Goal: Task Accomplishment & Management: Manage account settings

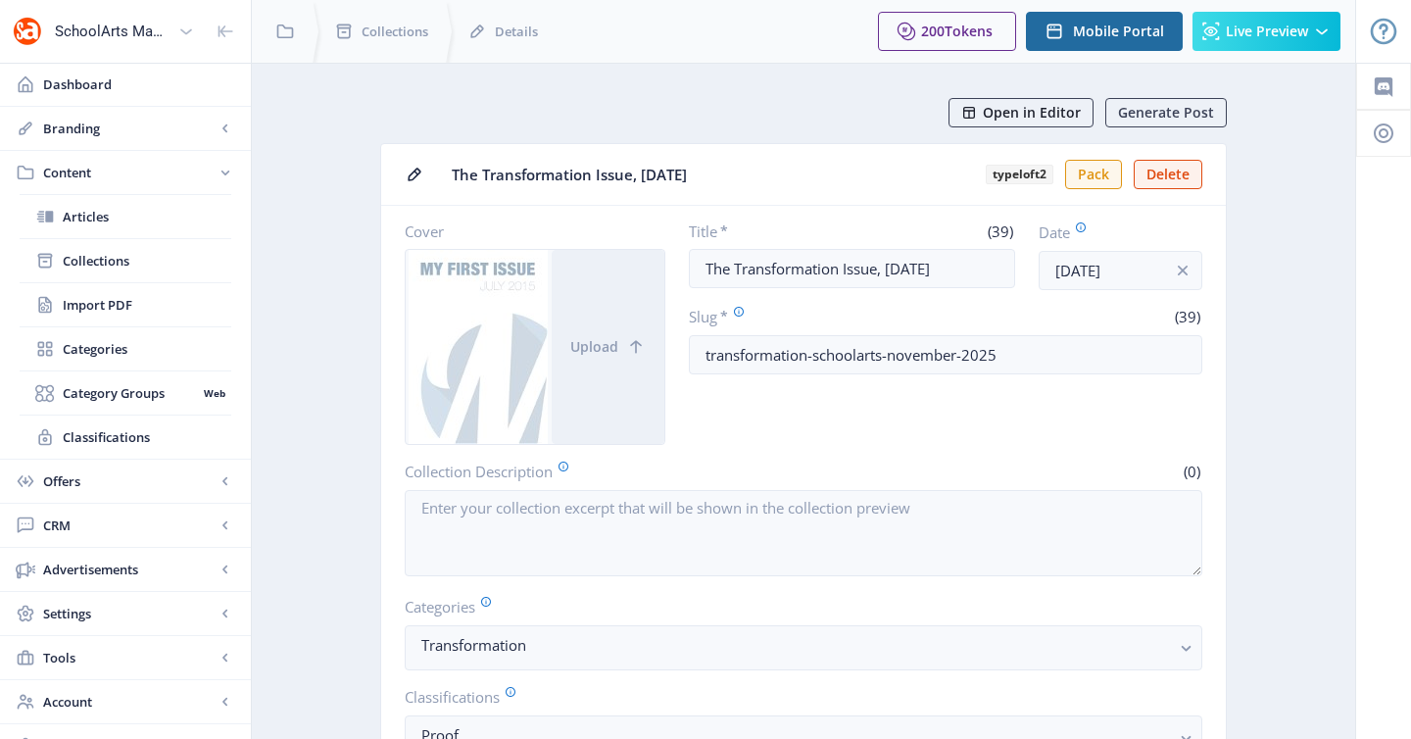
click at [966, 114] on icon at bounding box center [969, 113] width 16 height 16
click at [112, 239] on link "Collections" at bounding box center [126, 260] width 212 height 43
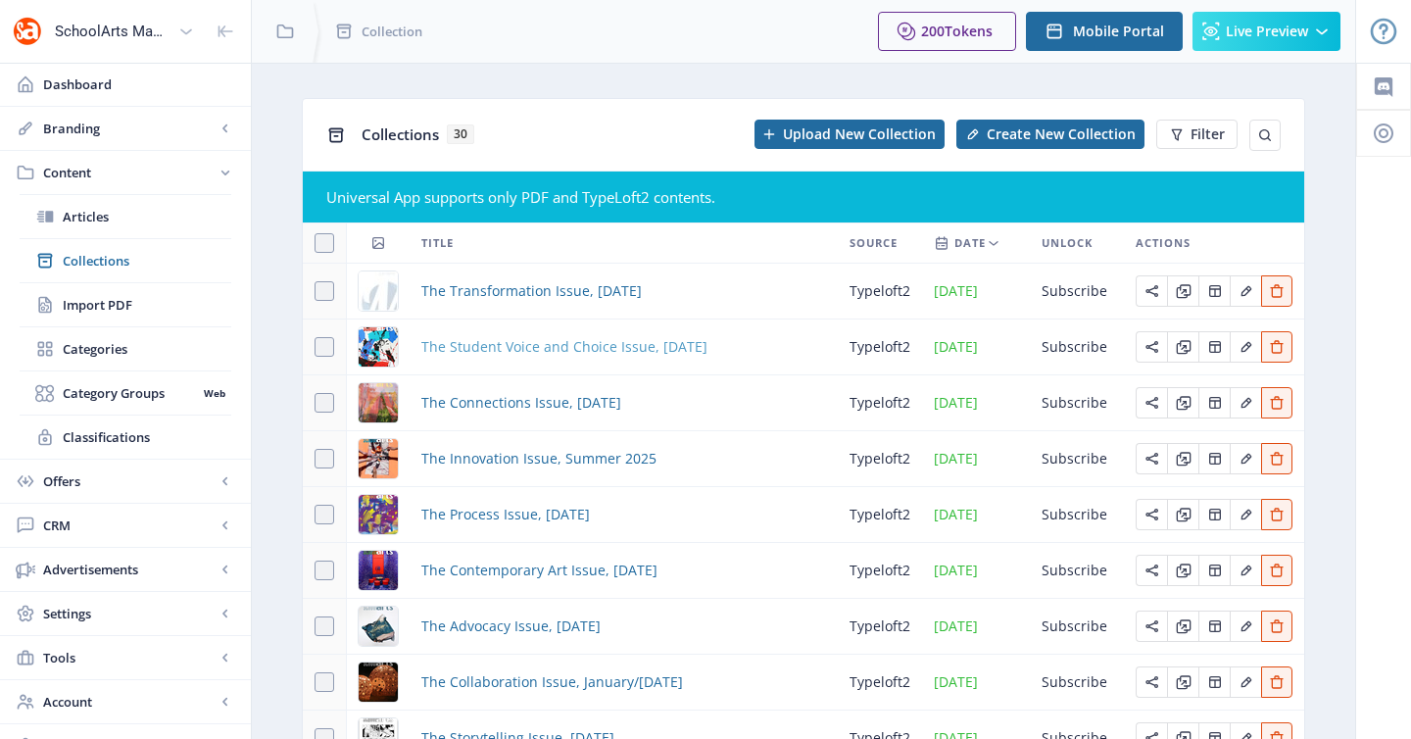
click at [552, 345] on span "The Student Voice and Choice Issue, [DATE]" at bounding box center [564, 347] width 286 height 24
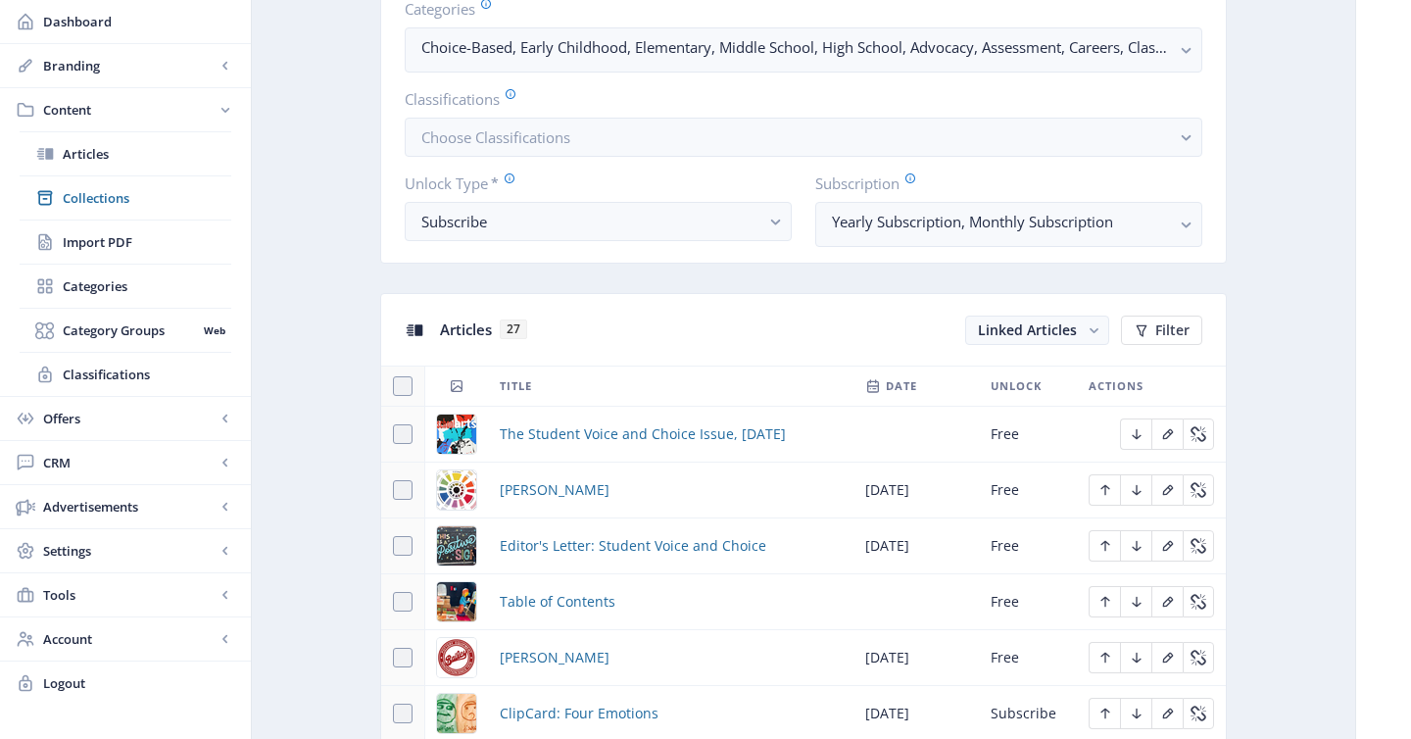
scroll to position [607, 0]
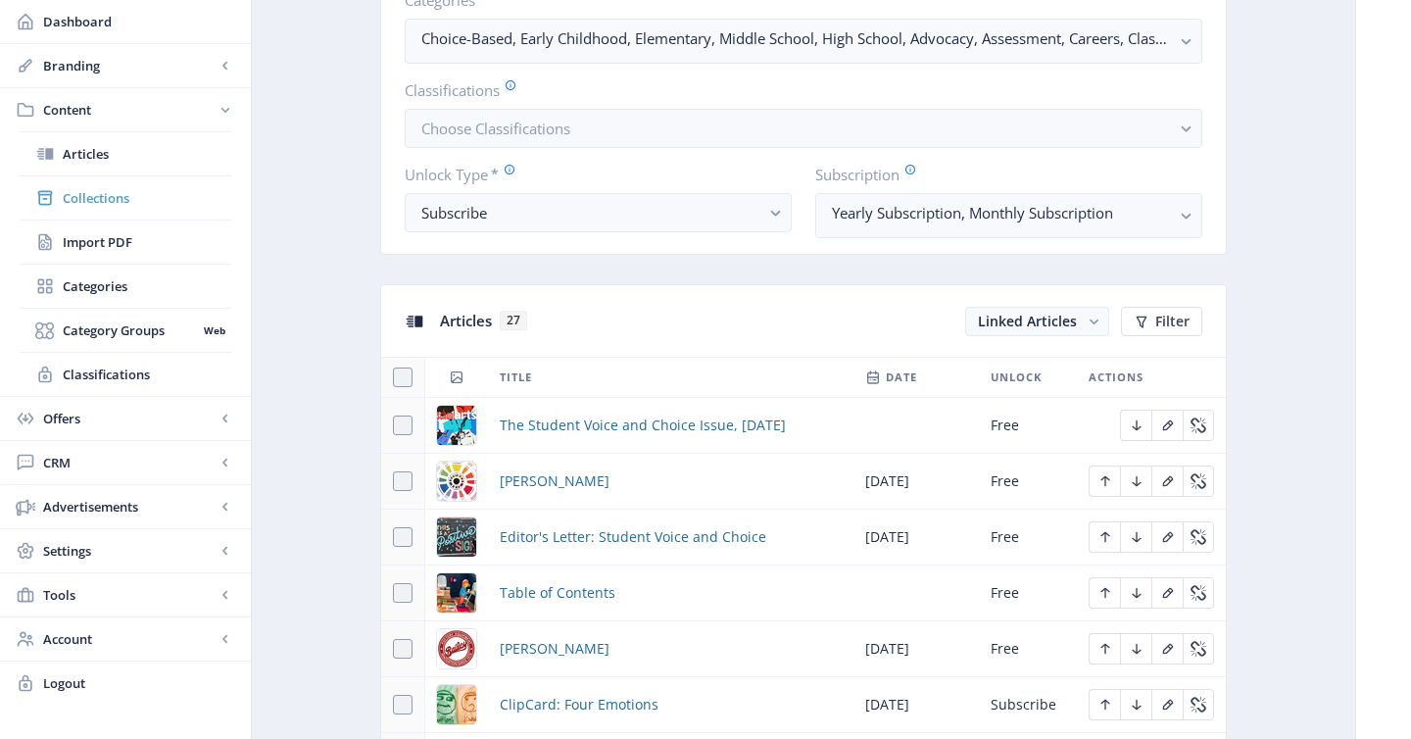
click at [183, 186] on link "Collections" at bounding box center [126, 197] width 212 height 43
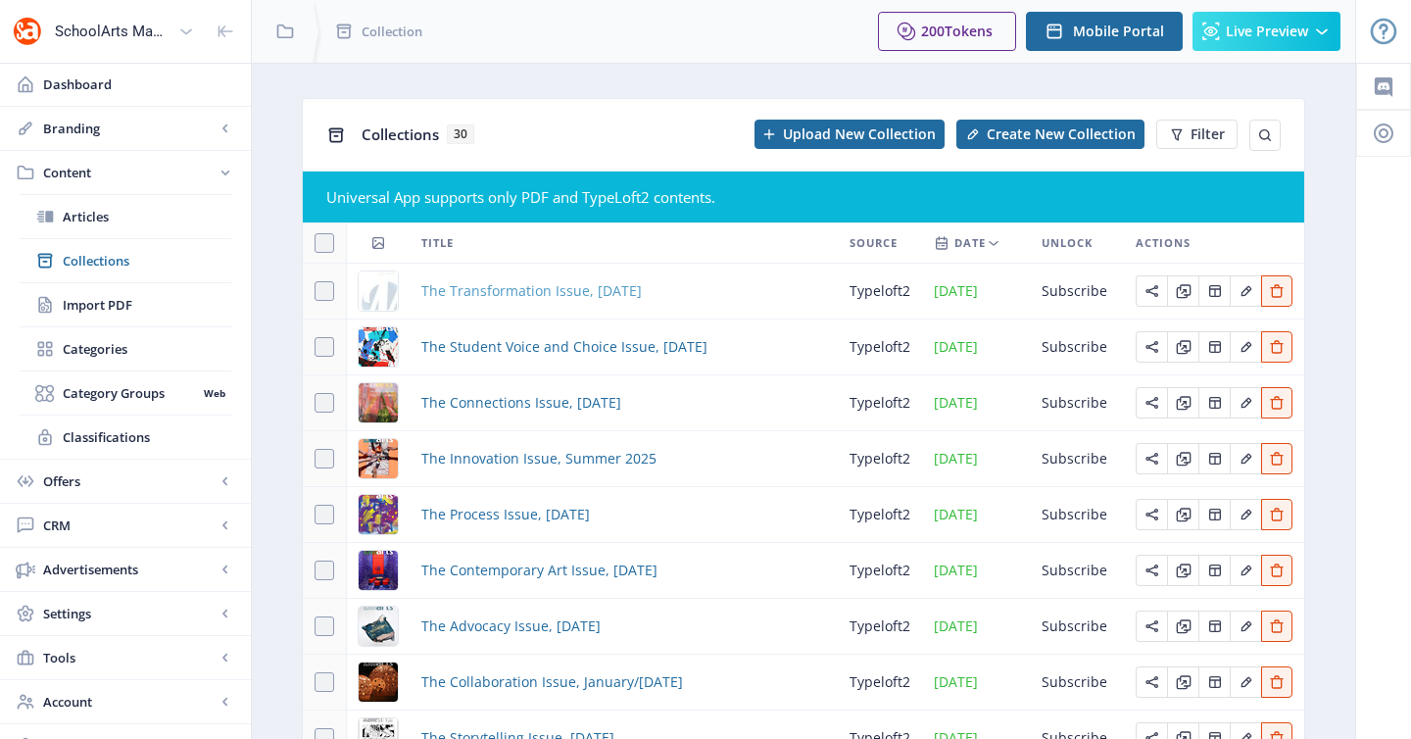
click at [596, 292] on span "The Transformation Issue, [DATE]" at bounding box center [531, 291] width 220 height 24
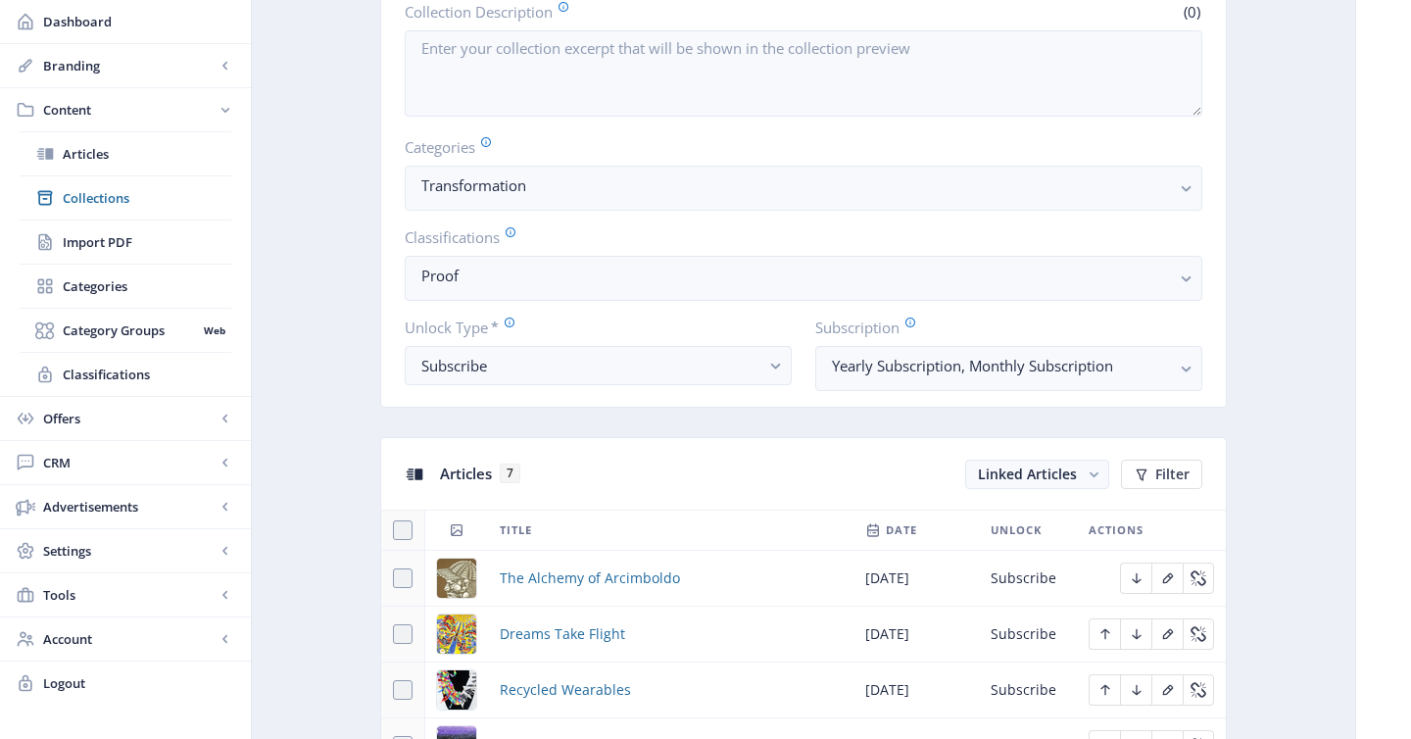
scroll to position [939, 0]
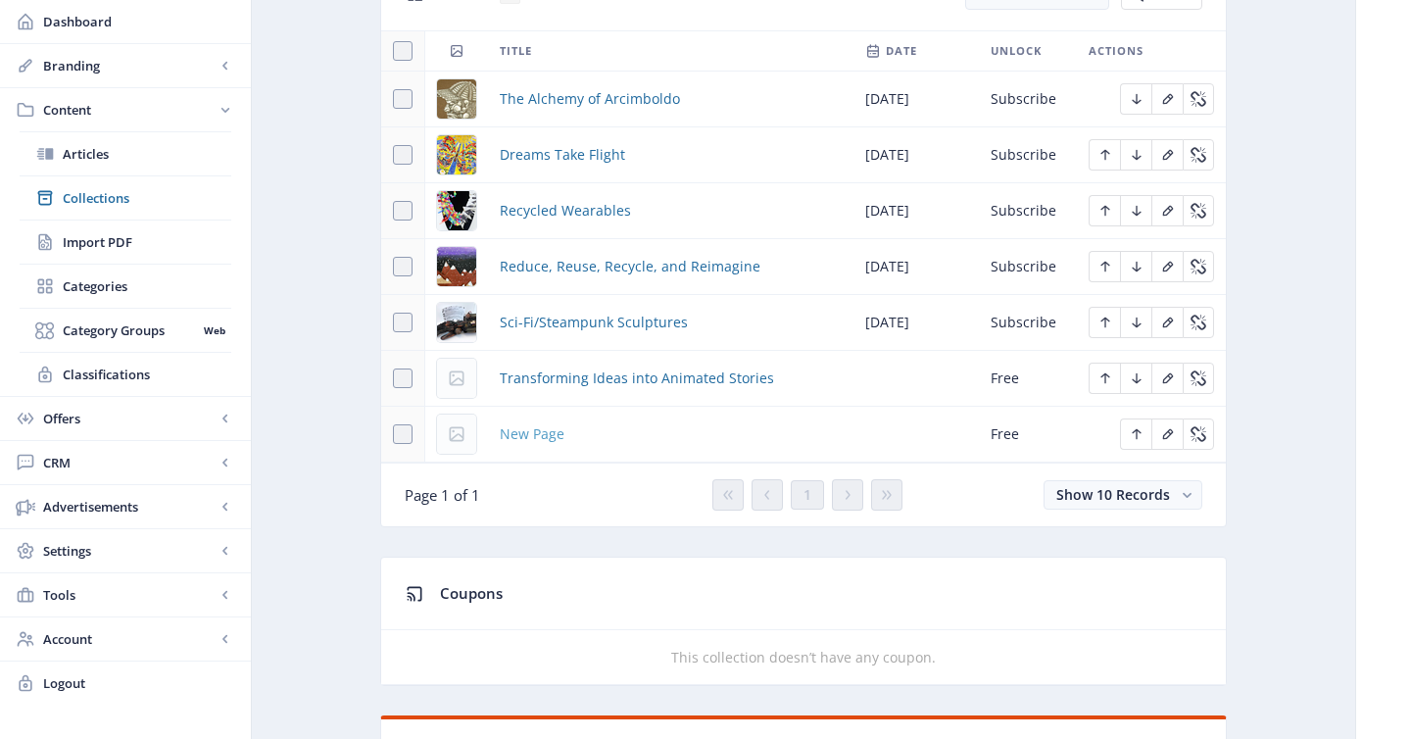
click at [547, 434] on span "New Page" at bounding box center [532, 434] width 65 height 24
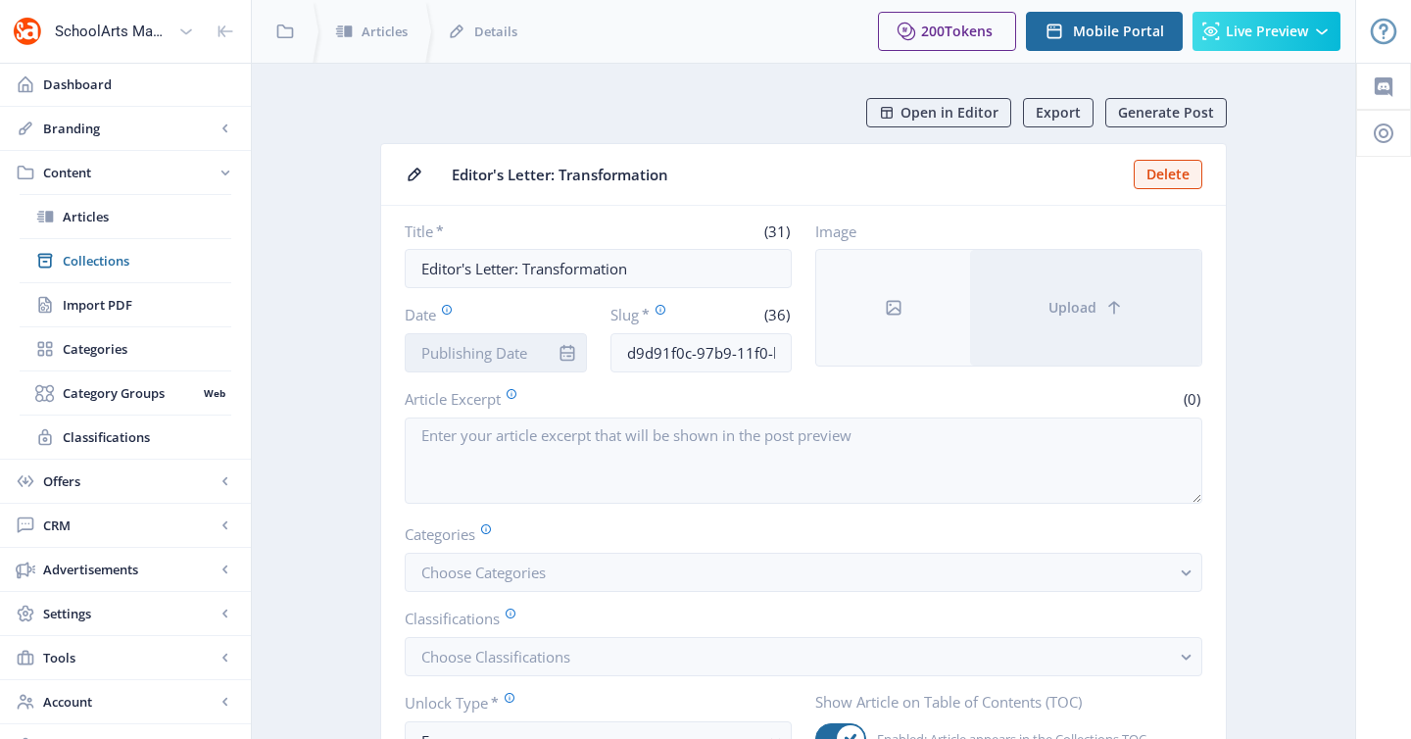
click at [528, 362] on input "Date" at bounding box center [496, 352] width 182 height 39
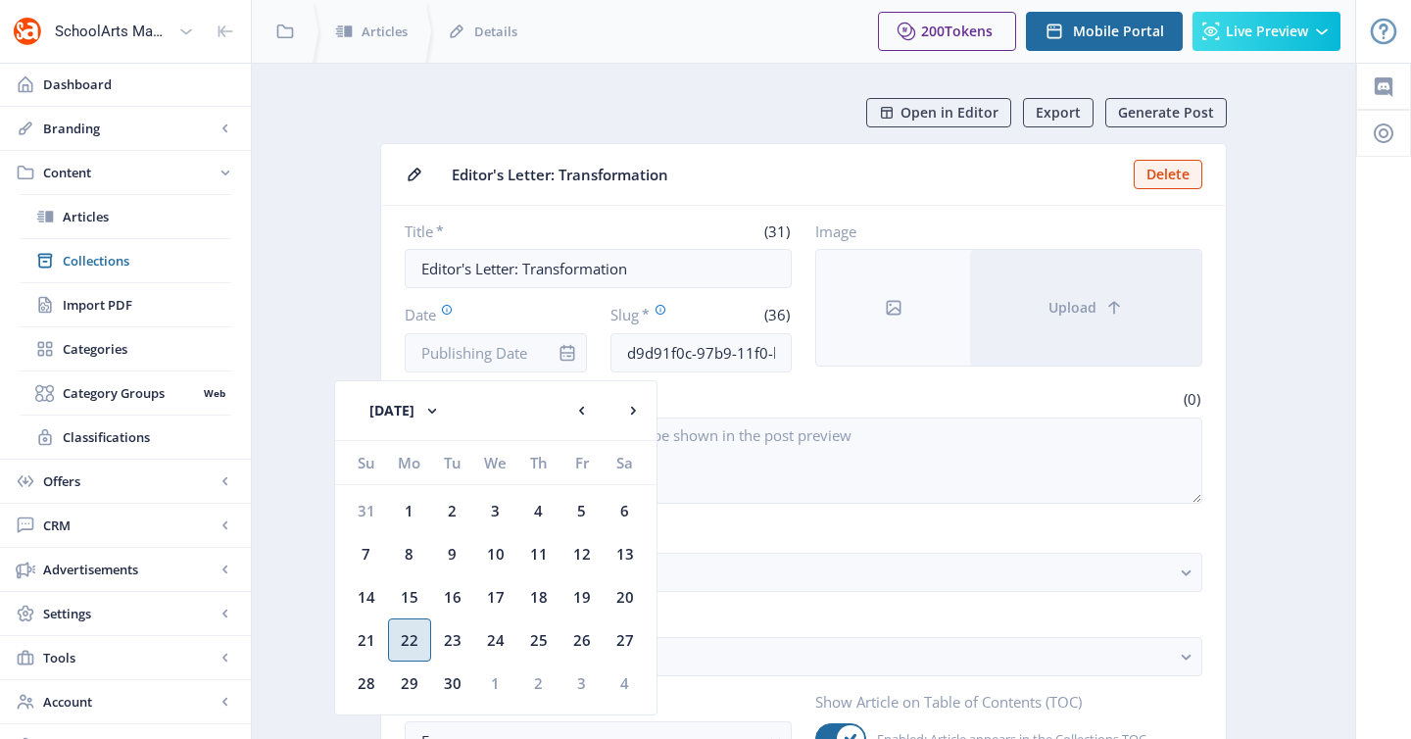
click at [409, 646] on div "22" at bounding box center [409, 639] width 43 height 43
type input "[DATE]"
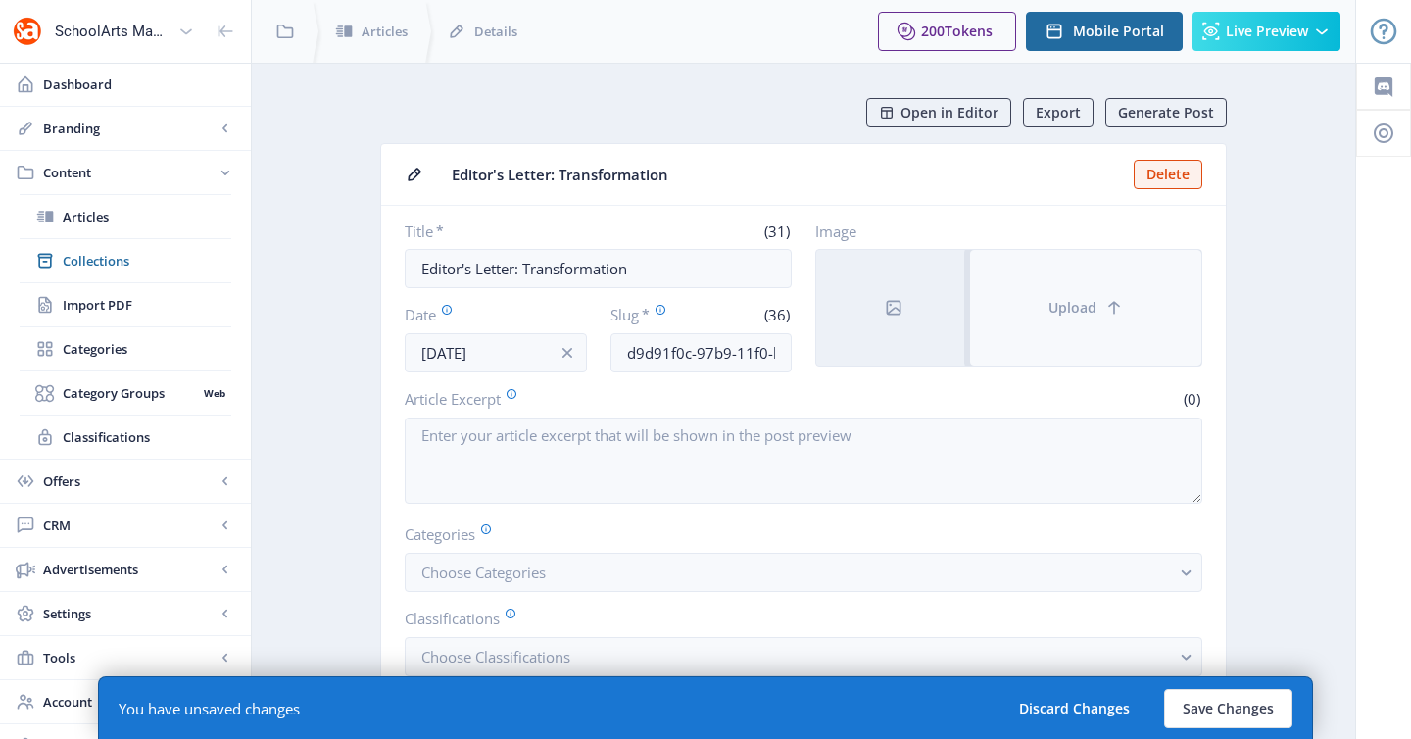
click at [1043, 298] on button "Upload" at bounding box center [1085, 308] width 231 height 116
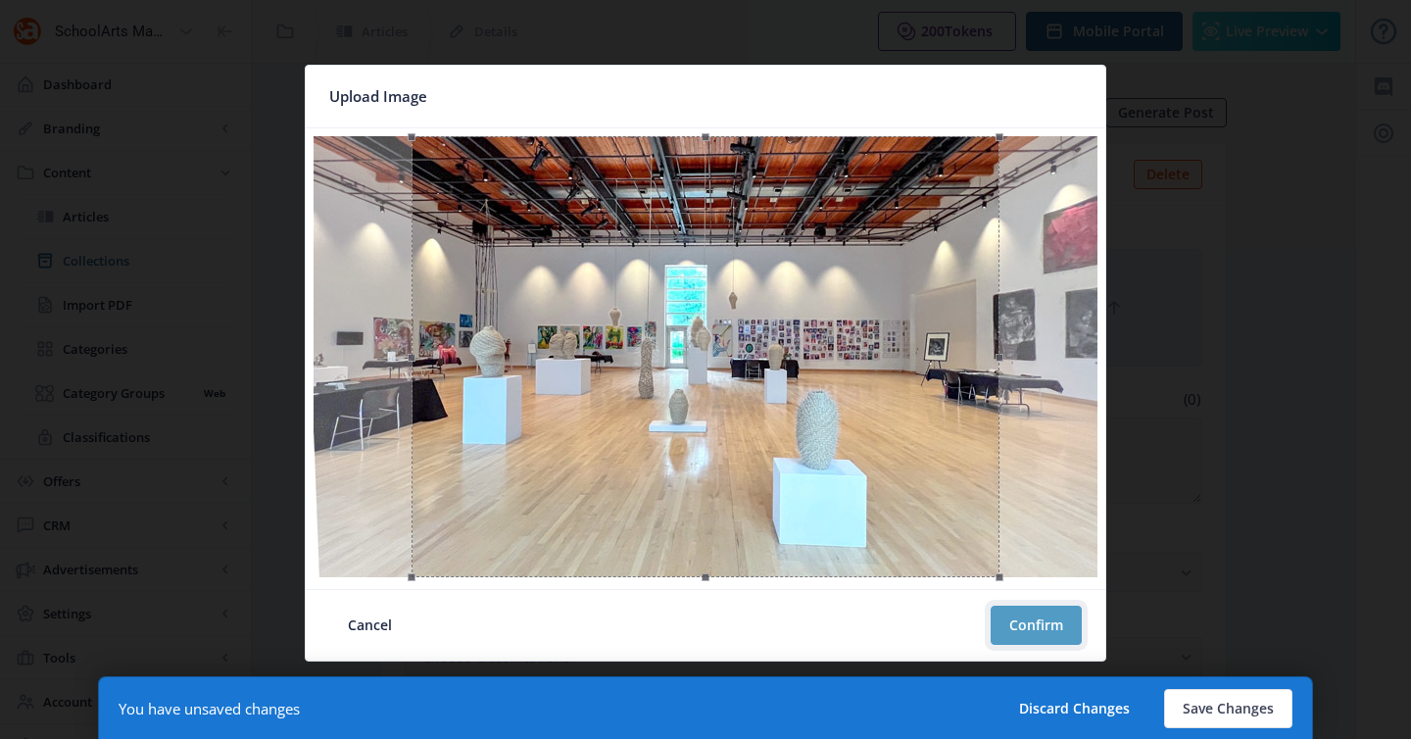
click at [1052, 614] on button "Confirm" at bounding box center [1036, 625] width 91 height 39
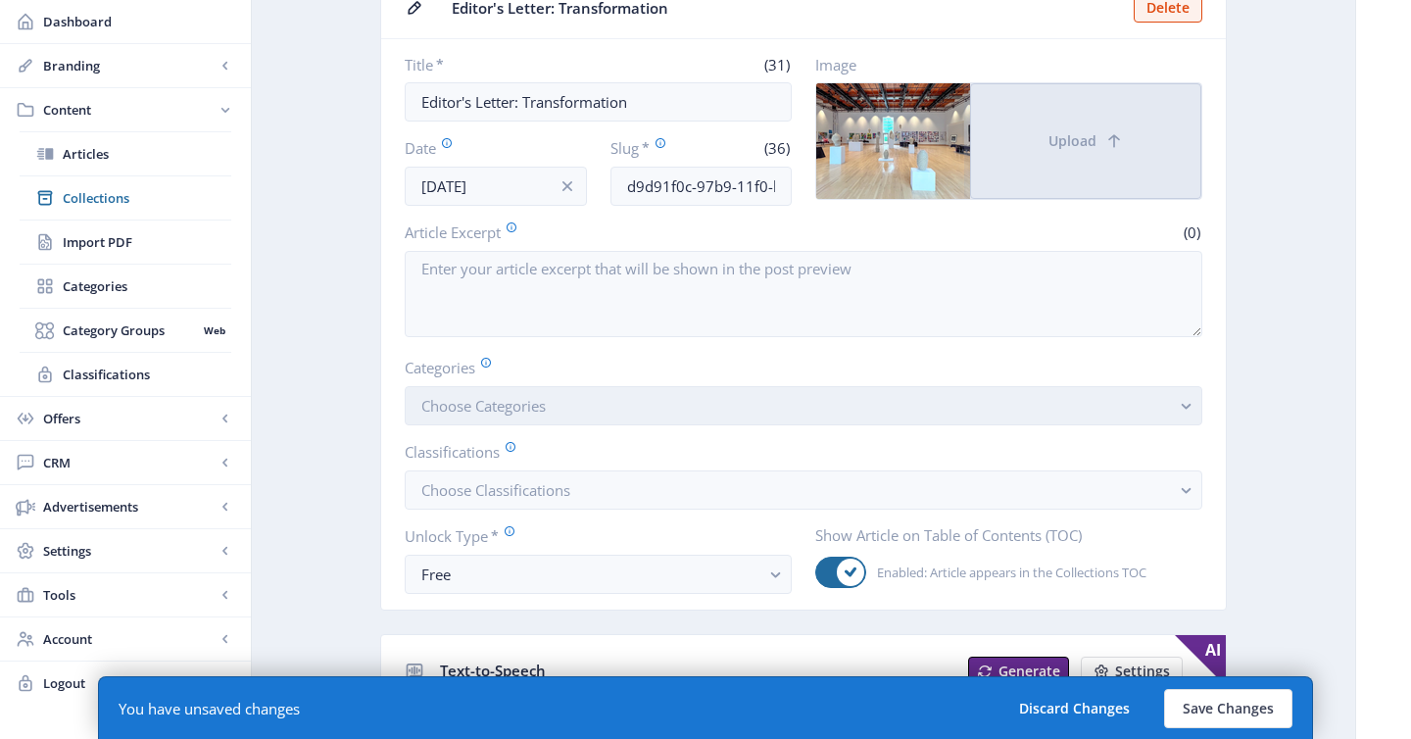
scroll to position [170, 0]
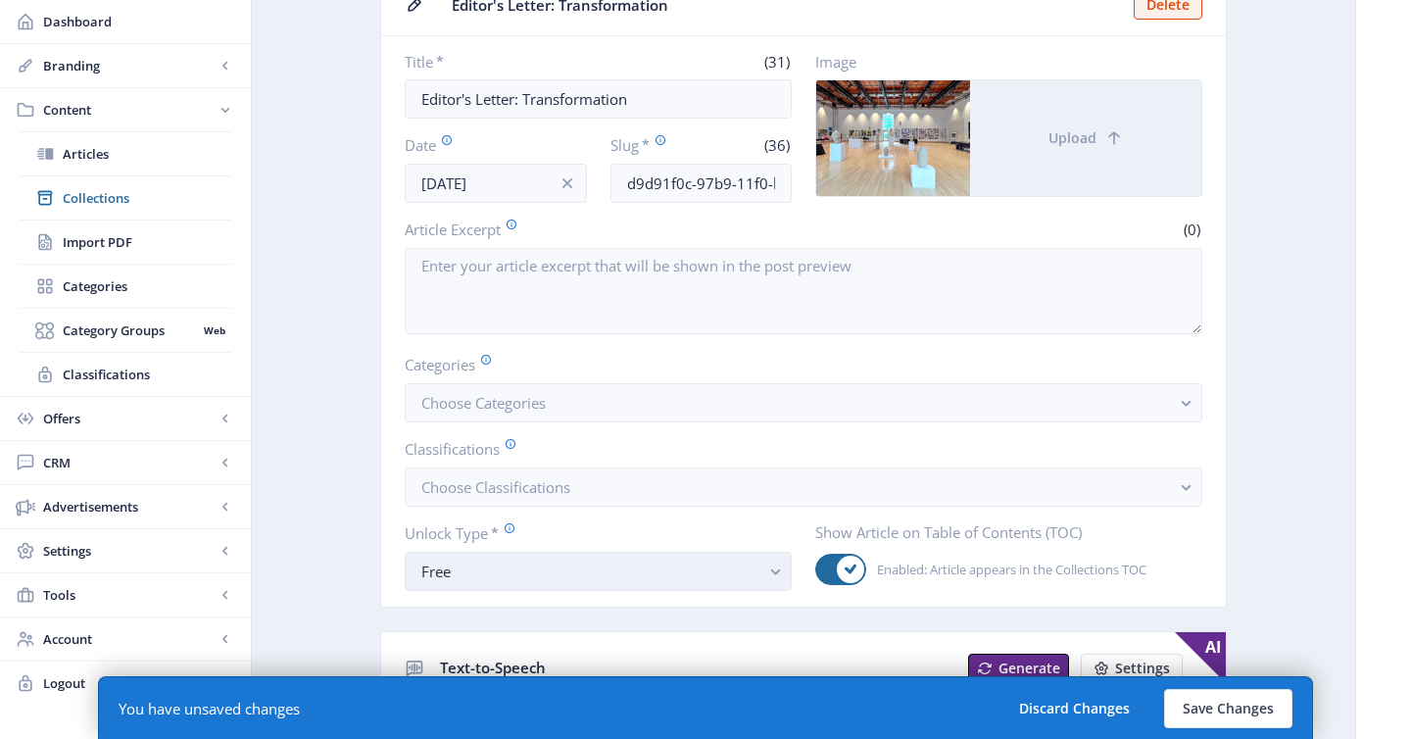
click at [610, 572] on div "Free" at bounding box center [590, 572] width 338 height 24
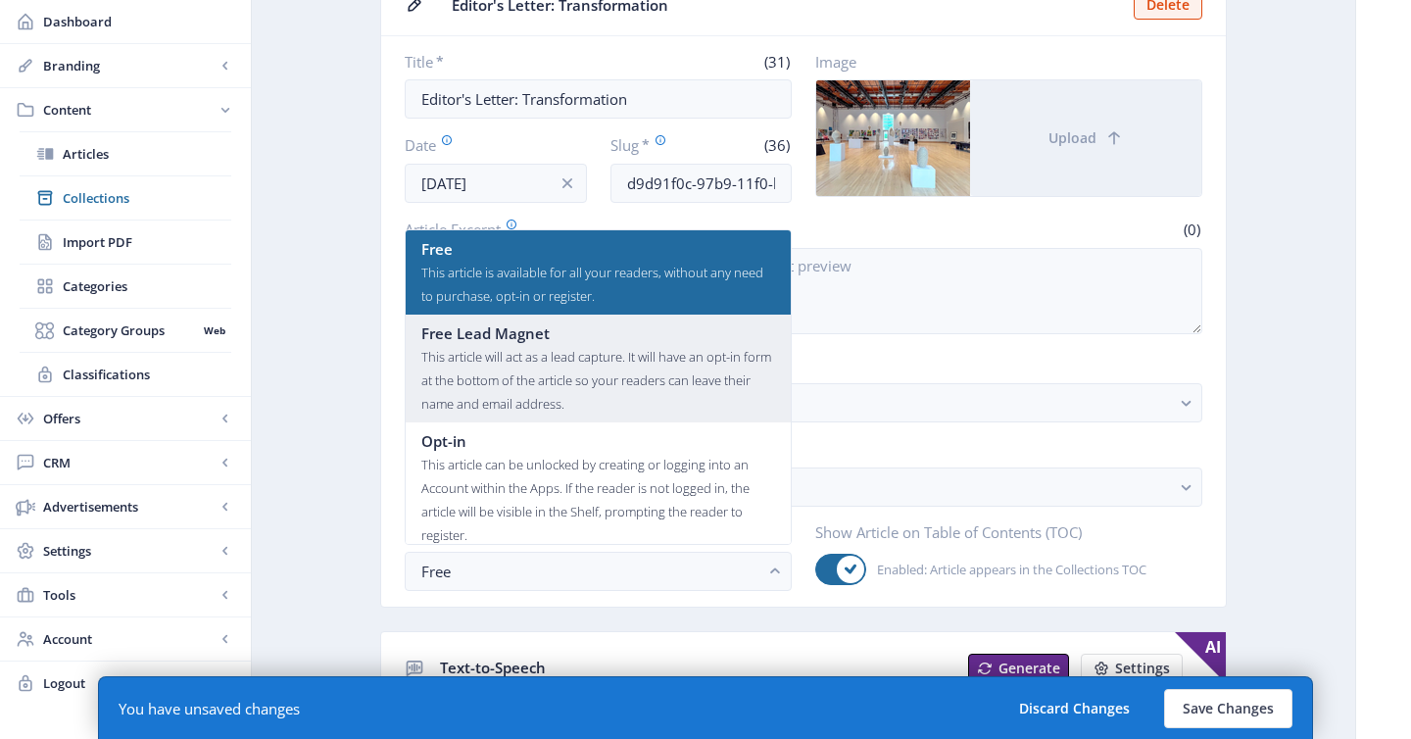
scroll to position [118, 0]
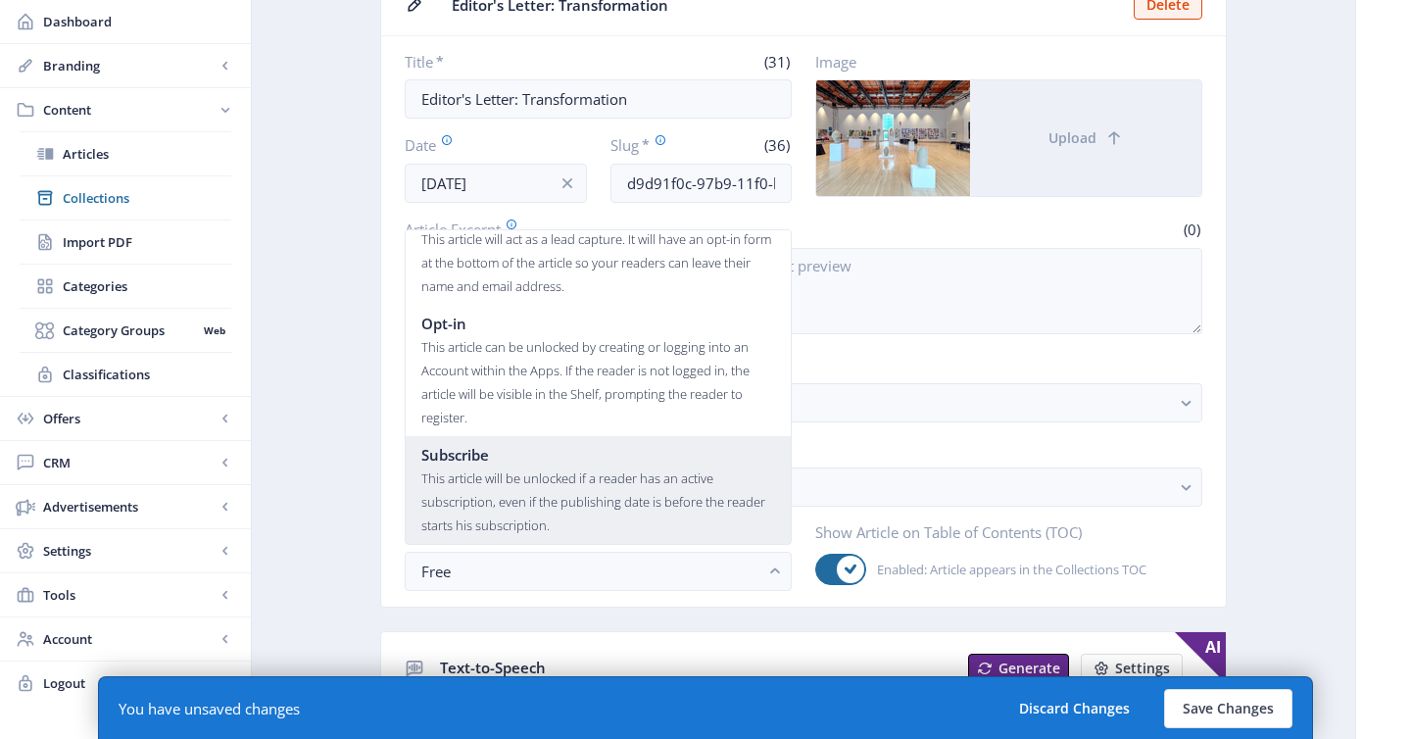
click at [542, 489] on div "This article will be unlocked if a reader has an active subscription, even if t…" at bounding box center [598, 501] width 354 height 71
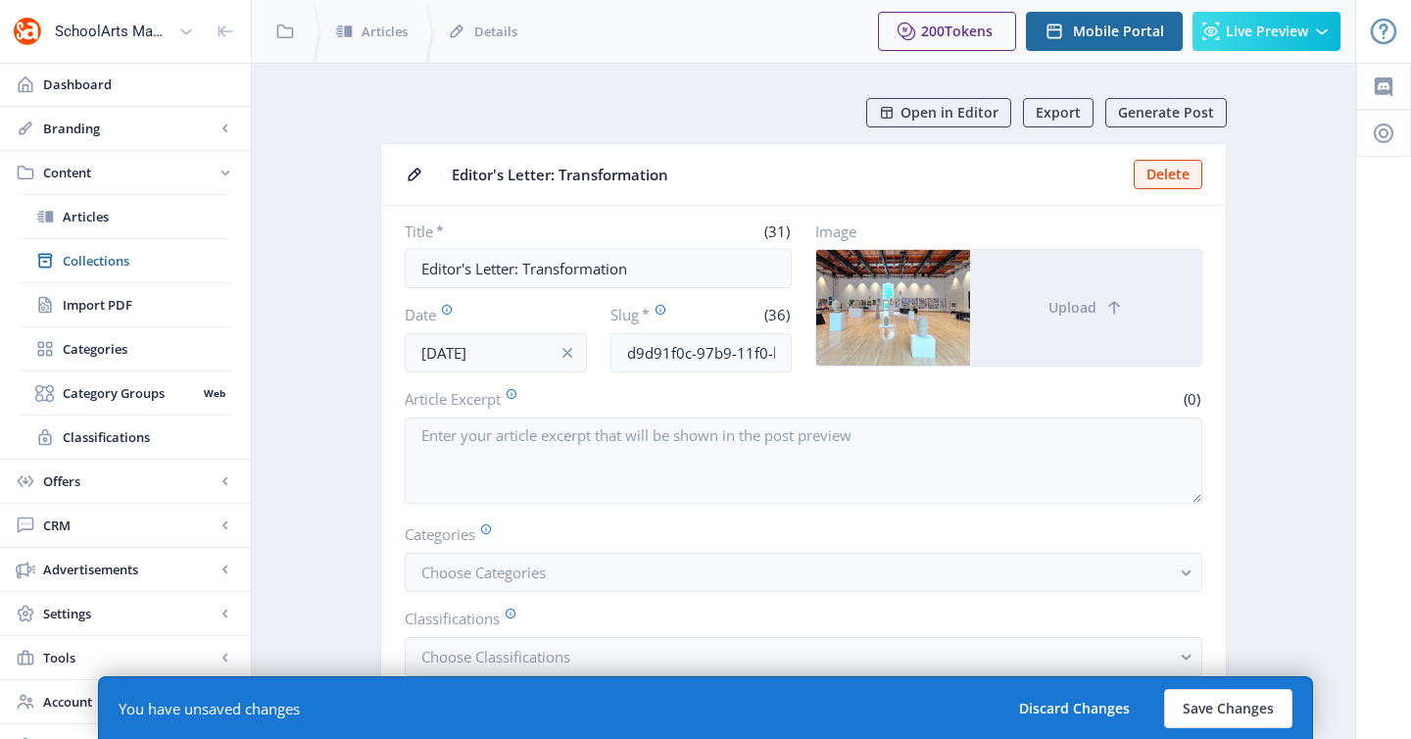
scroll to position [170, 0]
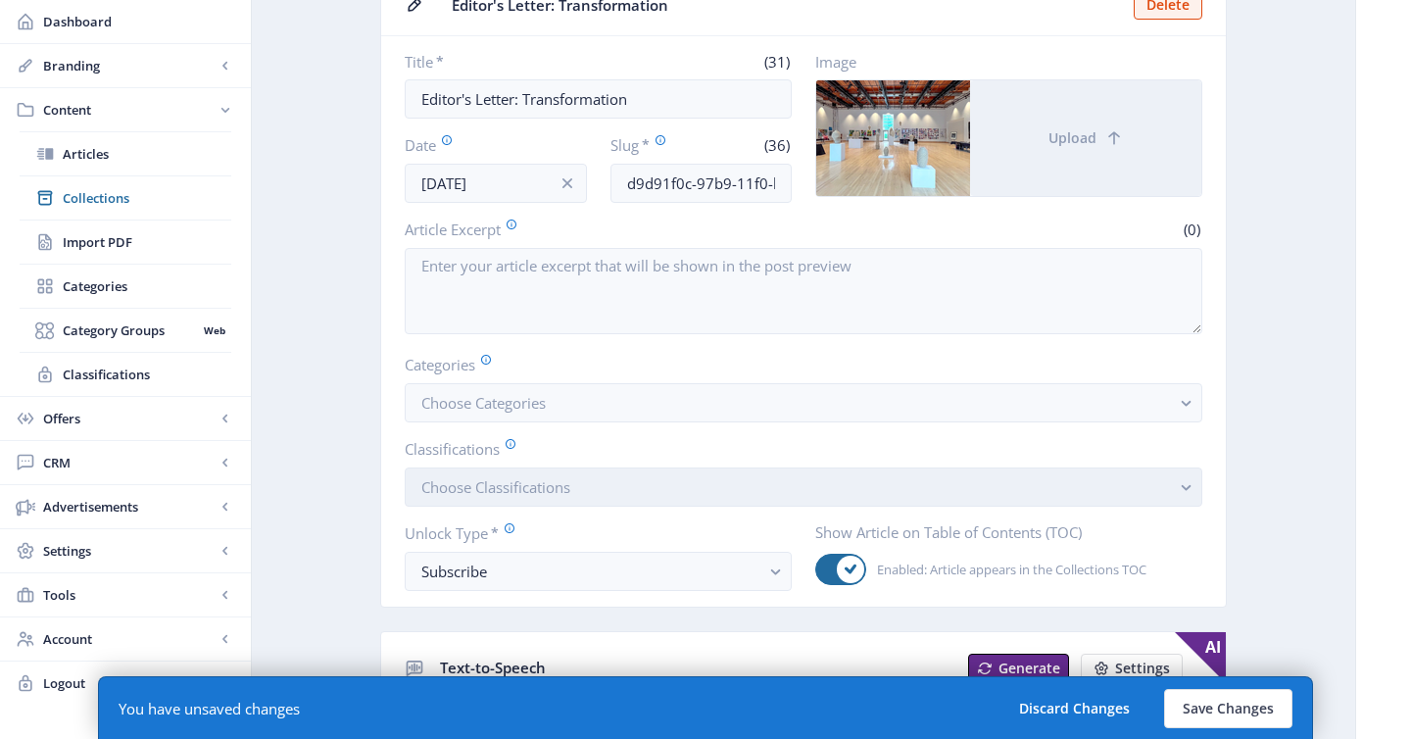
click at [570, 497] on span "Choose Classifications" at bounding box center [495, 487] width 149 height 20
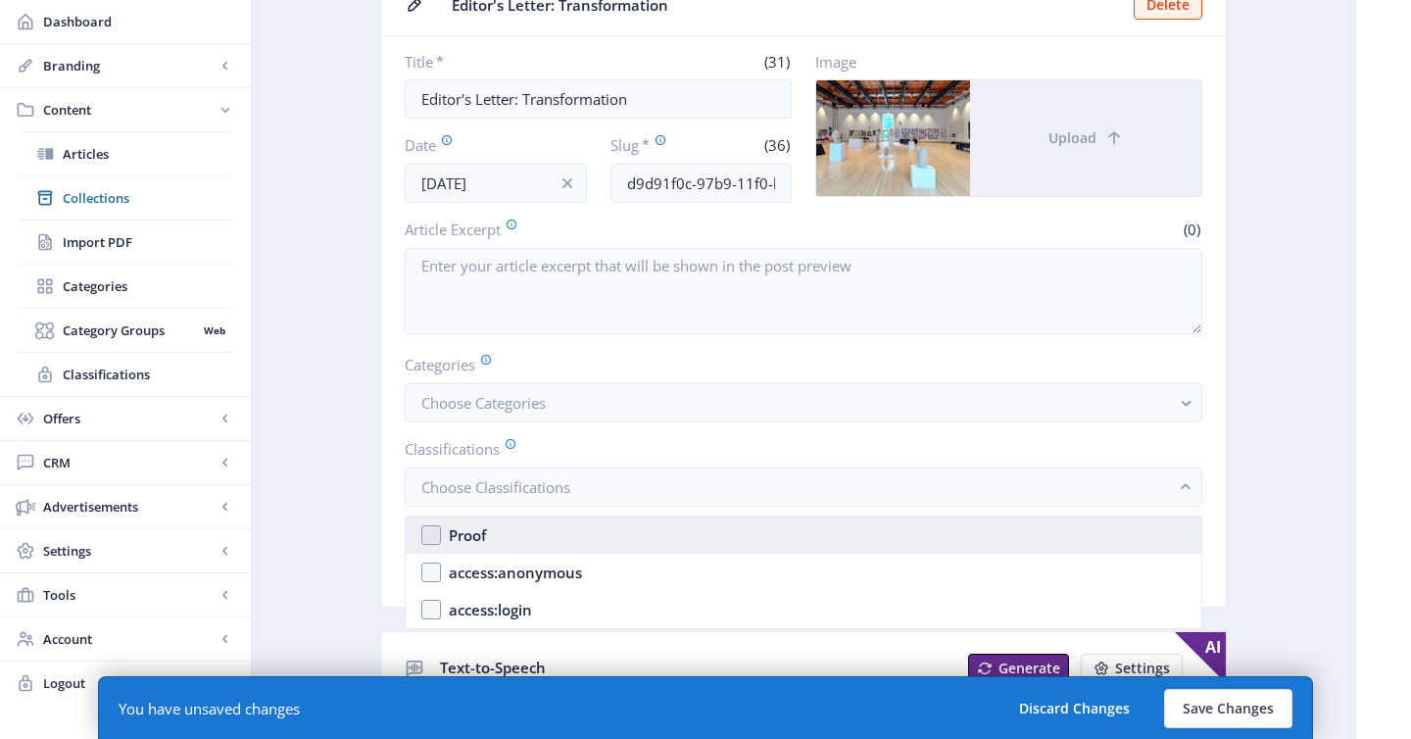
click at [565, 533] on nb-option "Proof" at bounding box center [804, 534] width 796 height 37
checkbox input "true"
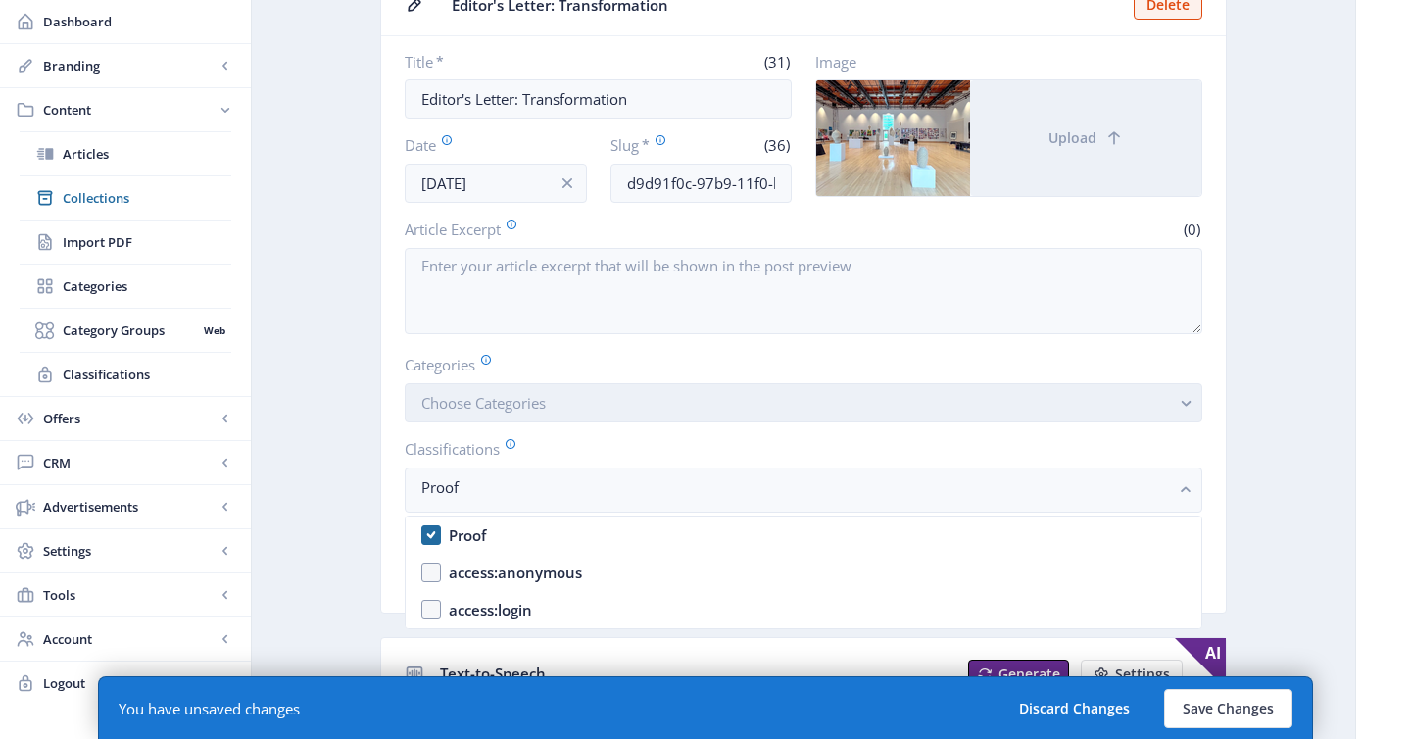
click at [571, 394] on button "Choose Categories" at bounding box center [804, 402] width 798 height 39
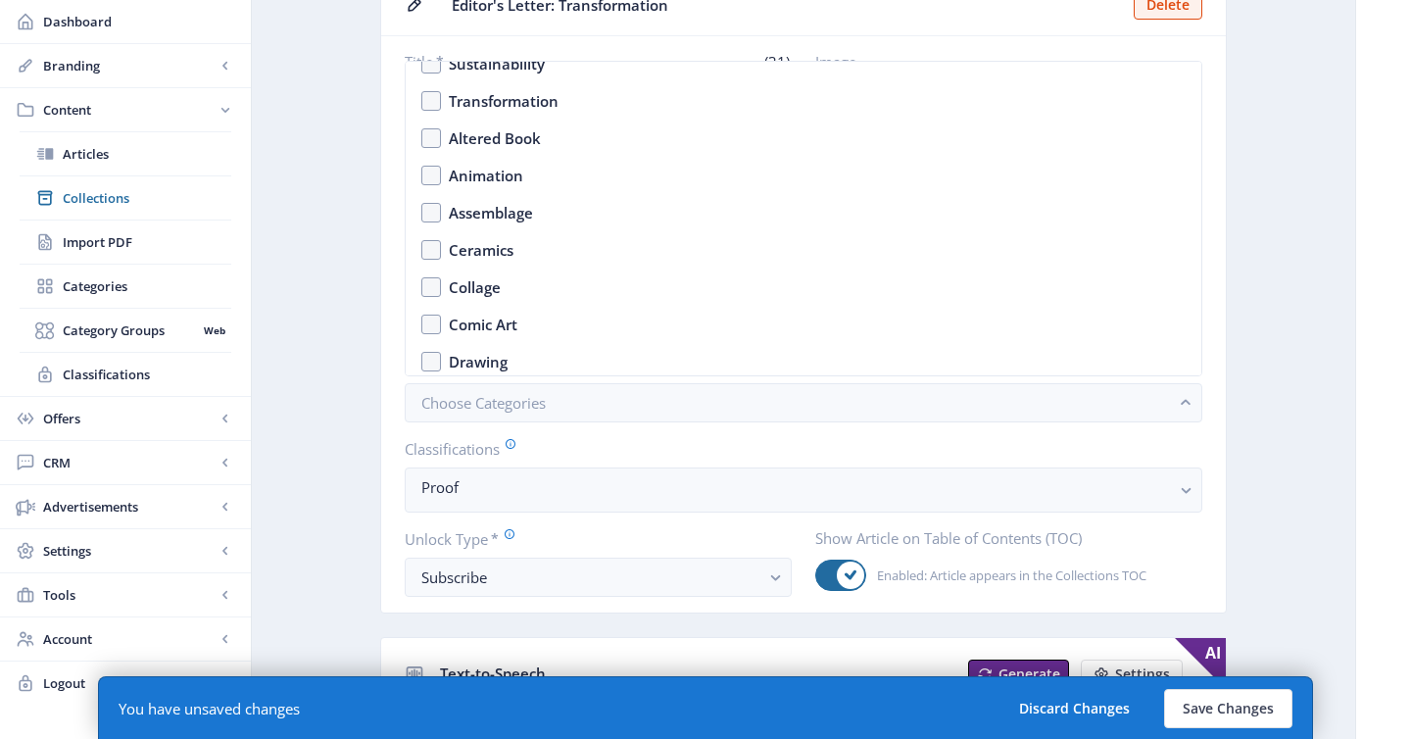
scroll to position [1594, 0]
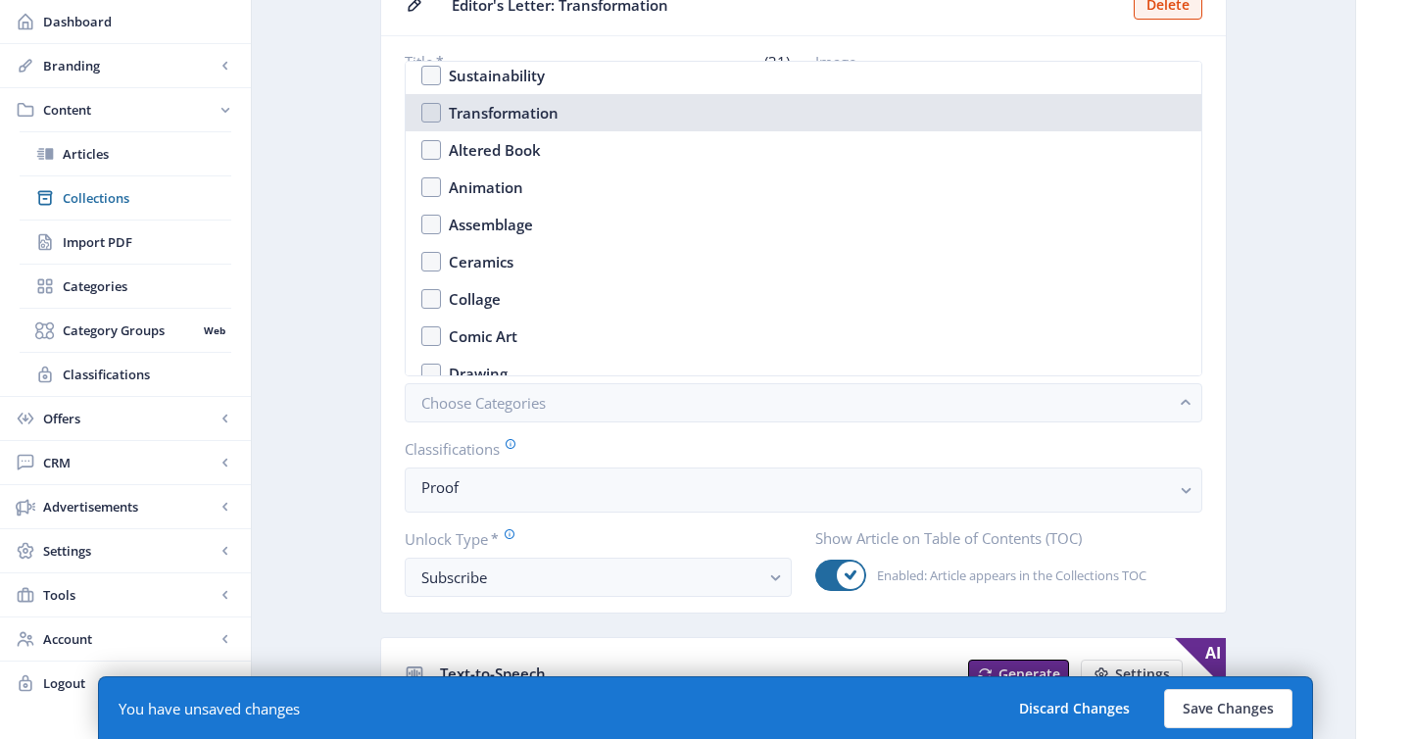
click at [498, 110] on div "Transformation" at bounding box center [504, 113] width 110 height 24
checkbox input "true"
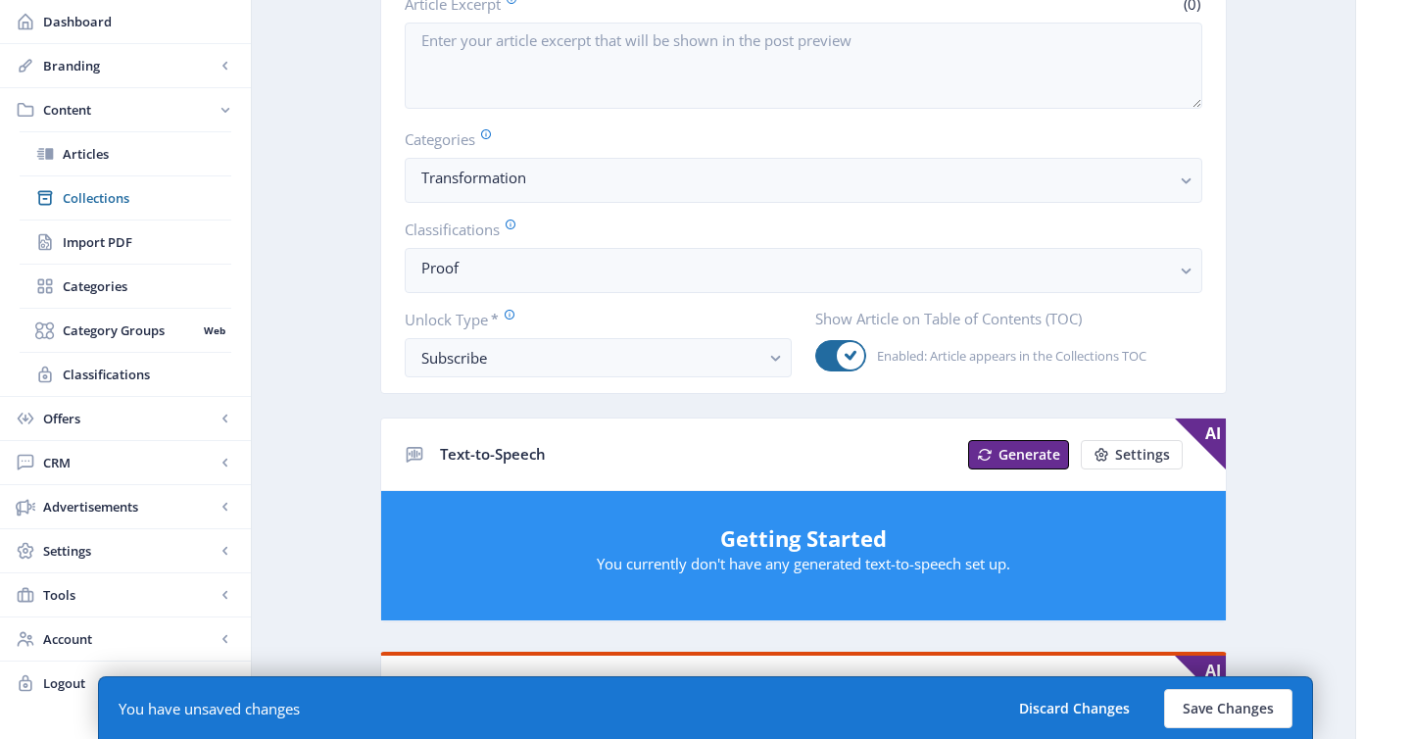
scroll to position [784, 0]
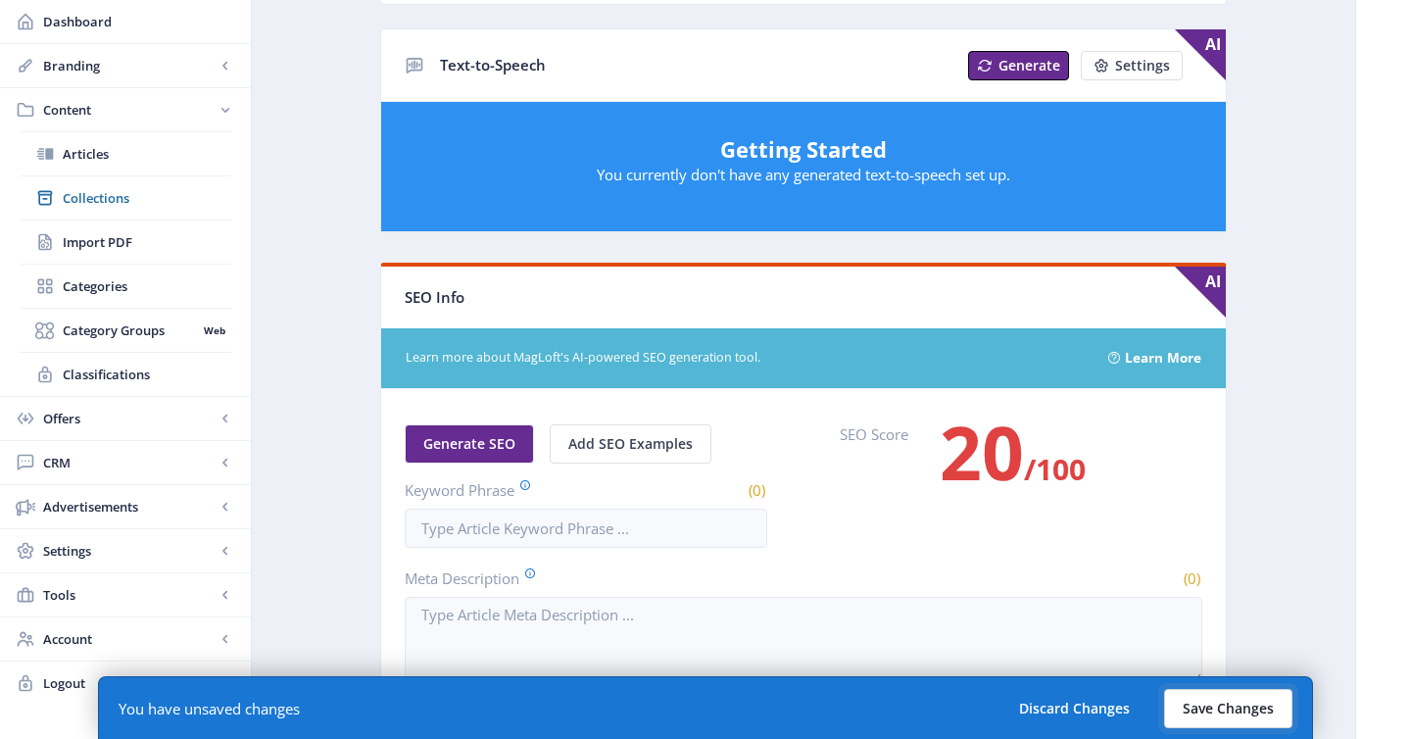
click at [1245, 704] on button "Save Changes" at bounding box center [1228, 708] width 128 height 39
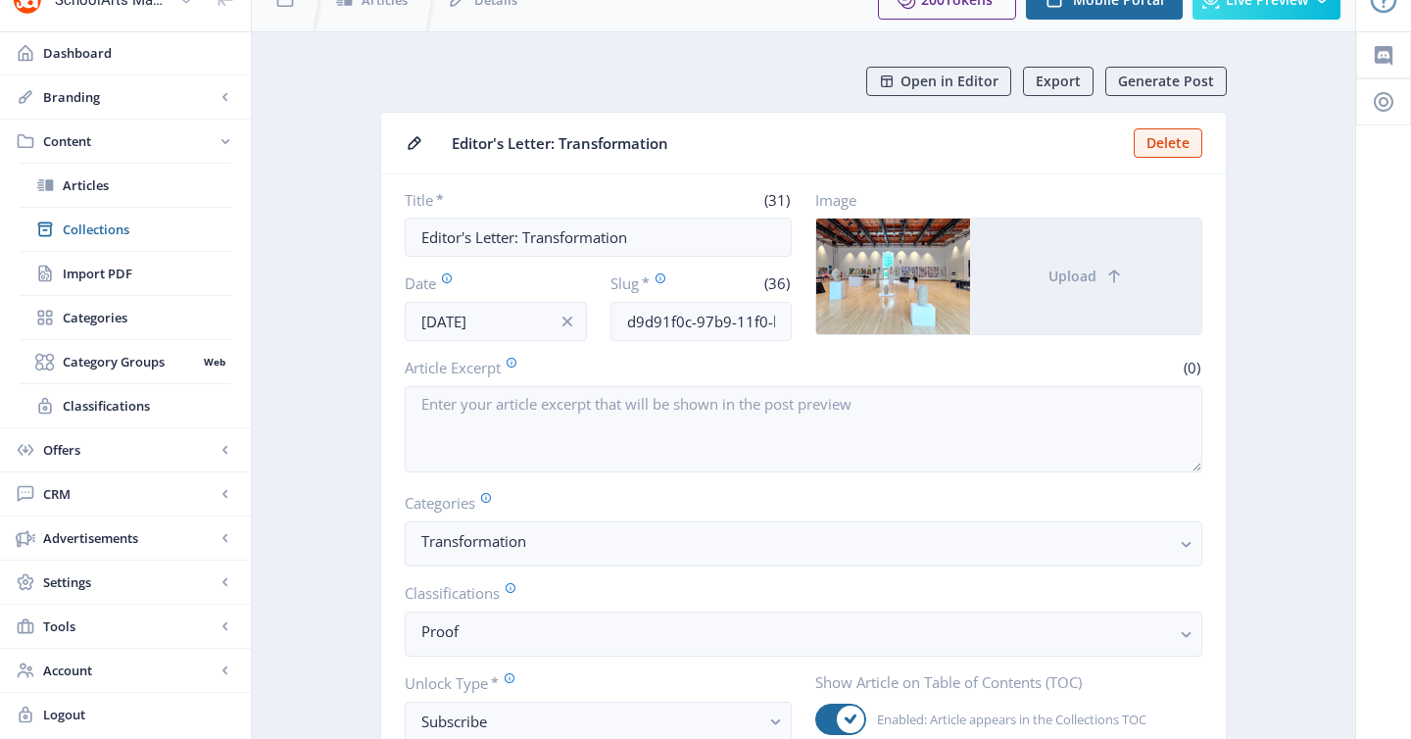
scroll to position [0, 0]
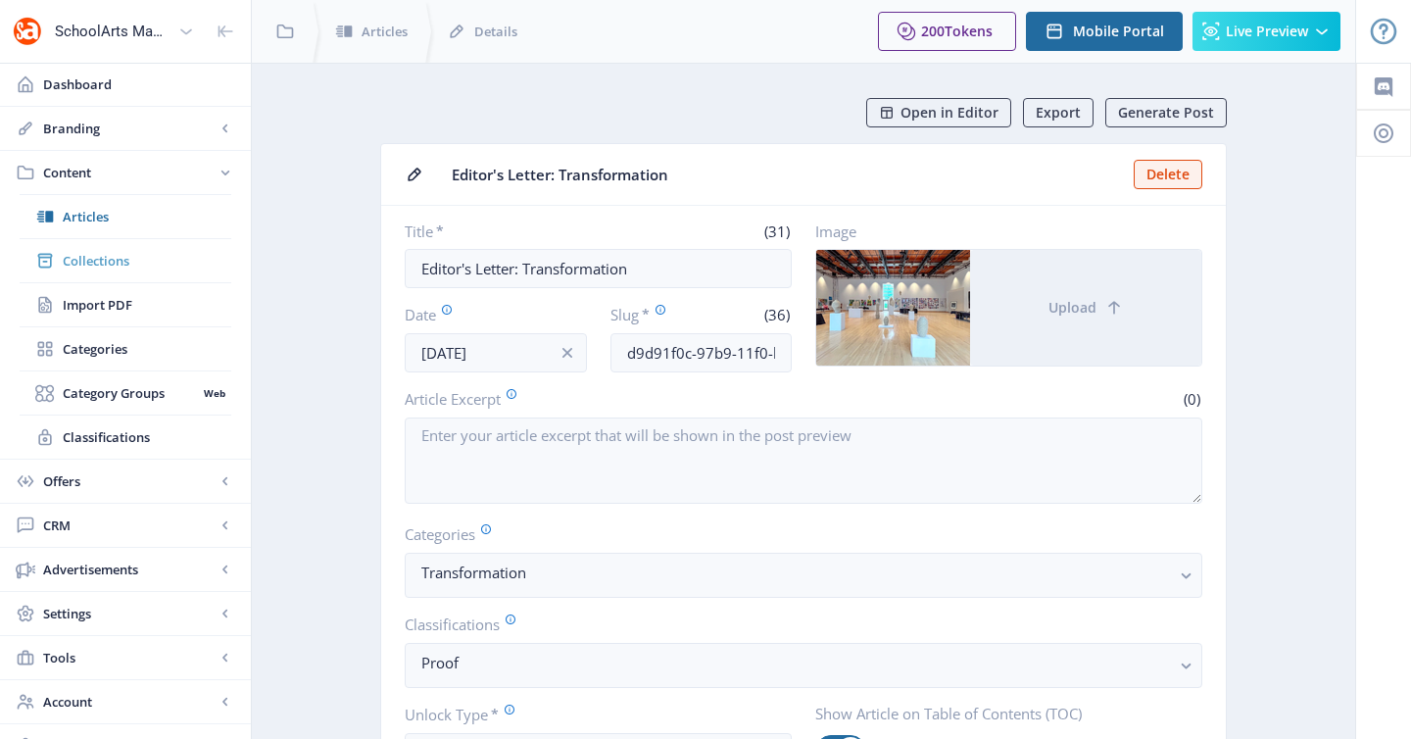
click at [161, 264] on span "Collections" at bounding box center [147, 261] width 169 height 20
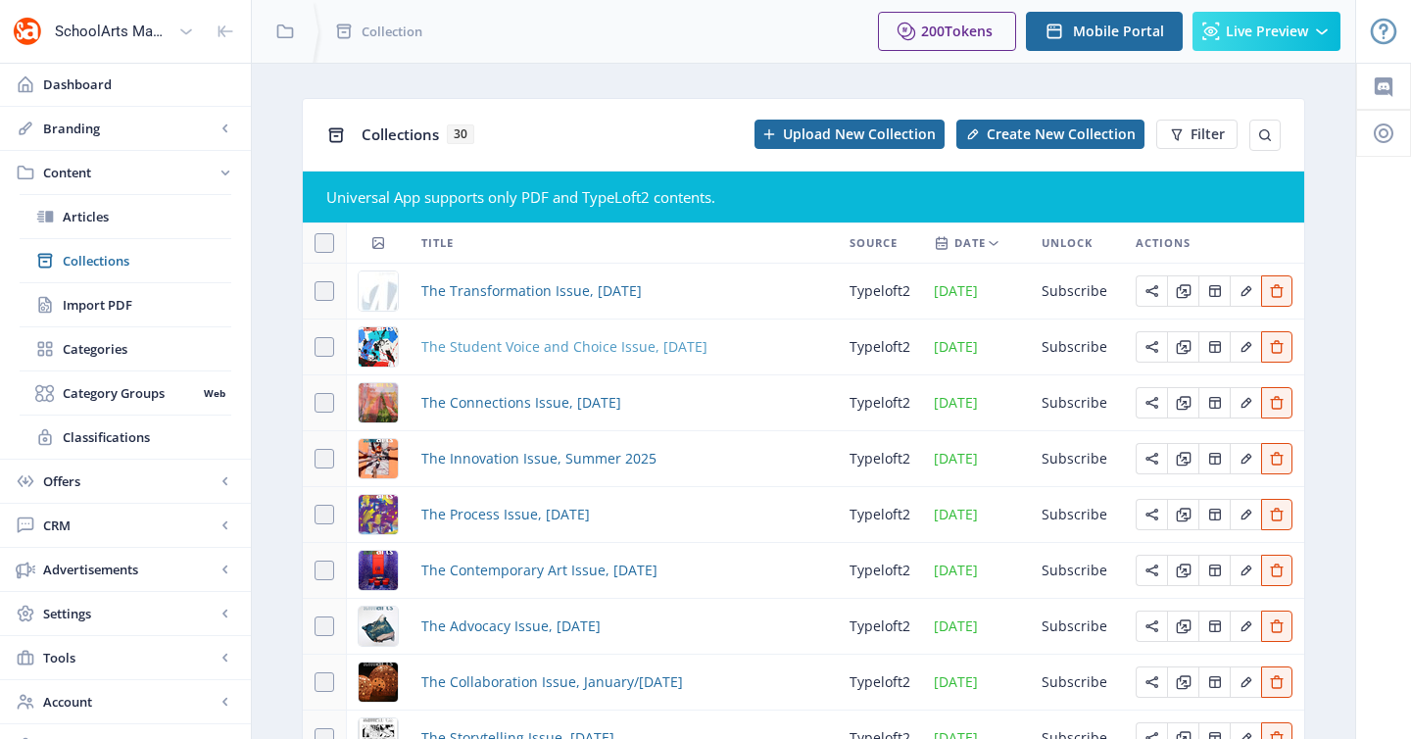
click at [494, 343] on span "The Student Voice and Choice Issue, [DATE]" at bounding box center [564, 347] width 286 height 24
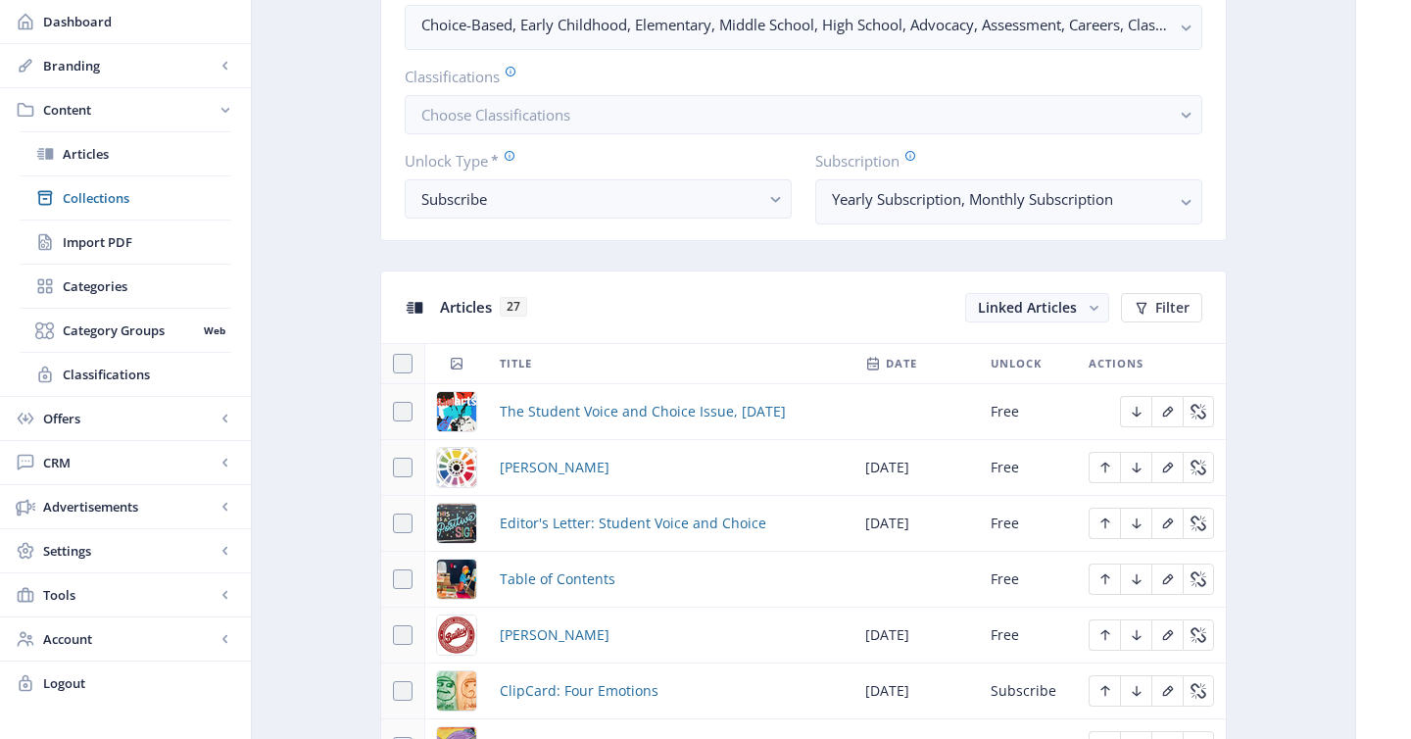
scroll to position [698, 0]
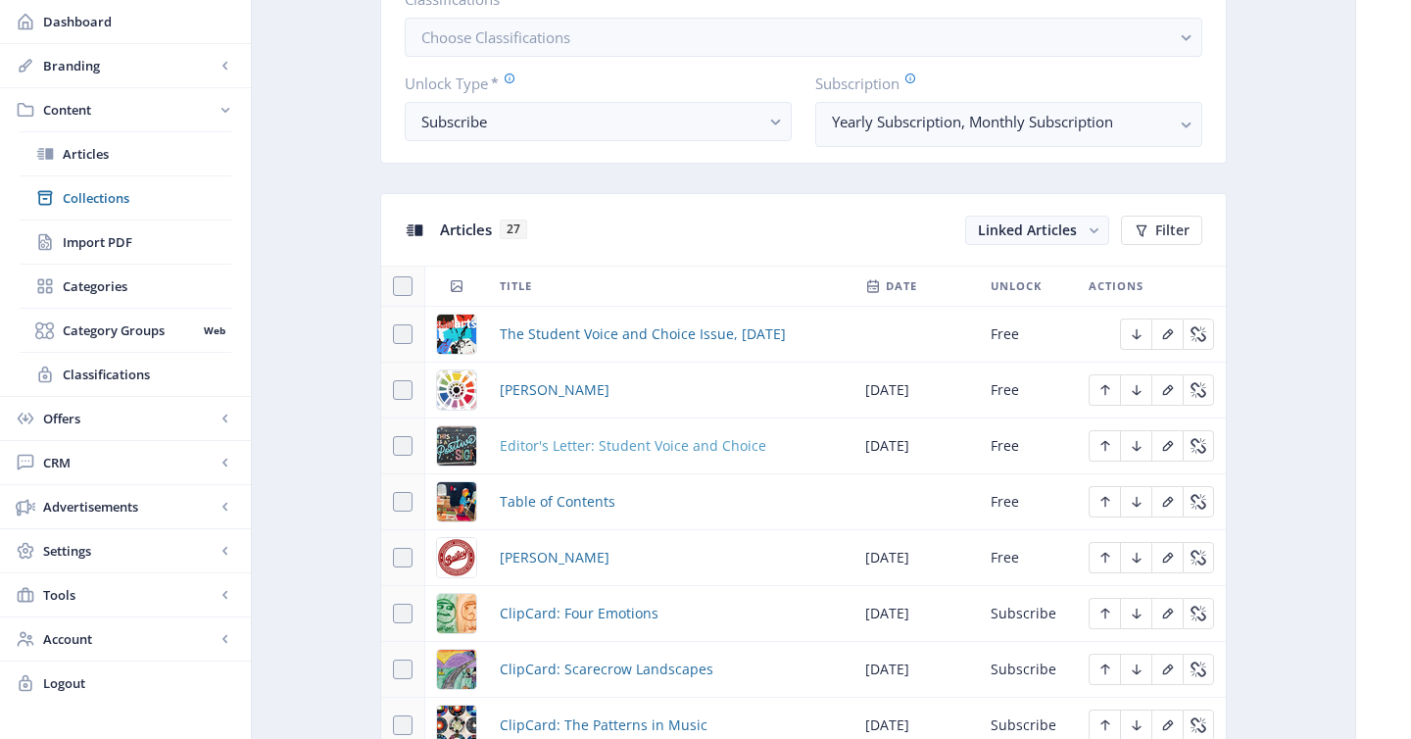
click at [548, 454] on span "Editor's Letter: Student Voice and Choice" at bounding box center [633, 446] width 267 height 24
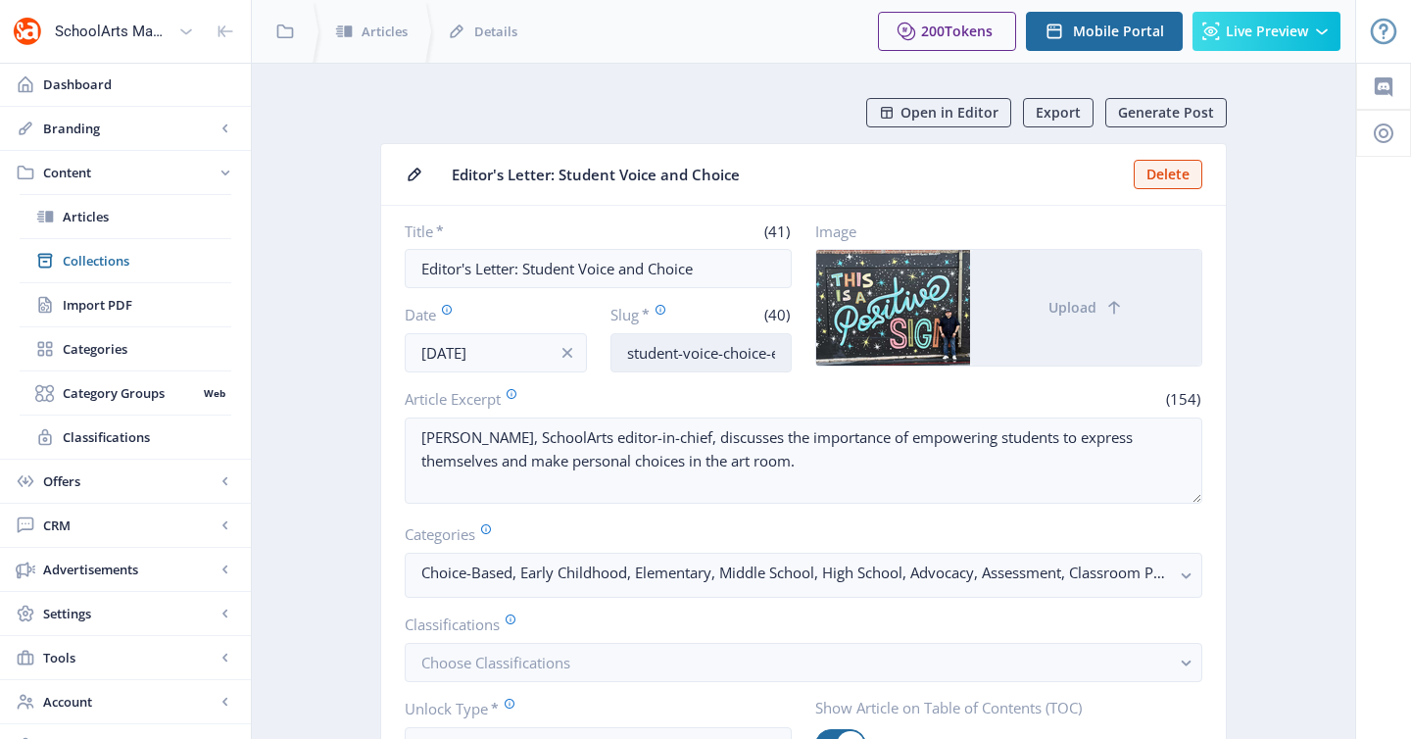
click at [692, 344] on input "student-voice-choice-editors-letter-1025" at bounding box center [701, 352] width 182 height 39
click at [95, 260] on span "Collections" at bounding box center [147, 261] width 169 height 20
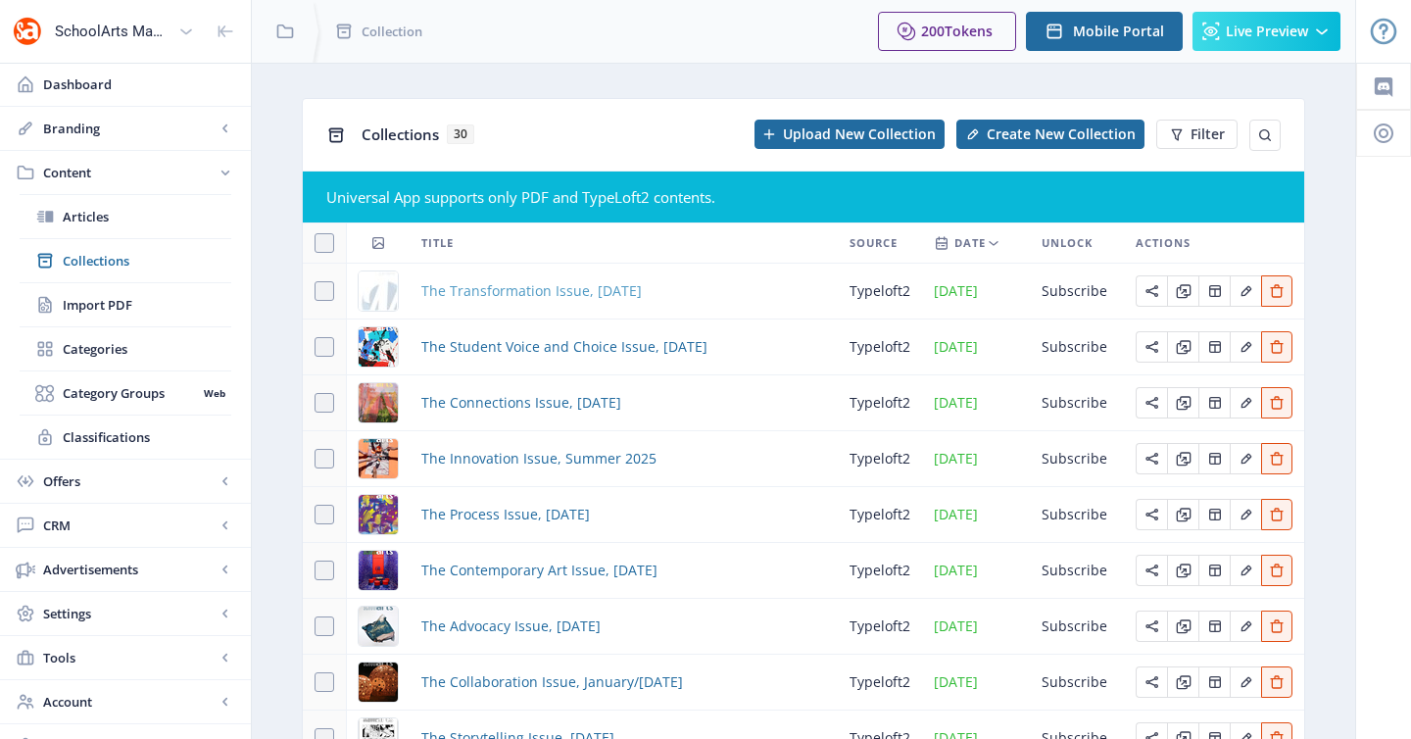
click at [550, 297] on span "The Transformation Issue, [DATE]" at bounding box center [531, 291] width 220 height 24
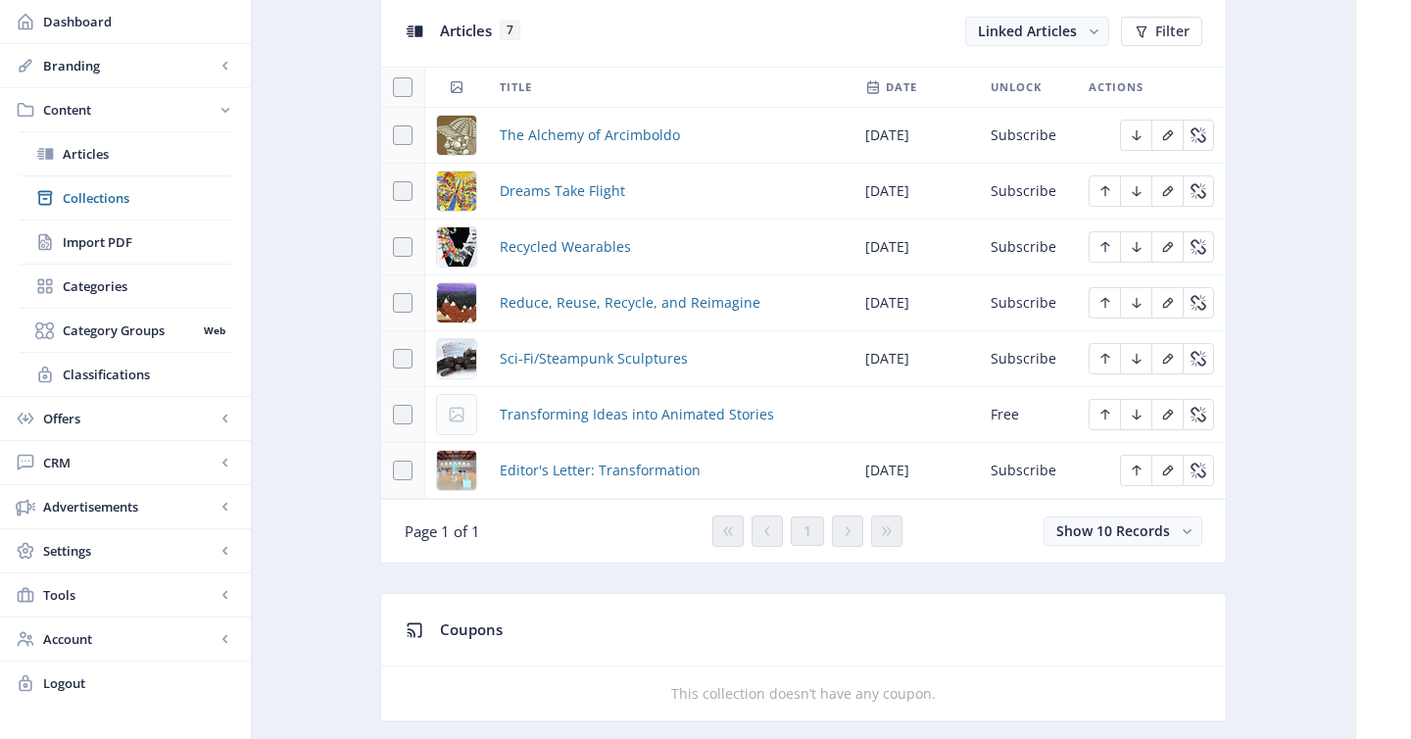
scroll to position [776, 0]
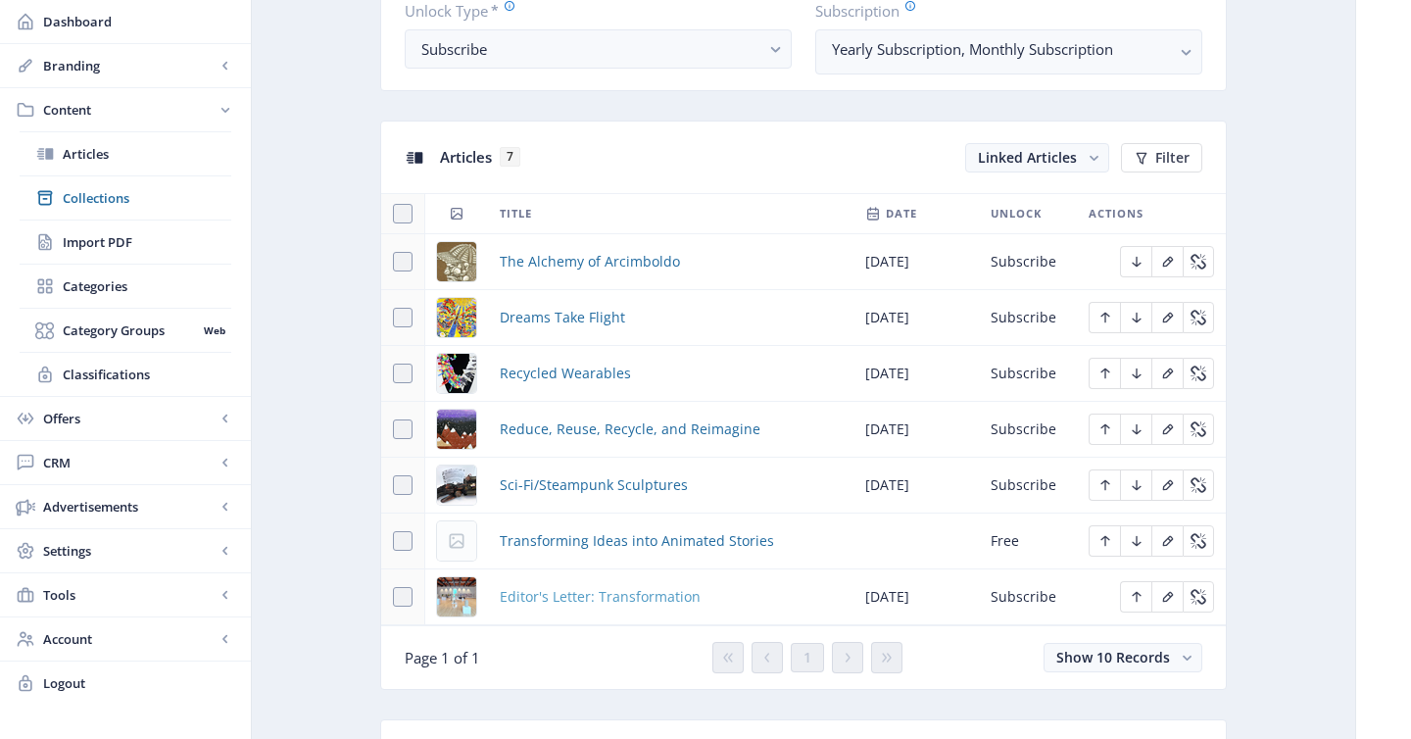
click at [615, 597] on span "Editor's Letter: Transformation" at bounding box center [600, 597] width 201 height 24
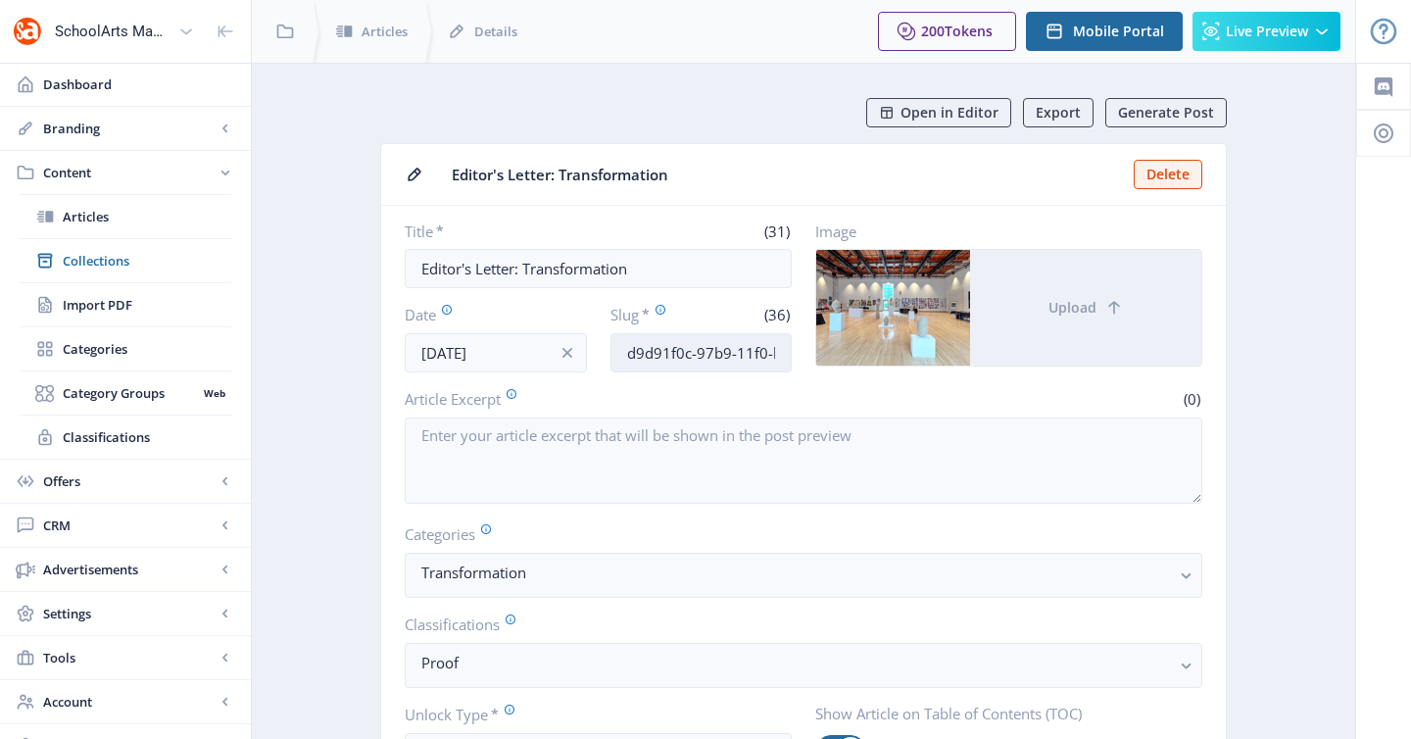
click at [663, 361] on input "d9d91f0c-97b9-11f0-bd64-4201ac1fa005" at bounding box center [701, 352] width 182 height 39
paste input "student-voice-choice-editors-letter-102"
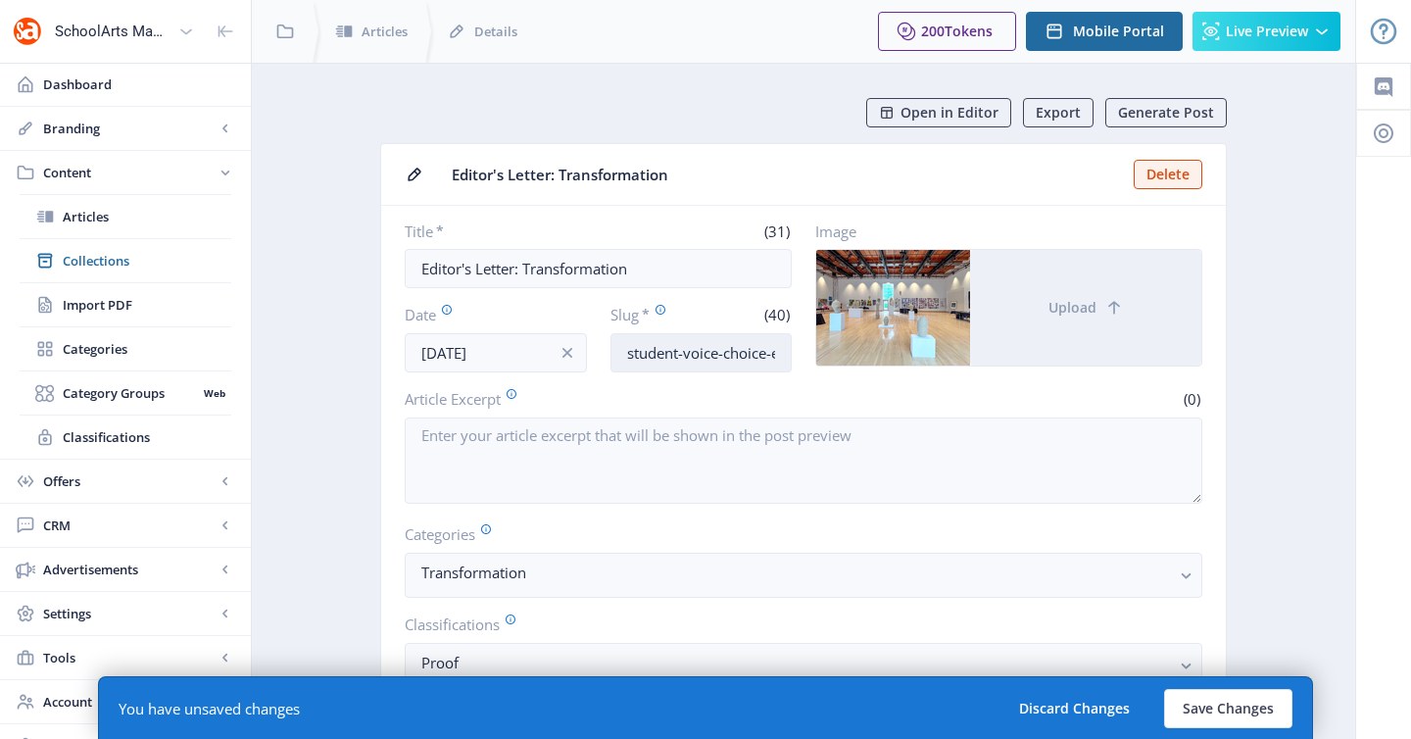
scroll to position [0, 124]
click at [718, 349] on input "student-voice-choice-editors-letter-1025" at bounding box center [701, 352] width 182 height 39
type input "transformation-editors-letter-1125"
click at [1209, 709] on button "Save Changes" at bounding box center [1228, 708] width 128 height 39
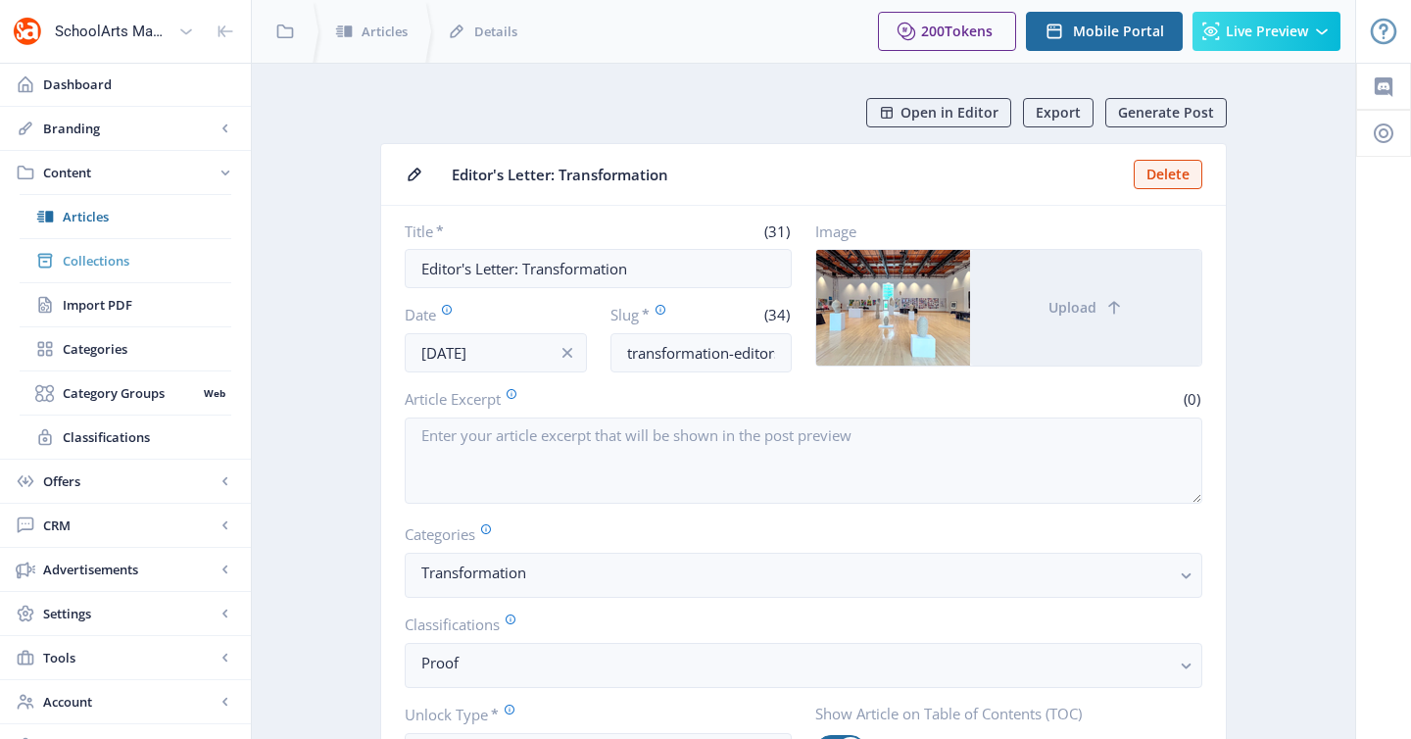
click at [114, 269] on span "Collections" at bounding box center [147, 261] width 169 height 20
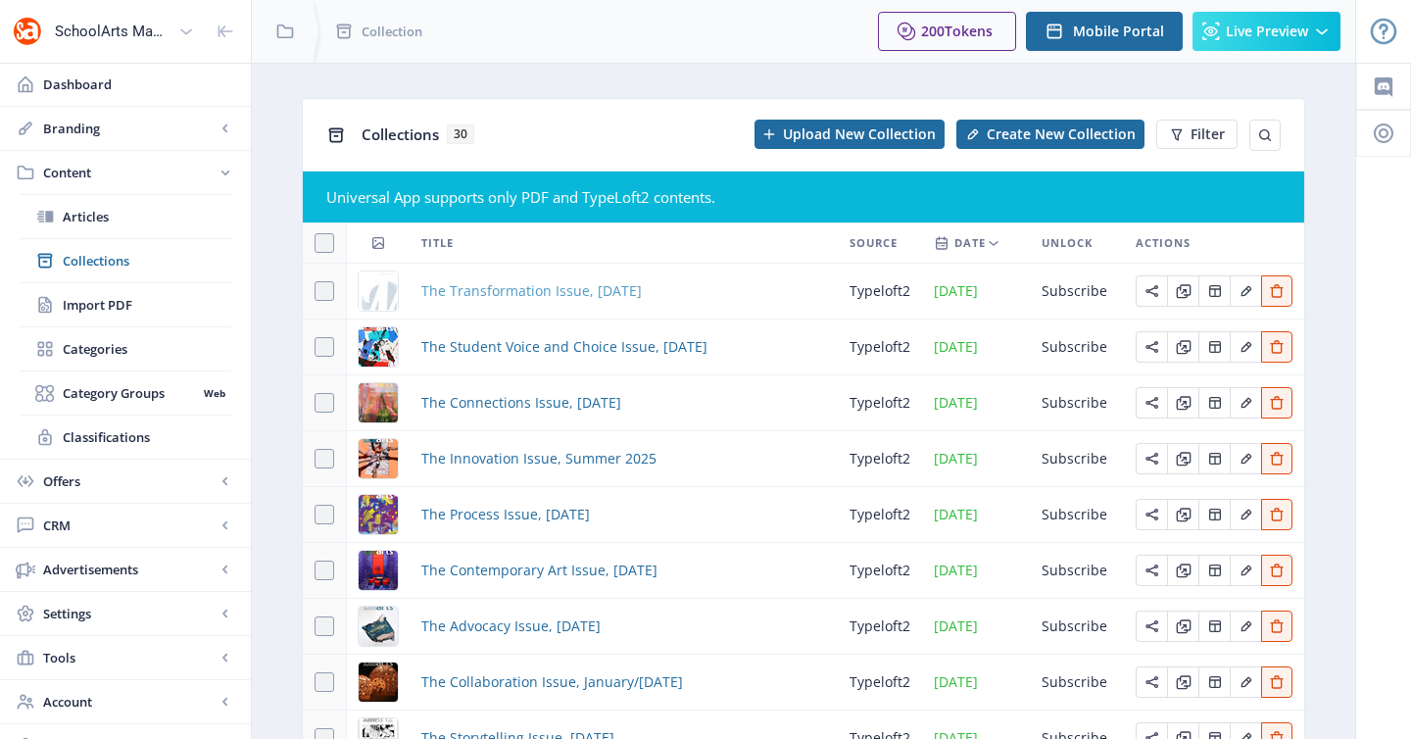
click at [538, 285] on span "The Transformation Issue, [DATE]" at bounding box center [531, 291] width 220 height 24
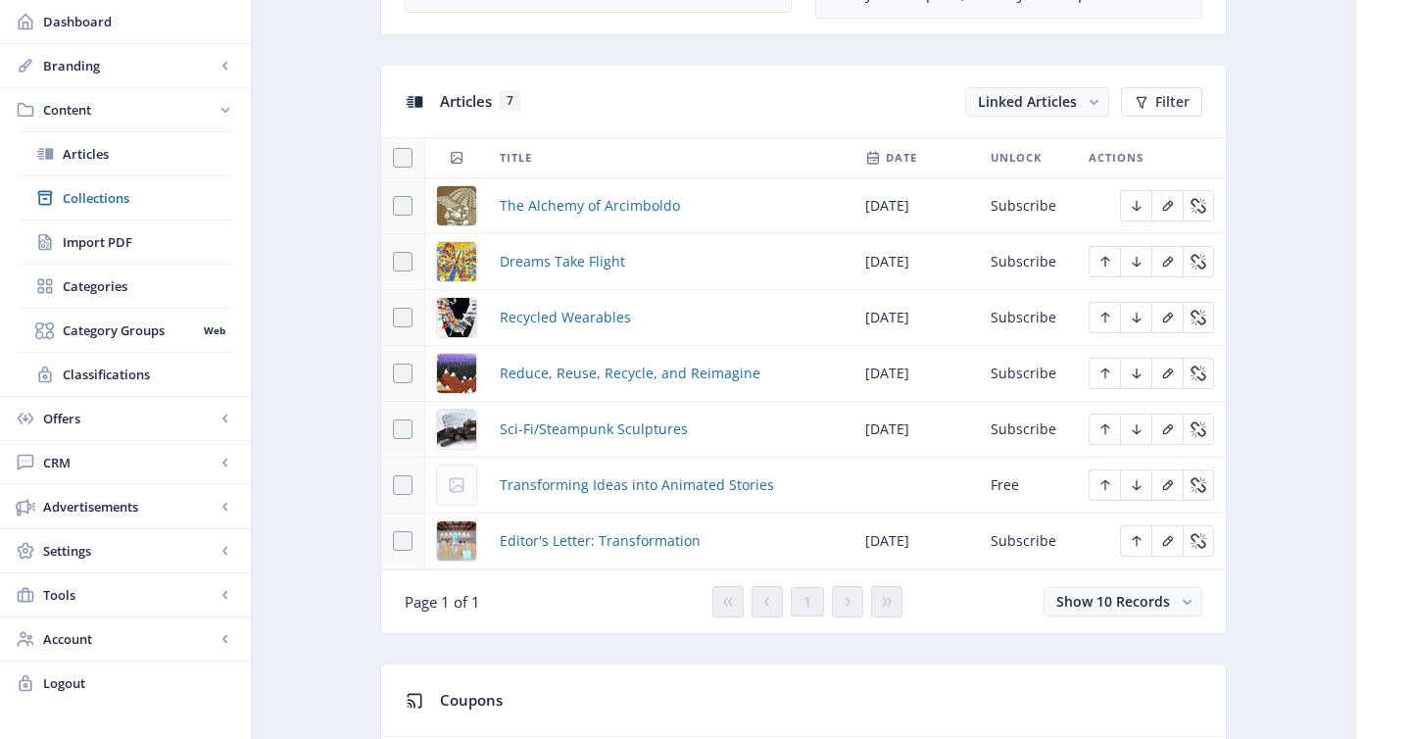
scroll to position [906, 0]
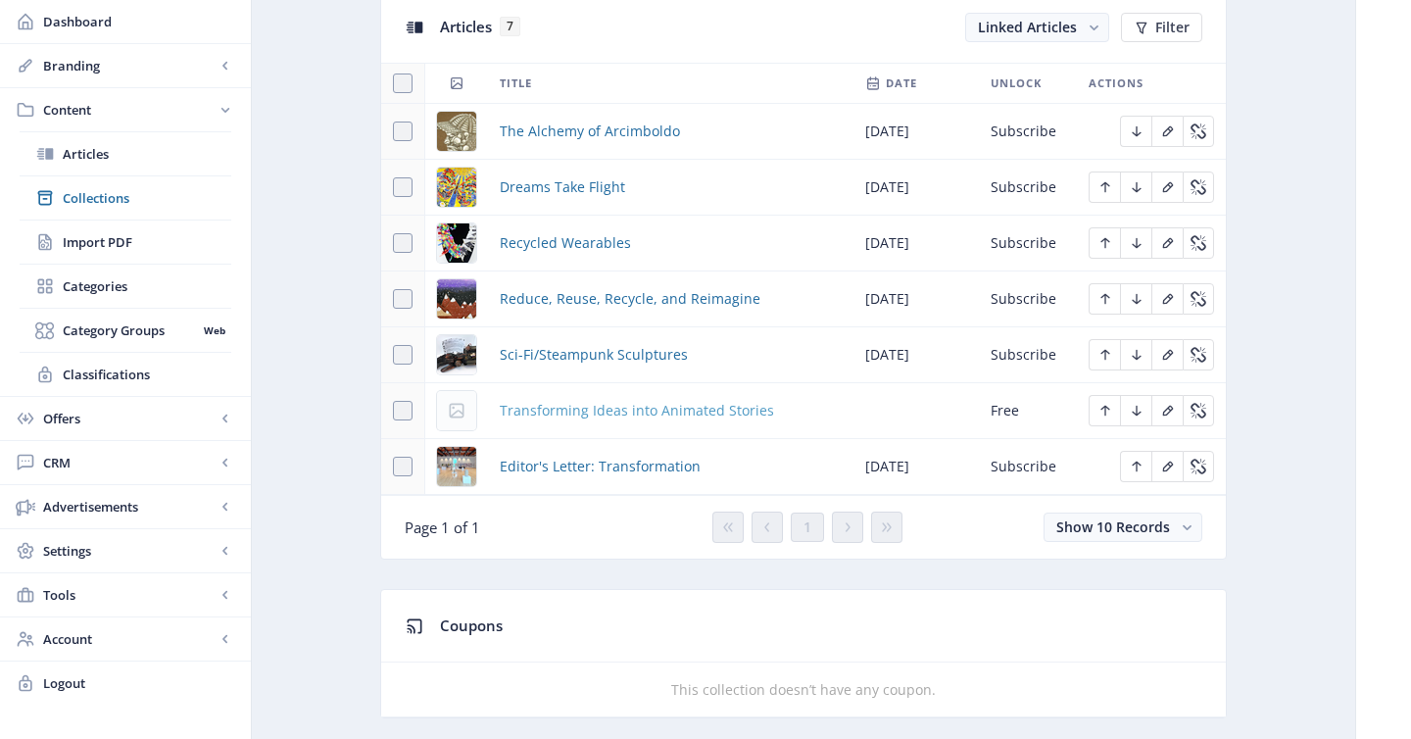
click at [617, 403] on span "Transforming Ideas into Animated Stories" at bounding box center [637, 411] width 274 height 24
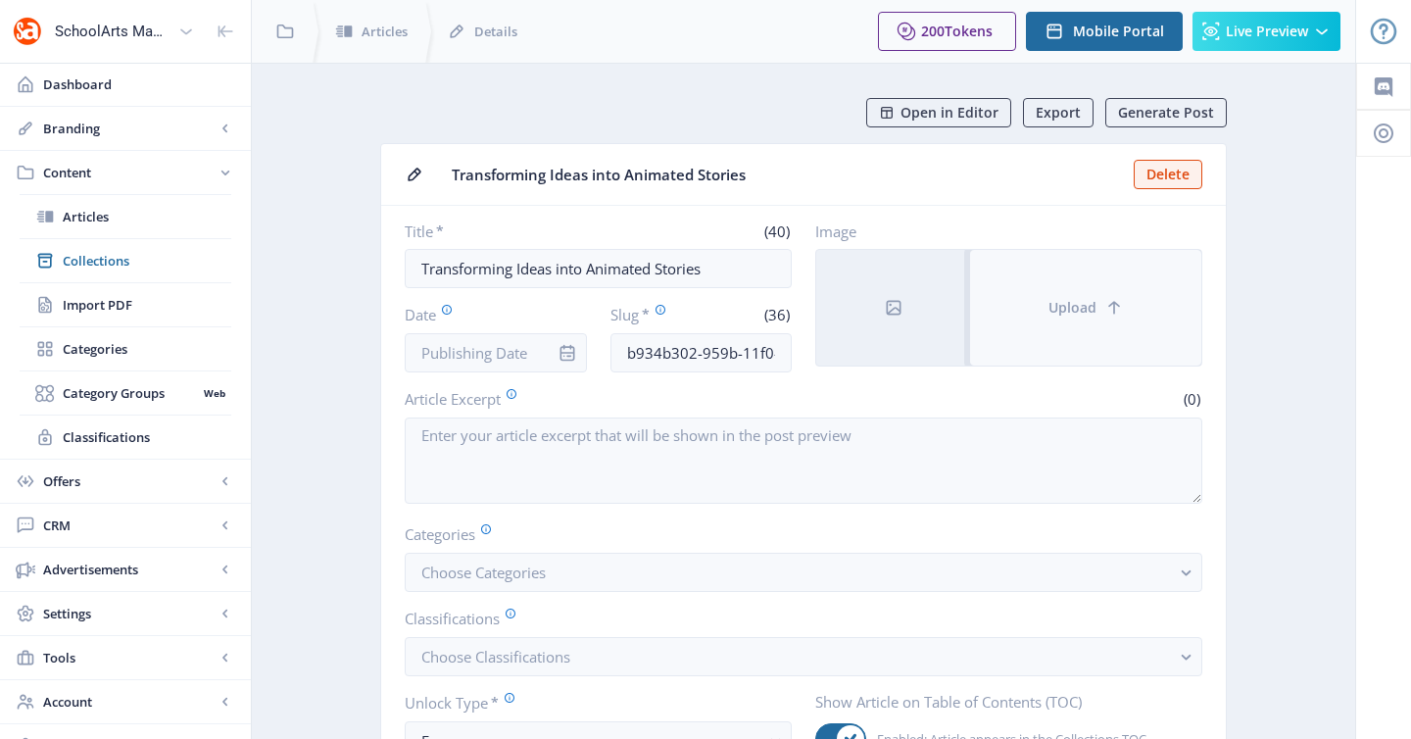
click at [1050, 289] on button "Upload" at bounding box center [1085, 308] width 231 height 116
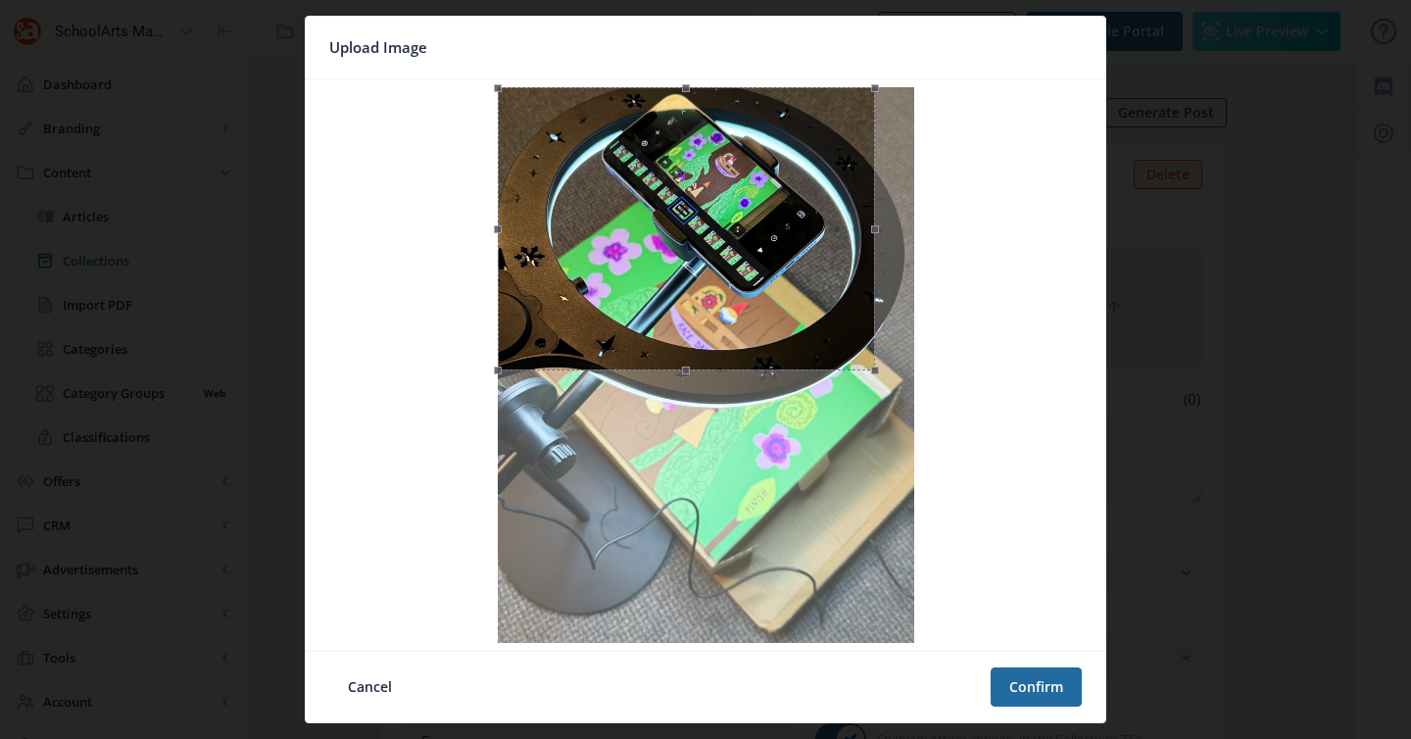
drag, startPoint x: 915, startPoint y: 401, endPoint x: 853, endPoint y: 343, distance: 85.3
click at [863, 358] on span at bounding box center [875, 370] width 24 height 24
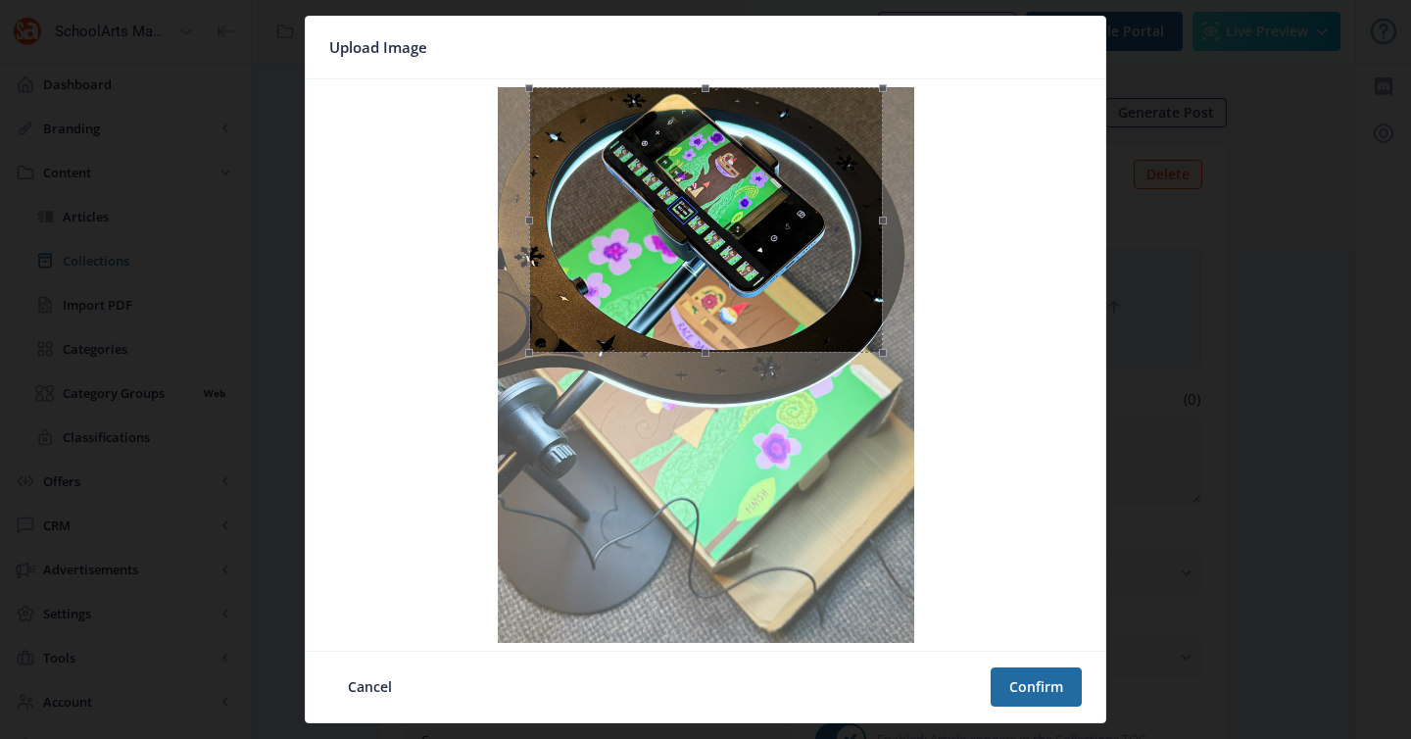
drag, startPoint x: 829, startPoint y: 306, endPoint x: 860, endPoint y: 304, distance: 31.4
click at [860, 304] on div at bounding box center [706, 220] width 354 height 266
click at [1040, 688] on button "Confirm" at bounding box center [1036, 686] width 91 height 39
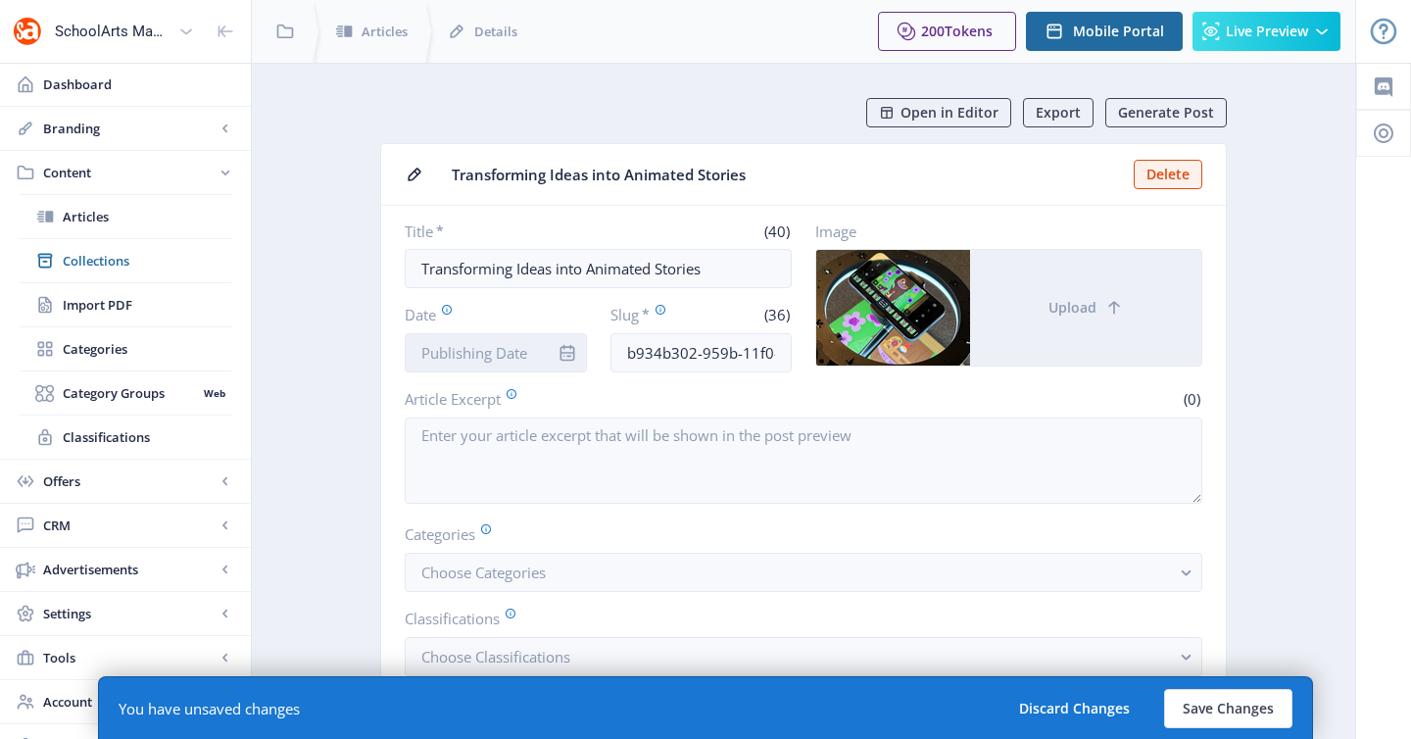
click at [530, 355] on input "Date" at bounding box center [496, 352] width 182 height 39
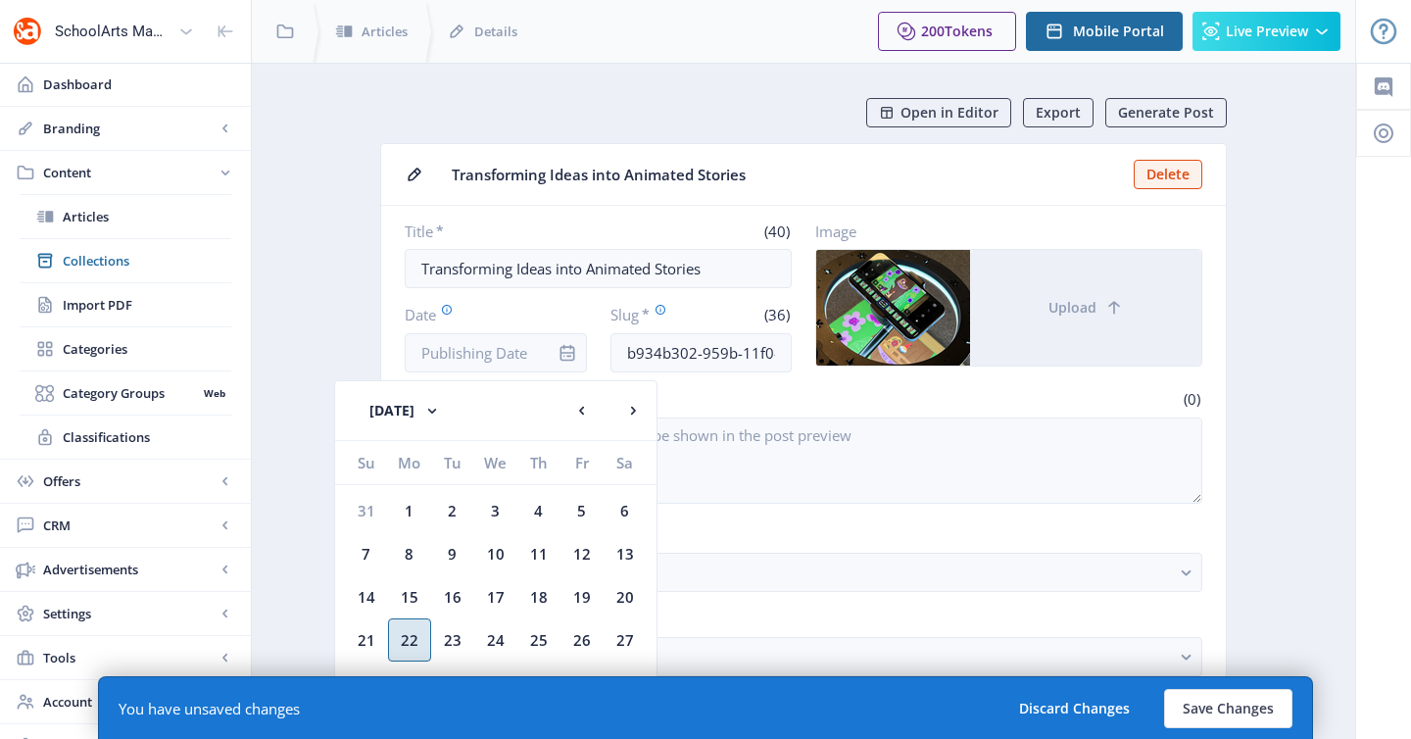
click at [415, 641] on div "22" at bounding box center [409, 639] width 43 height 43
type input "[DATE]"
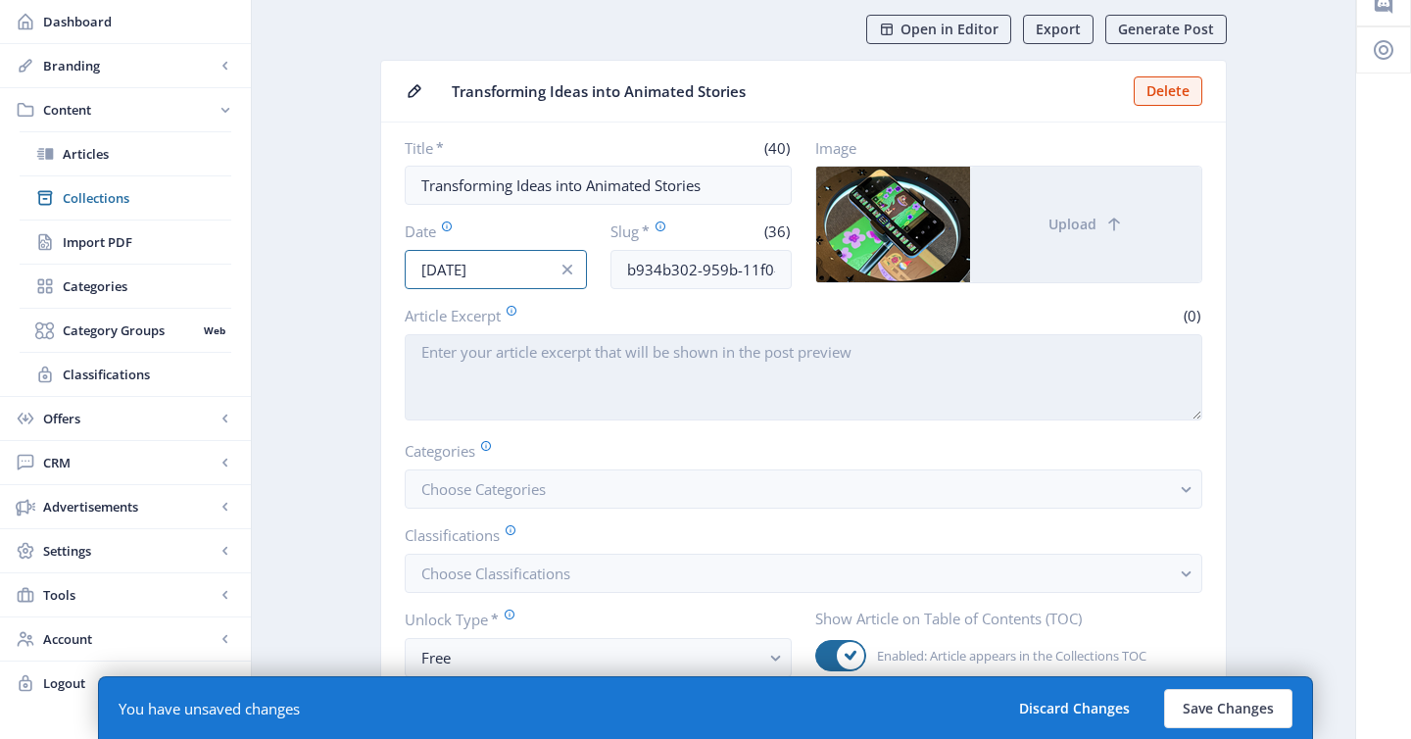
scroll to position [103, 0]
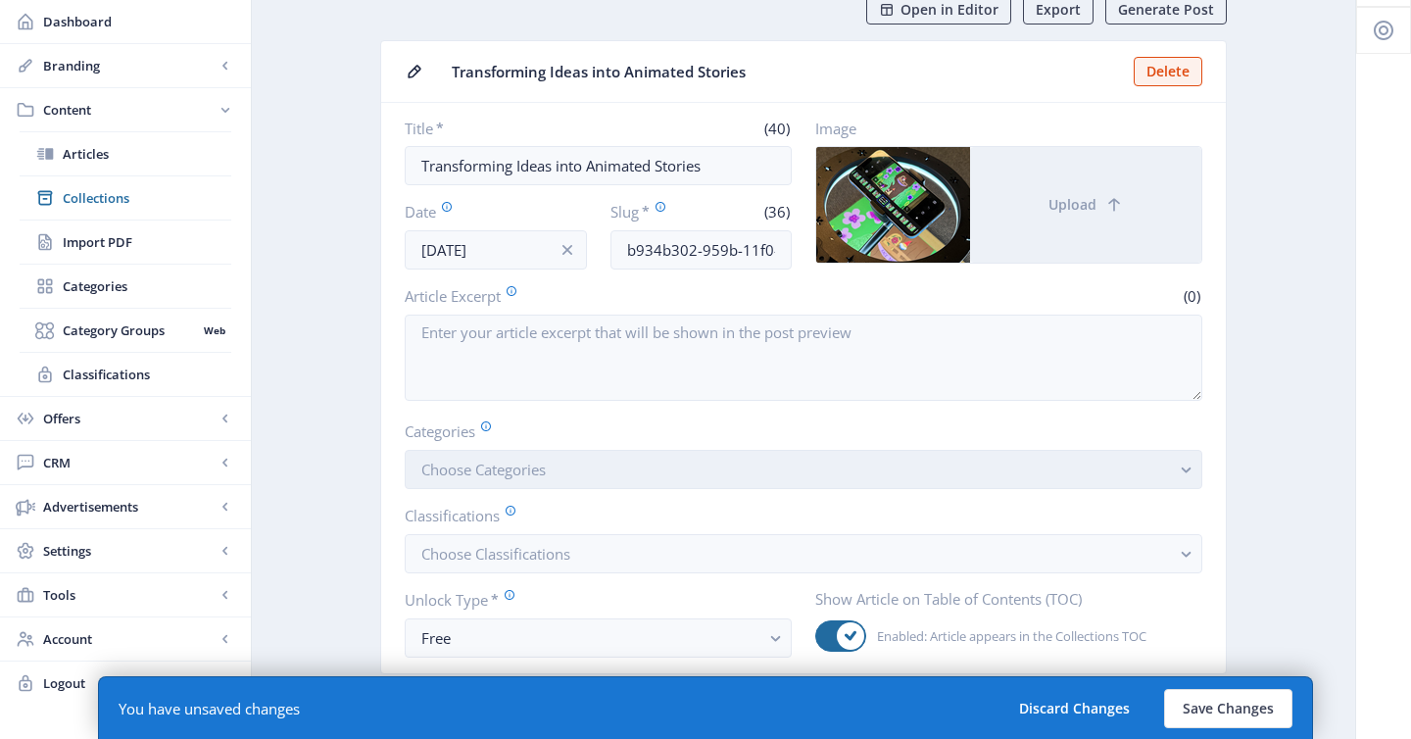
click at [609, 483] on button "Choose Categories" at bounding box center [804, 469] width 798 height 39
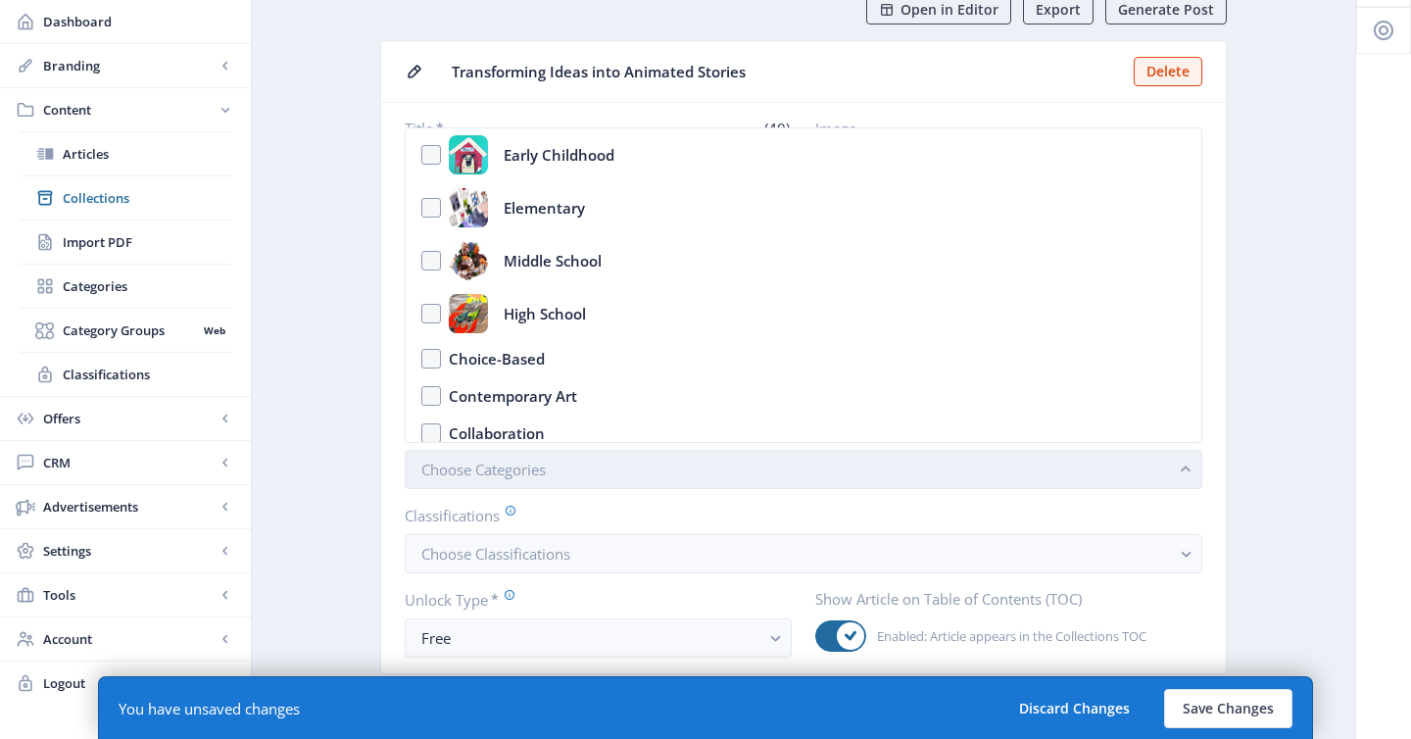
scroll to position [0, 0]
click at [609, 483] on button "Choose Categories" at bounding box center [804, 469] width 798 height 39
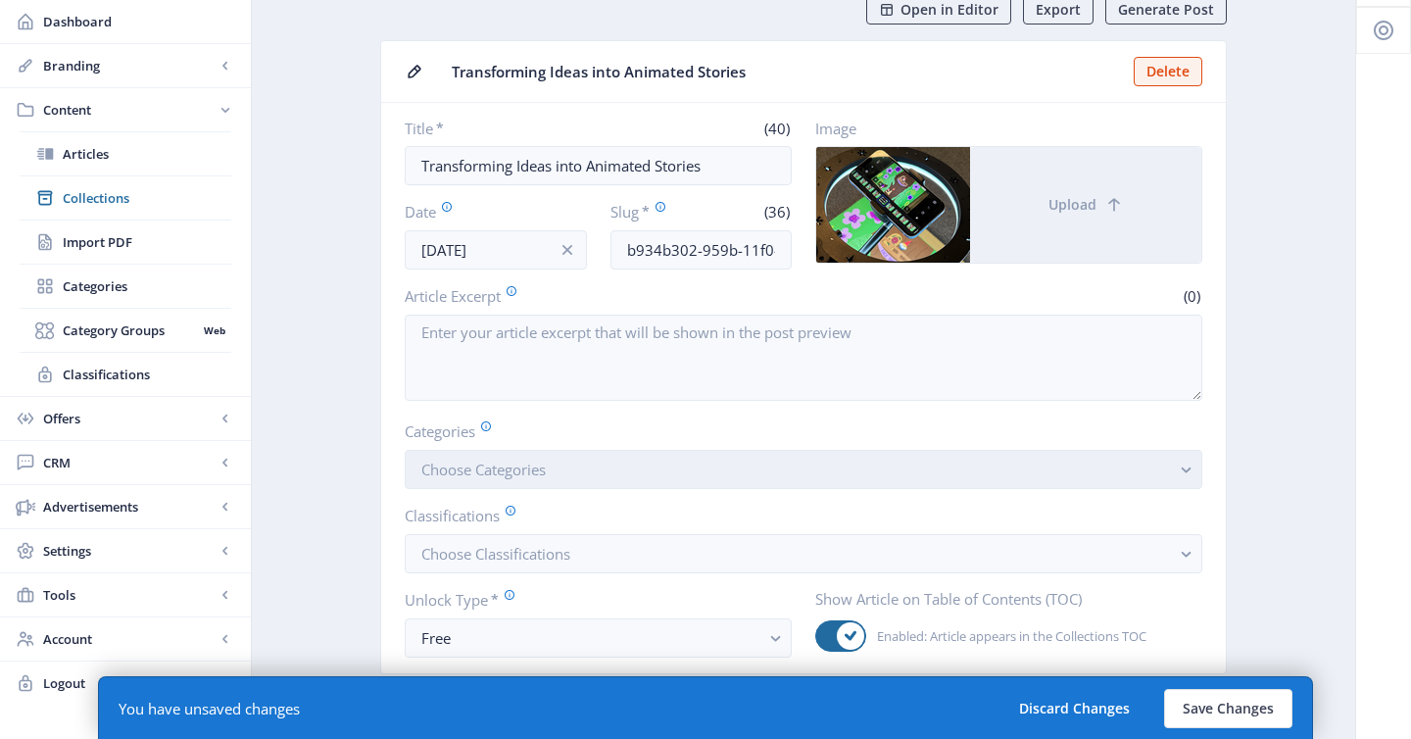
click at [609, 483] on button "Choose Categories" at bounding box center [804, 469] width 798 height 39
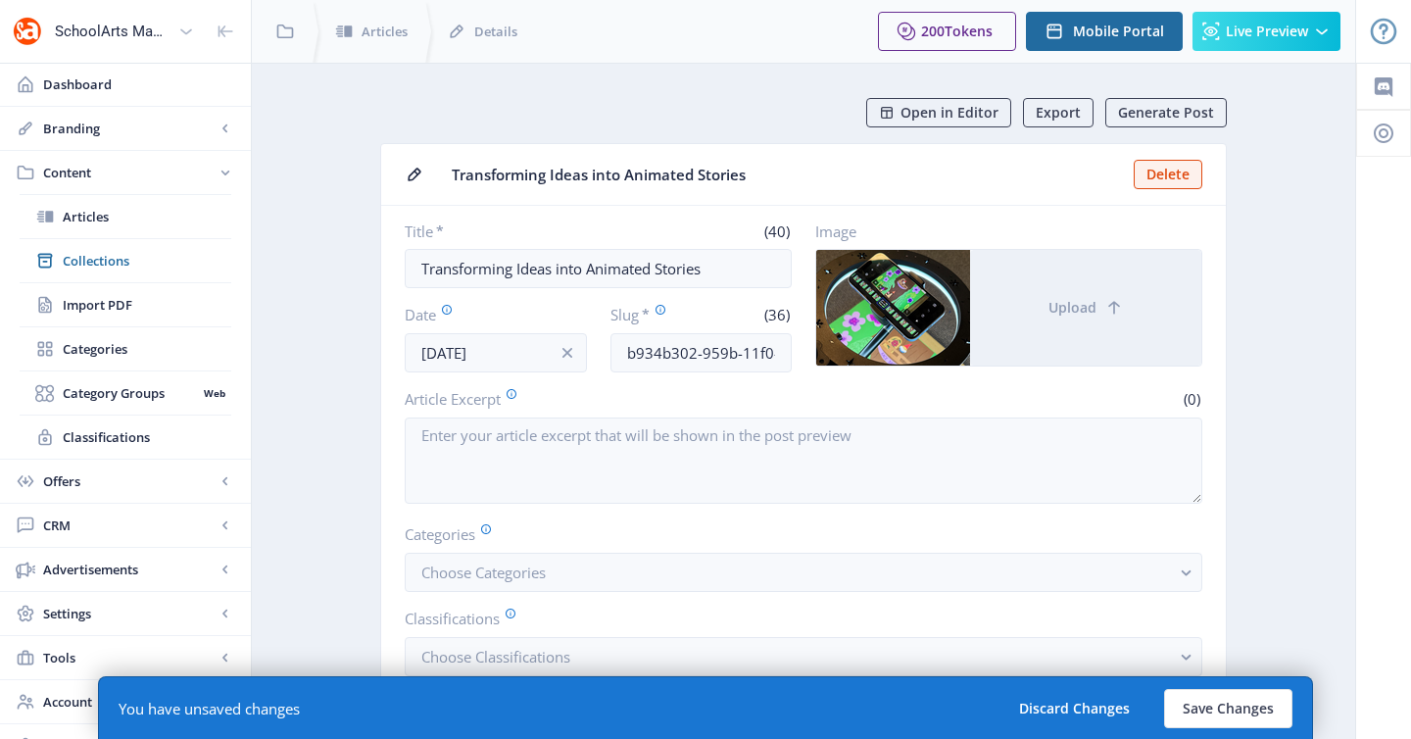
scroll to position [103, 0]
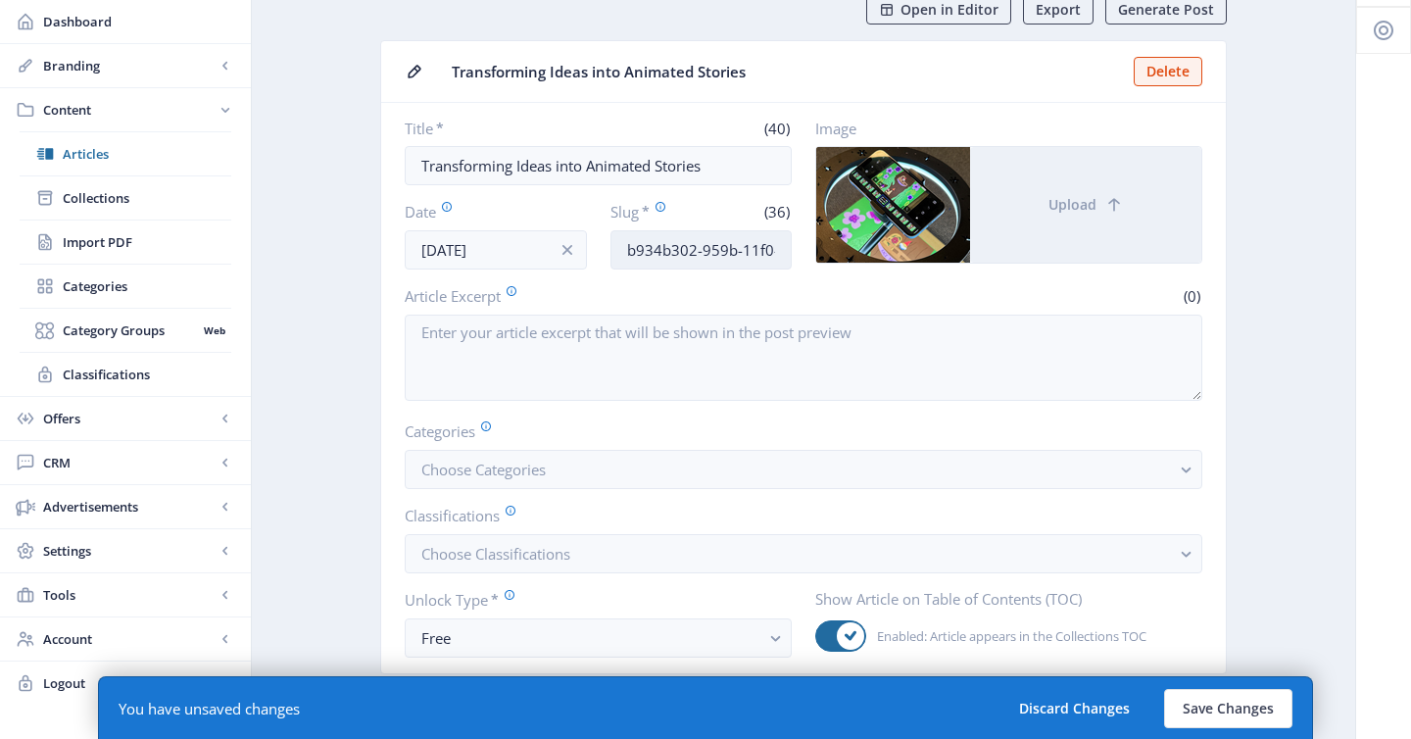
click at [721, 249] on input "b934b302-959b-11f0-bd64-4201ac1fa005" at bounding box center [701, 249] width 182 height 39
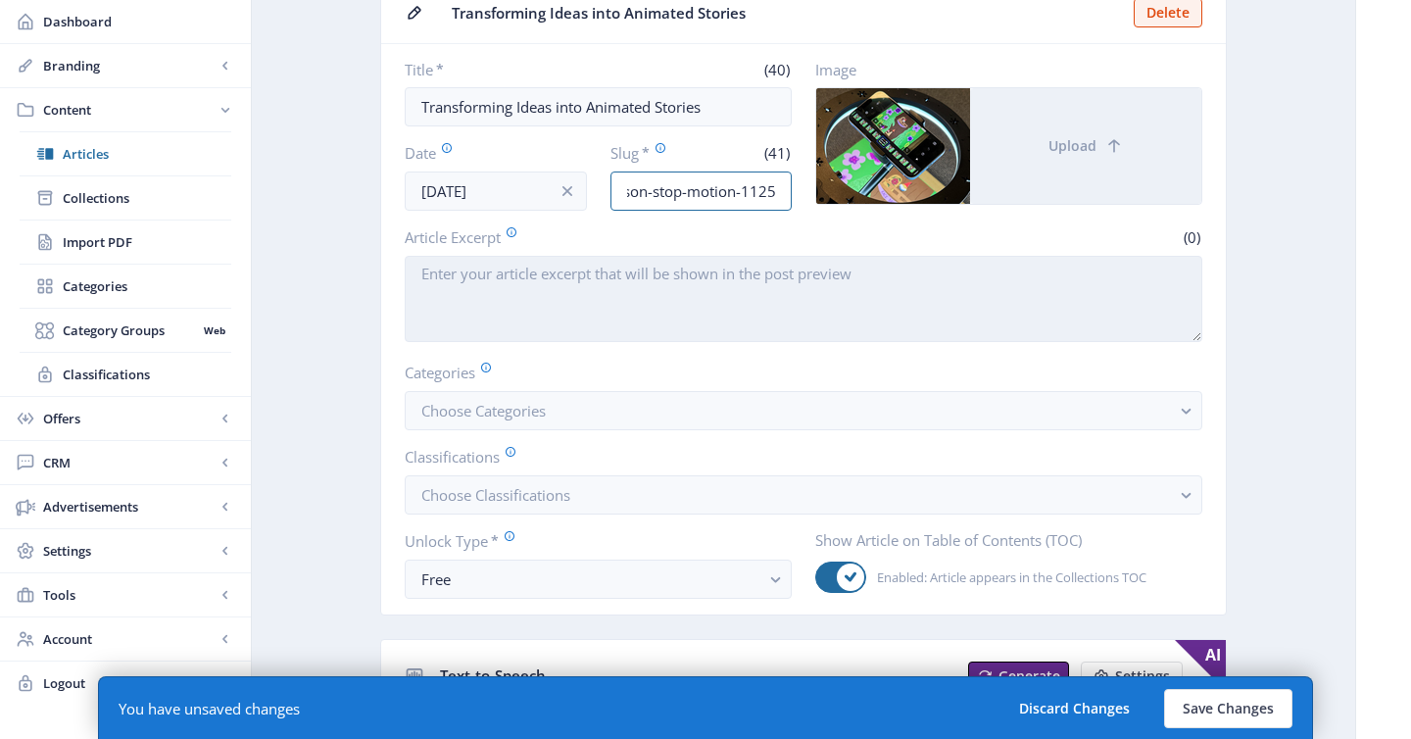
scroll to position [166, 0]
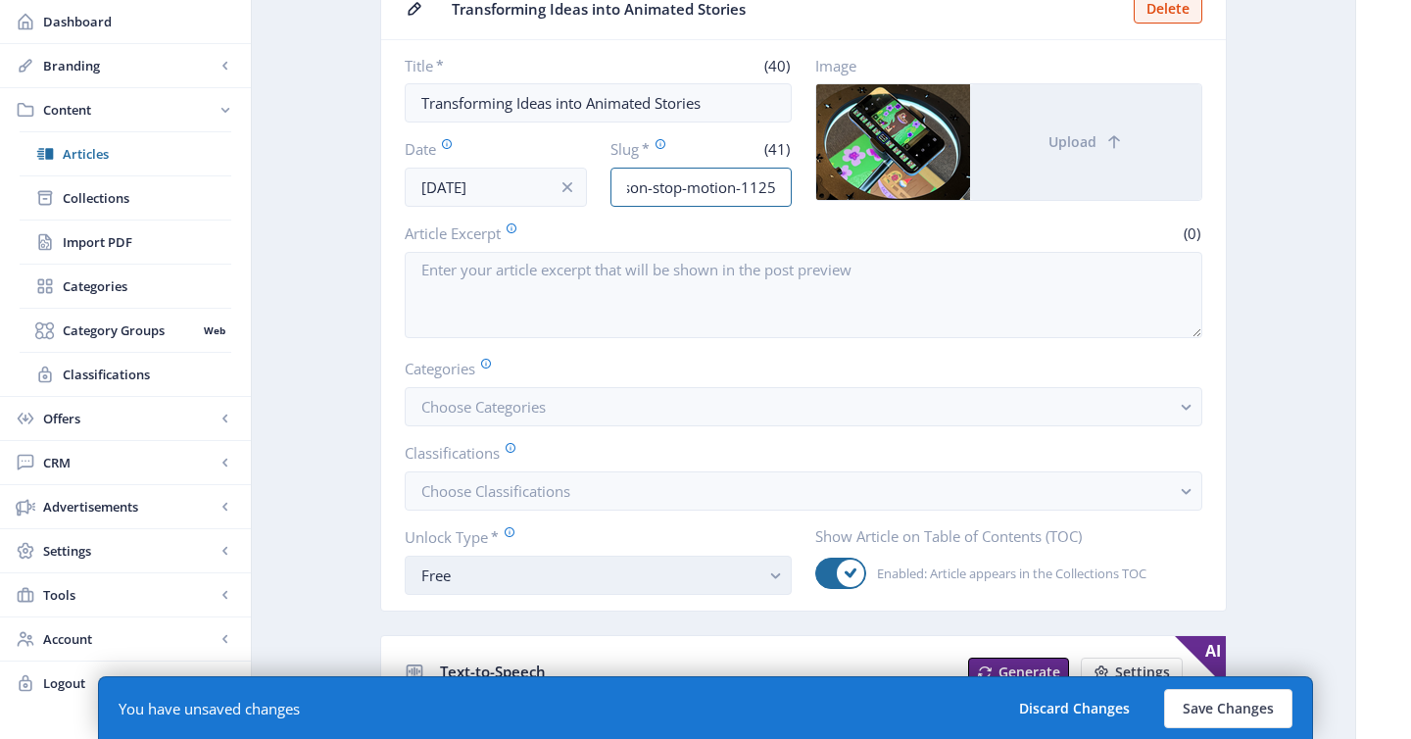
type input "middle-school-art-lesson-stop-motion-1125"
click at [521, 583] on div "Free" at bounding box center [590, 575] width 338 height 24
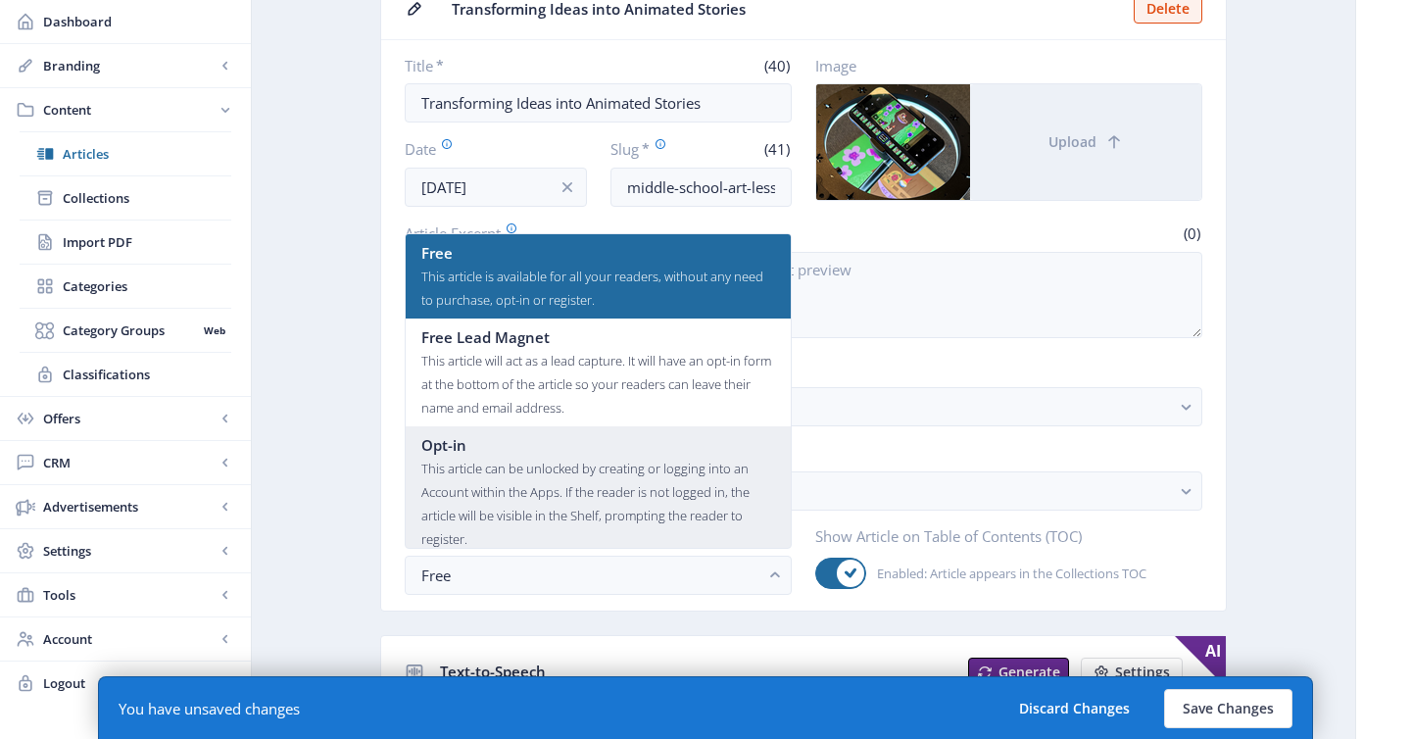
scroll to position [118, 0]
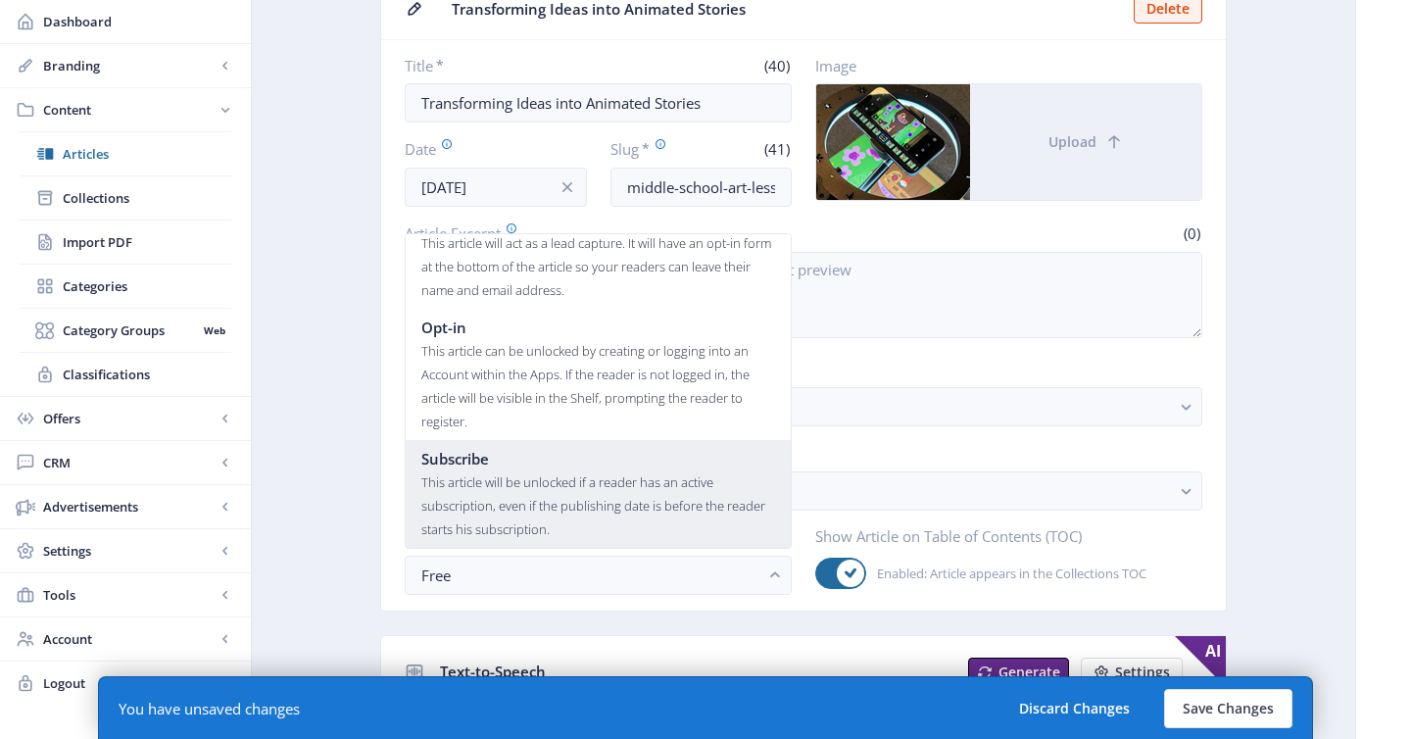
click at [515, 490] on div "This article will be unlocked if a reader has an active subscription, even if t…" at bounding box center [598, 505] width 354 height 71
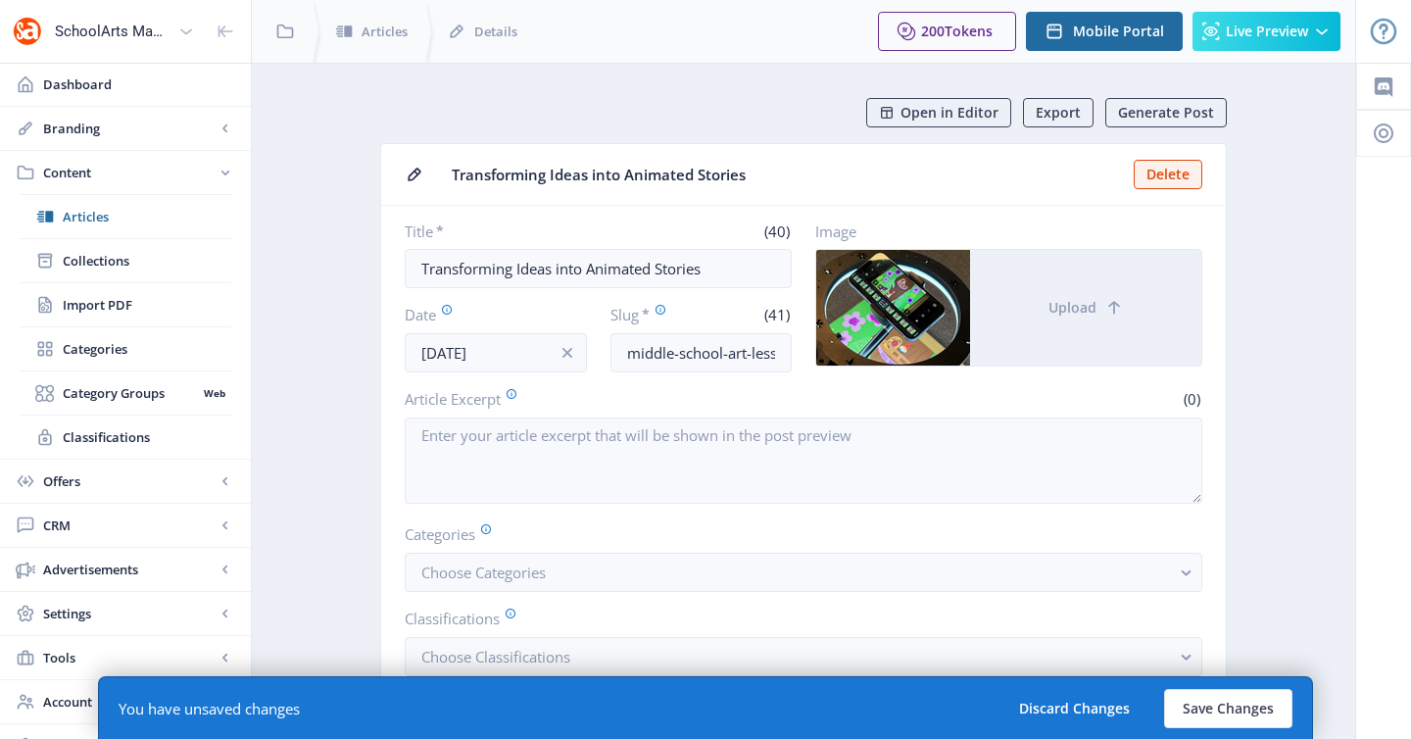
scroll to position [166, 0]
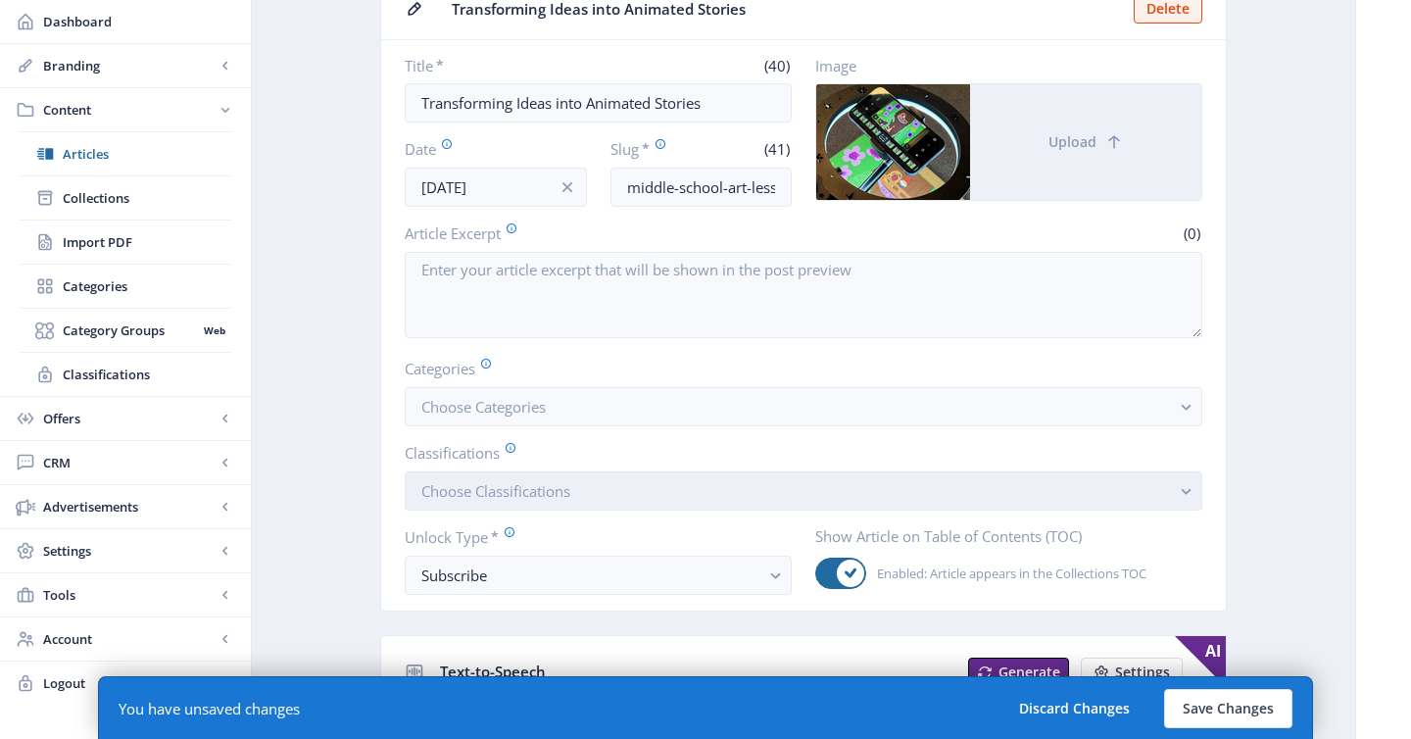
click at [497, 505] on button "Choose Classifications" at bounding box center [804, 490] width 798 height 39
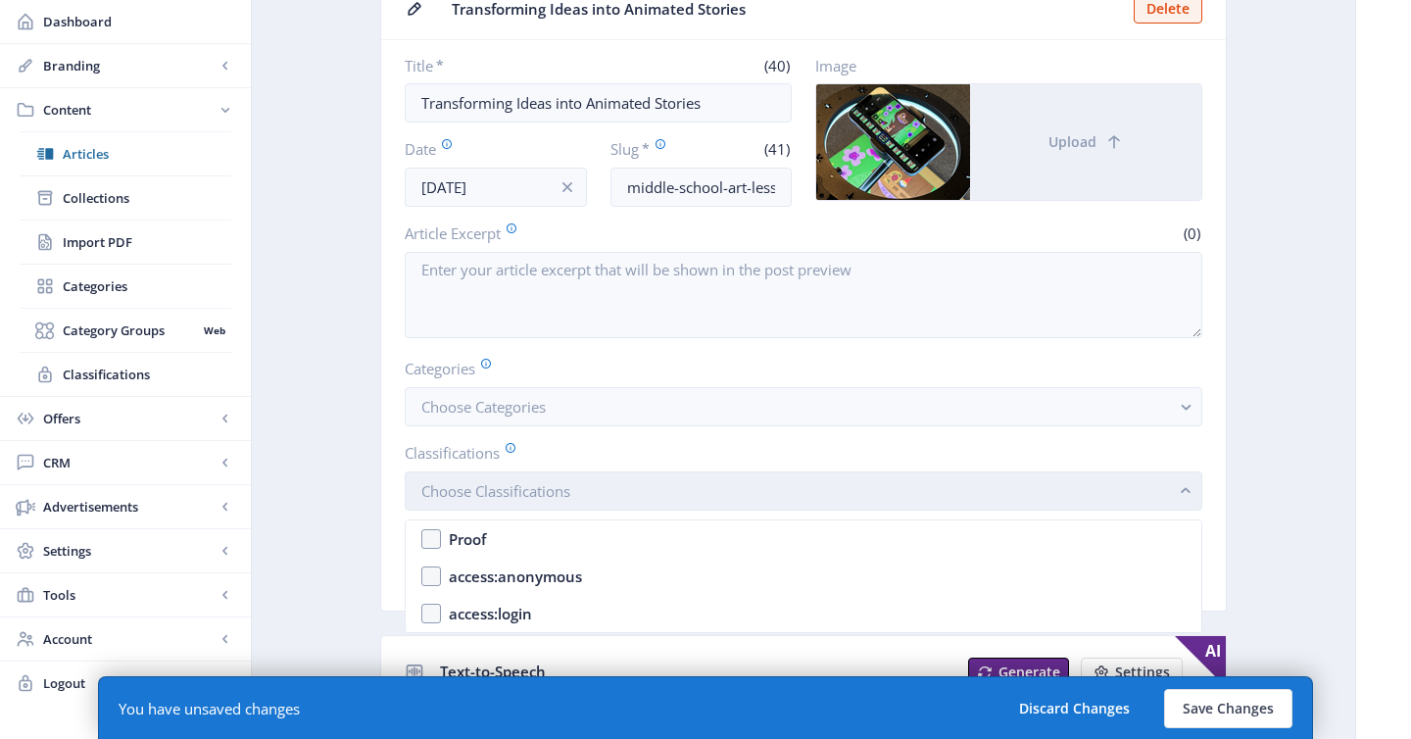
scroll to position [0, 0]
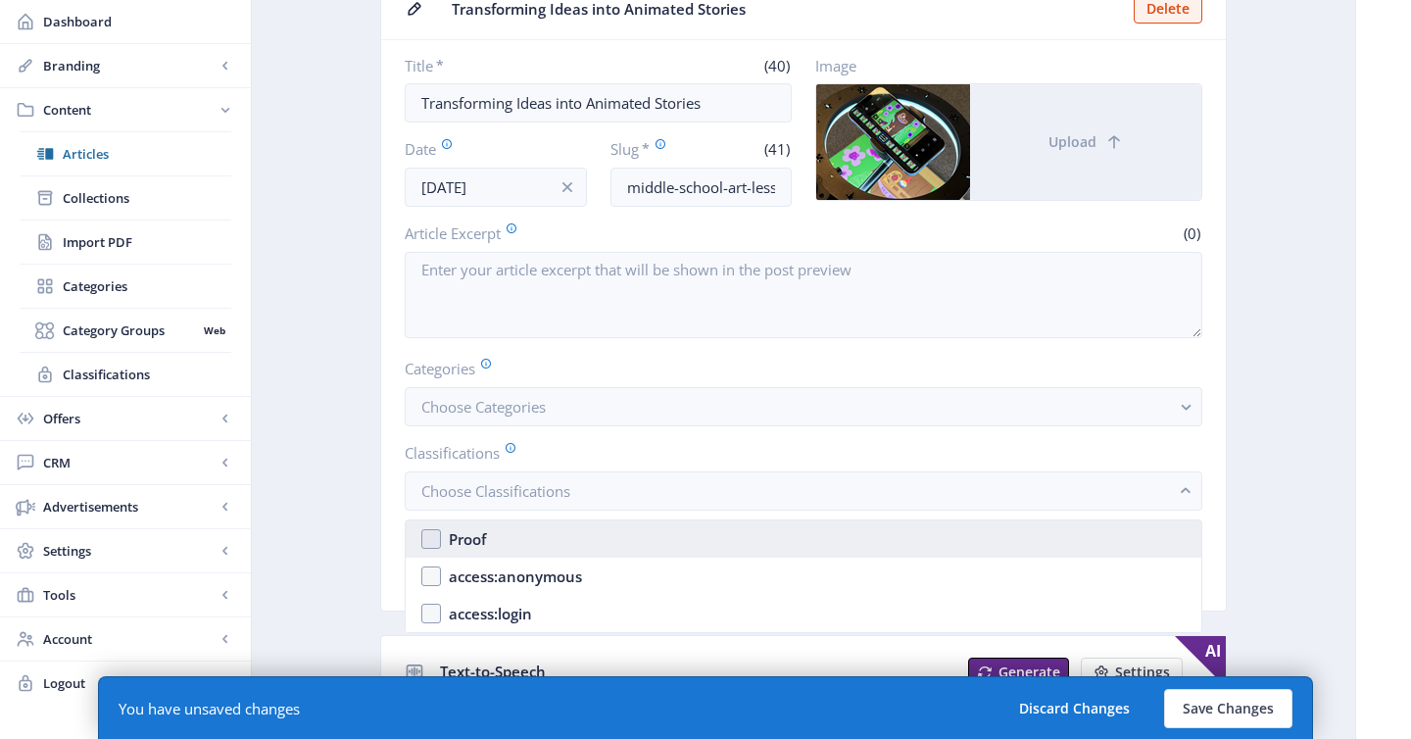
click at [497, 533] on nb-option "Proof" at bounding box center [804, 538] width 796 height 37
checkbox input "true"
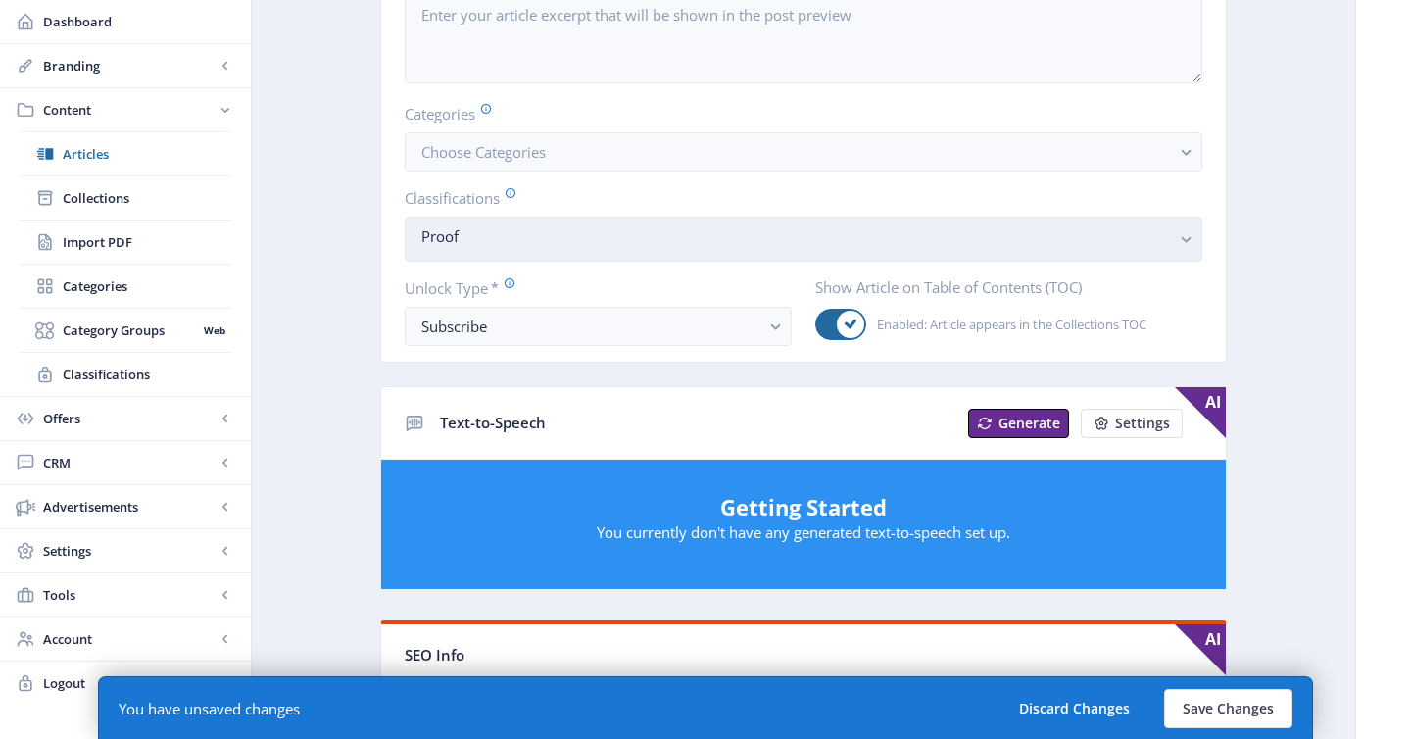
scroll to position [277, 0]
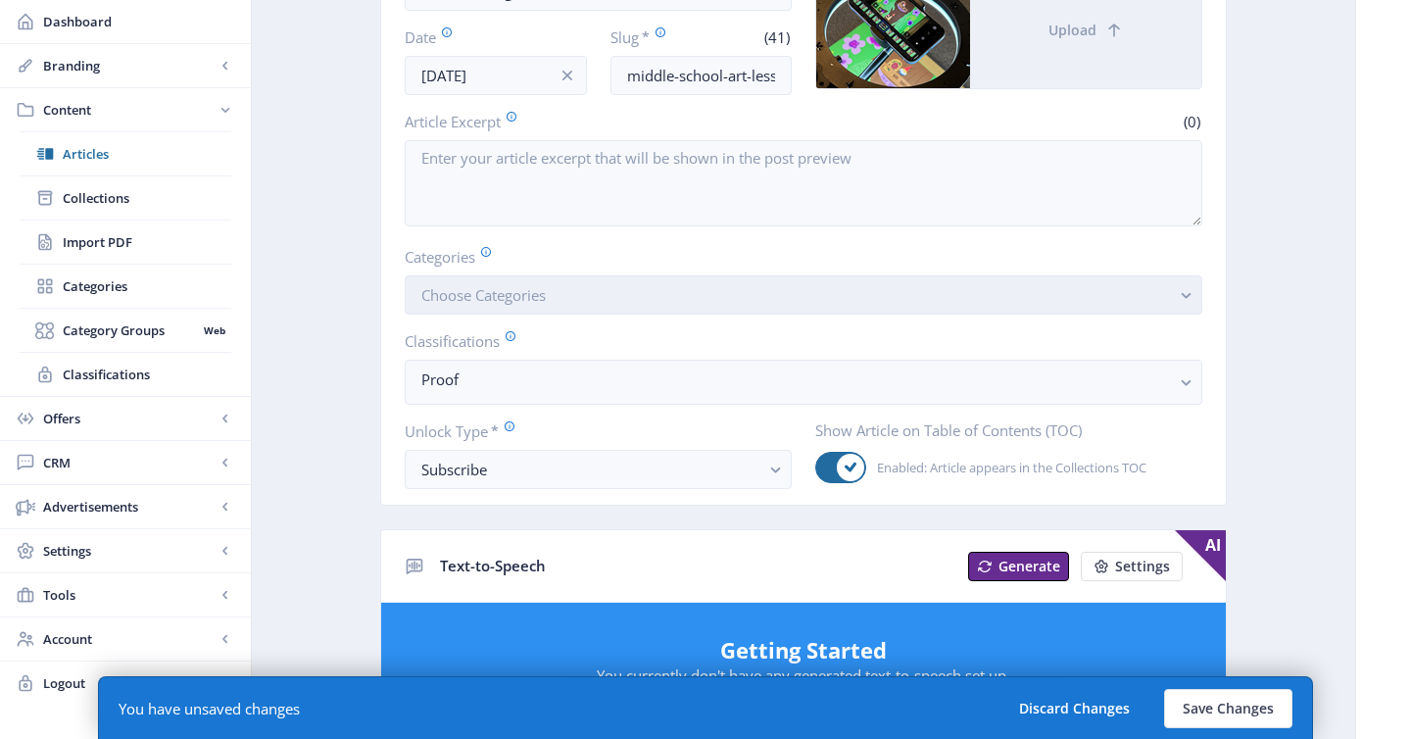
click at [470, 290] on span "Choose Categories" at bounding box center [483, 295] width 124 height 20
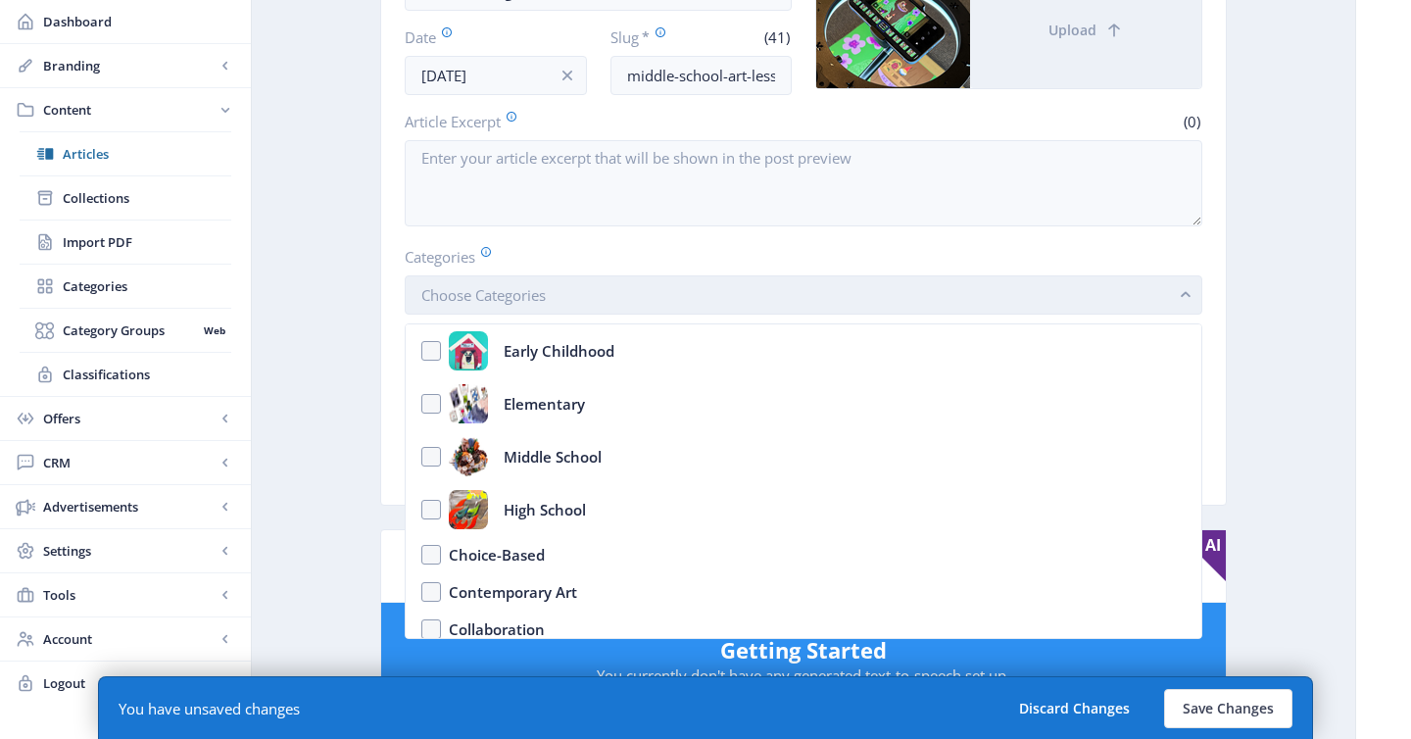
scroll to position [0, 0]
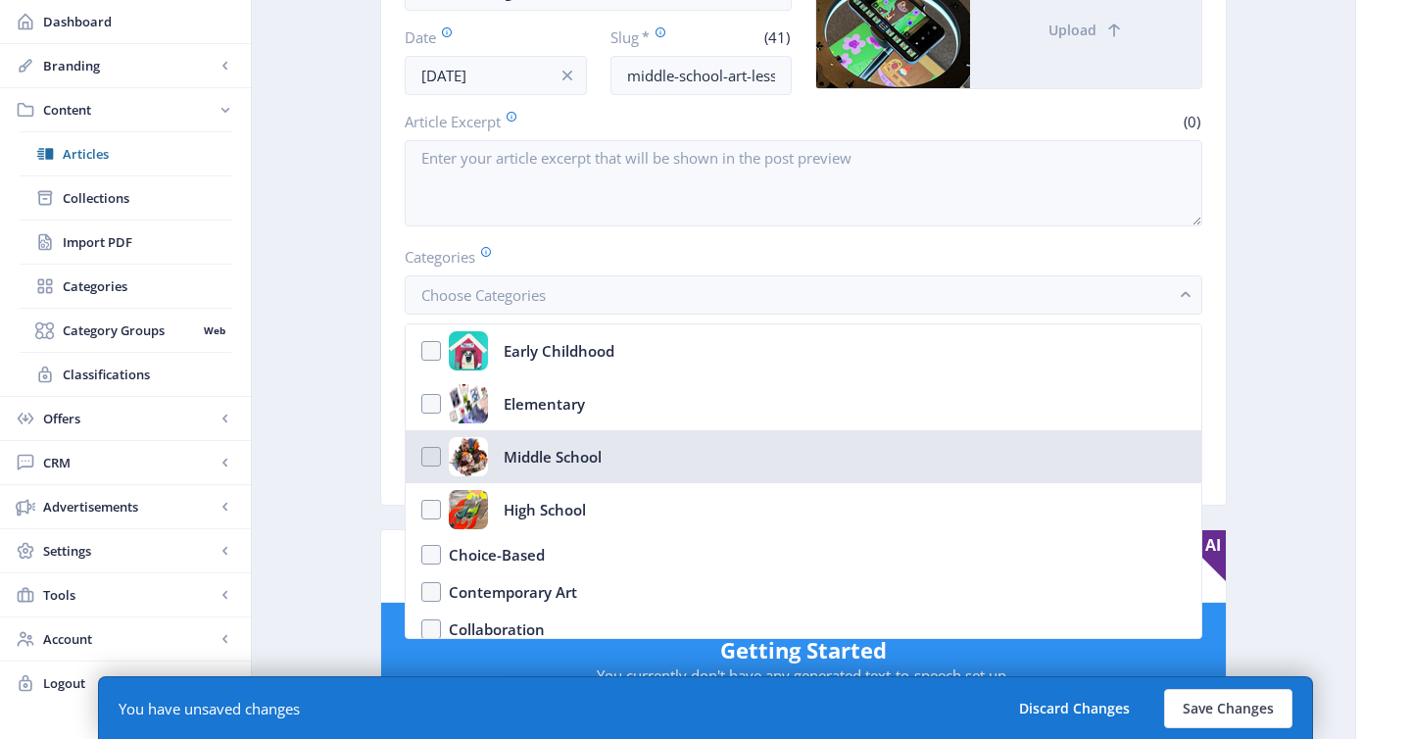
click at [532, 454] on div "Middle School" at bounding box center [553, 456] width 98 height 39
checkbox input "true"
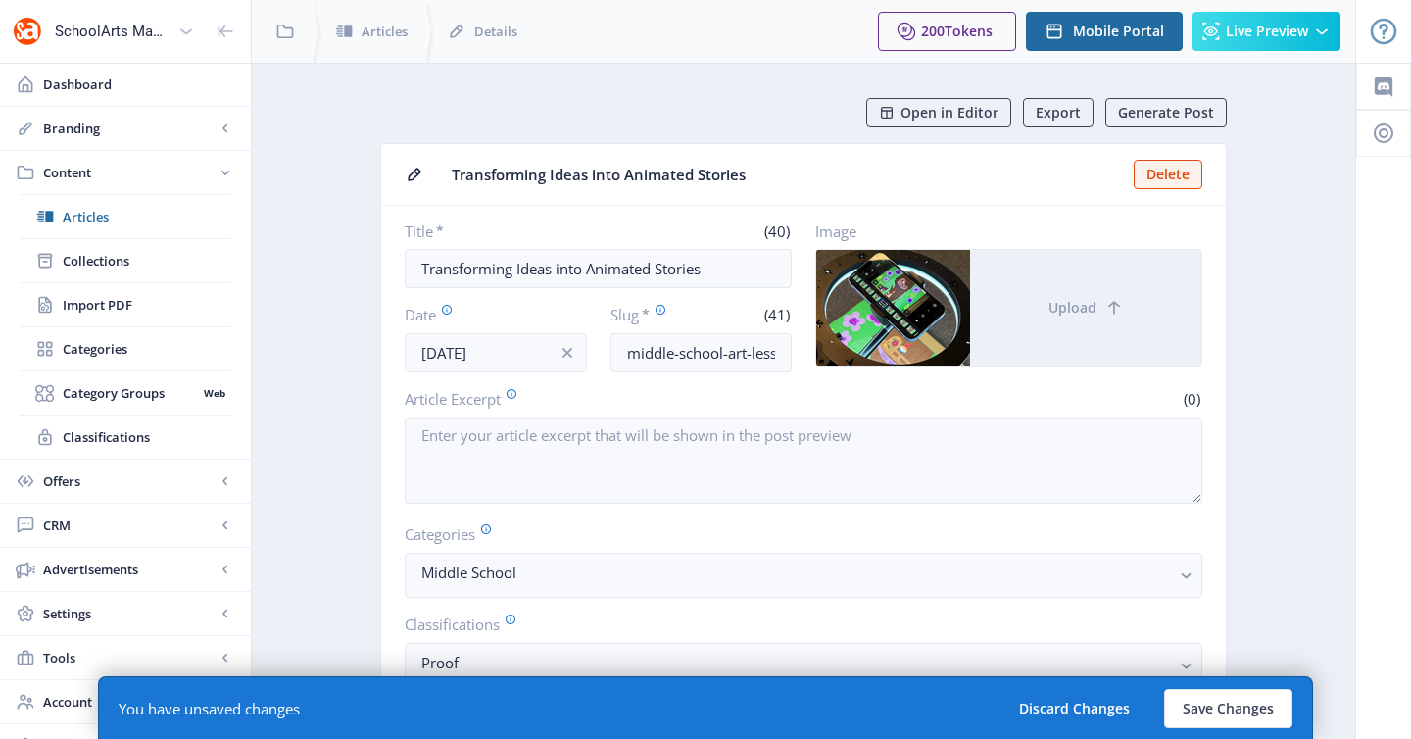
scroll to position [277, 0]
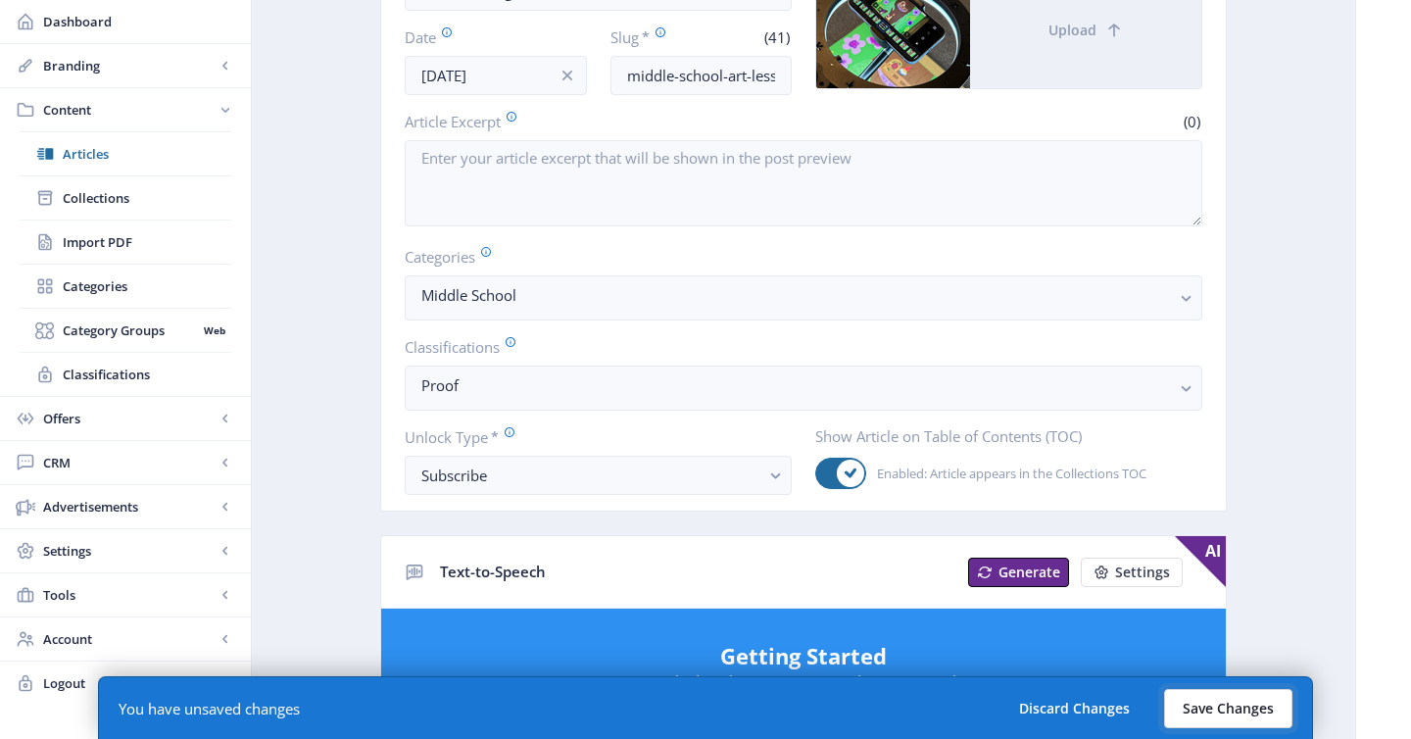
click at [1223, 704] on button "Save Changes" at bounding box center [1228, 708] width 128 height 39
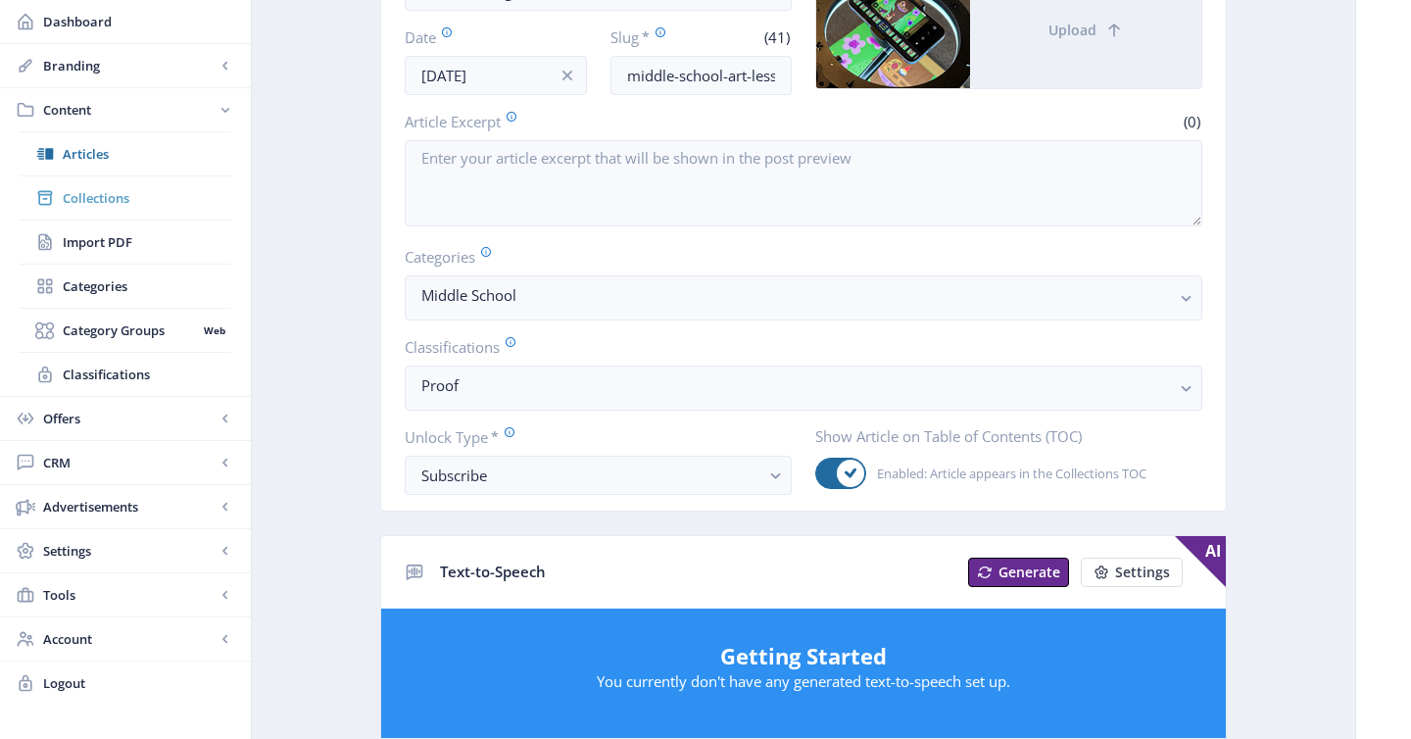
click at [122, 197] on span "Collections" at bounding box center [147, 198] width 169 height 20
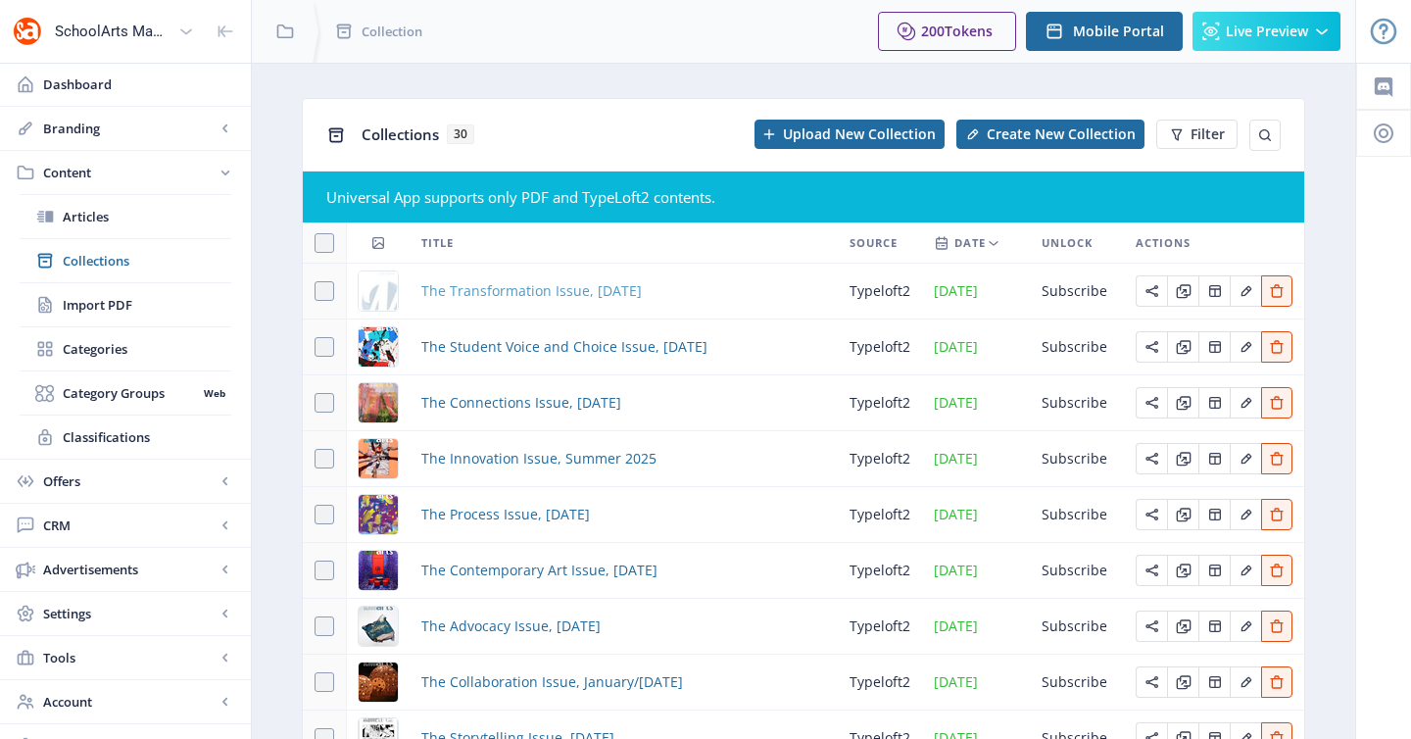
click at [548, 290] on span "The Transformation Issue, [DATE]" at bounding box center [531, 291] width 220 height 24
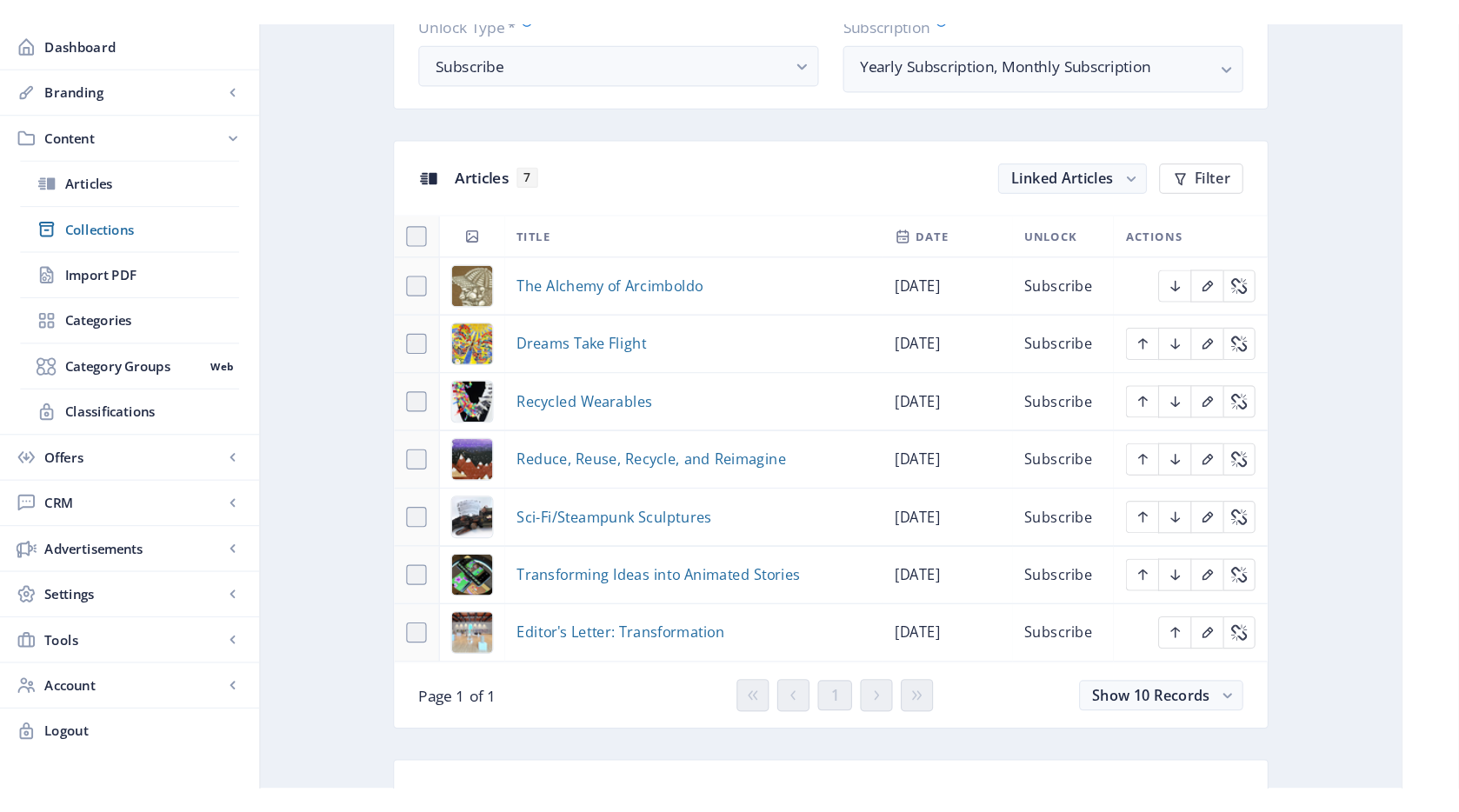
scroll to position [817, 0]
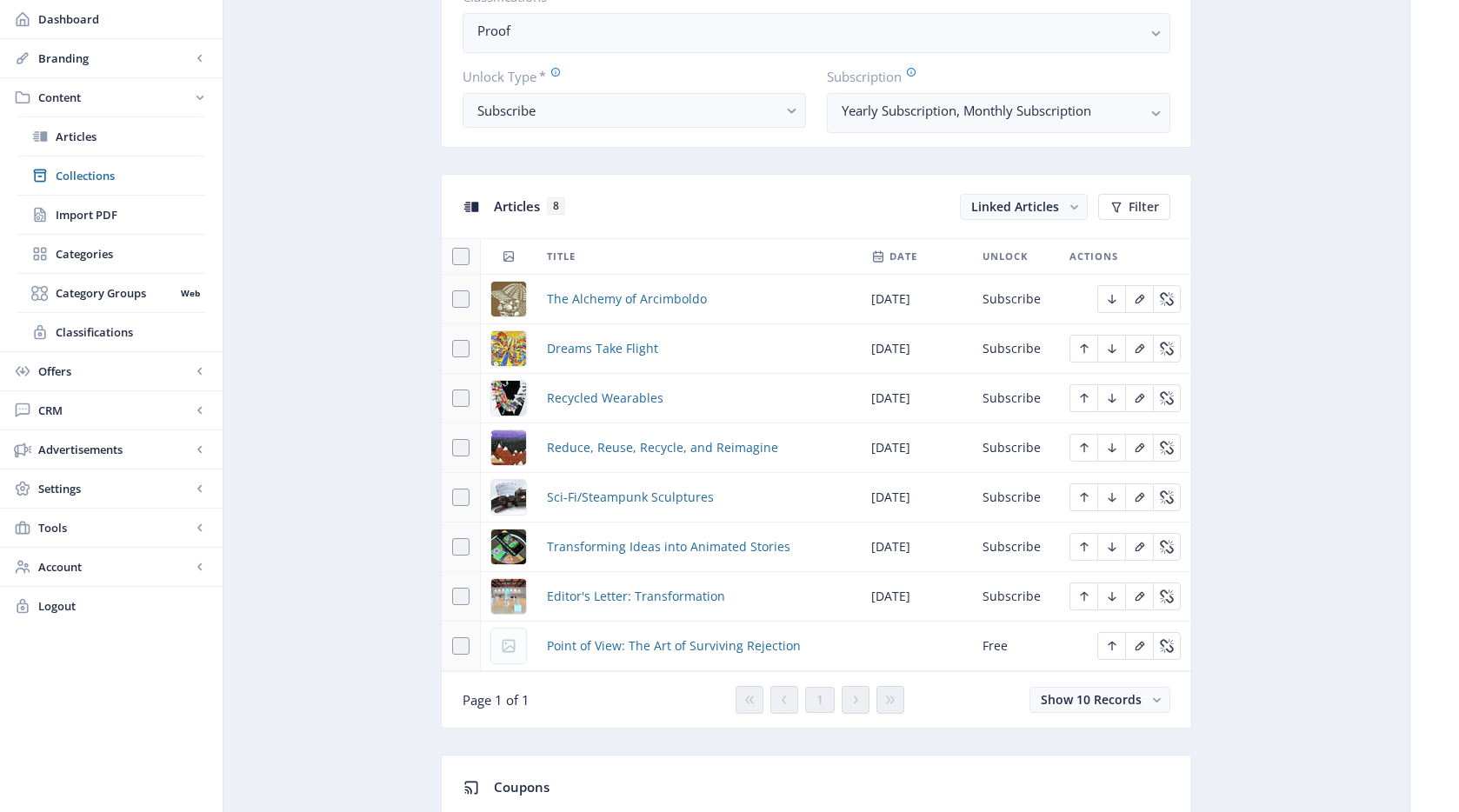
scroll to position [711, 0]
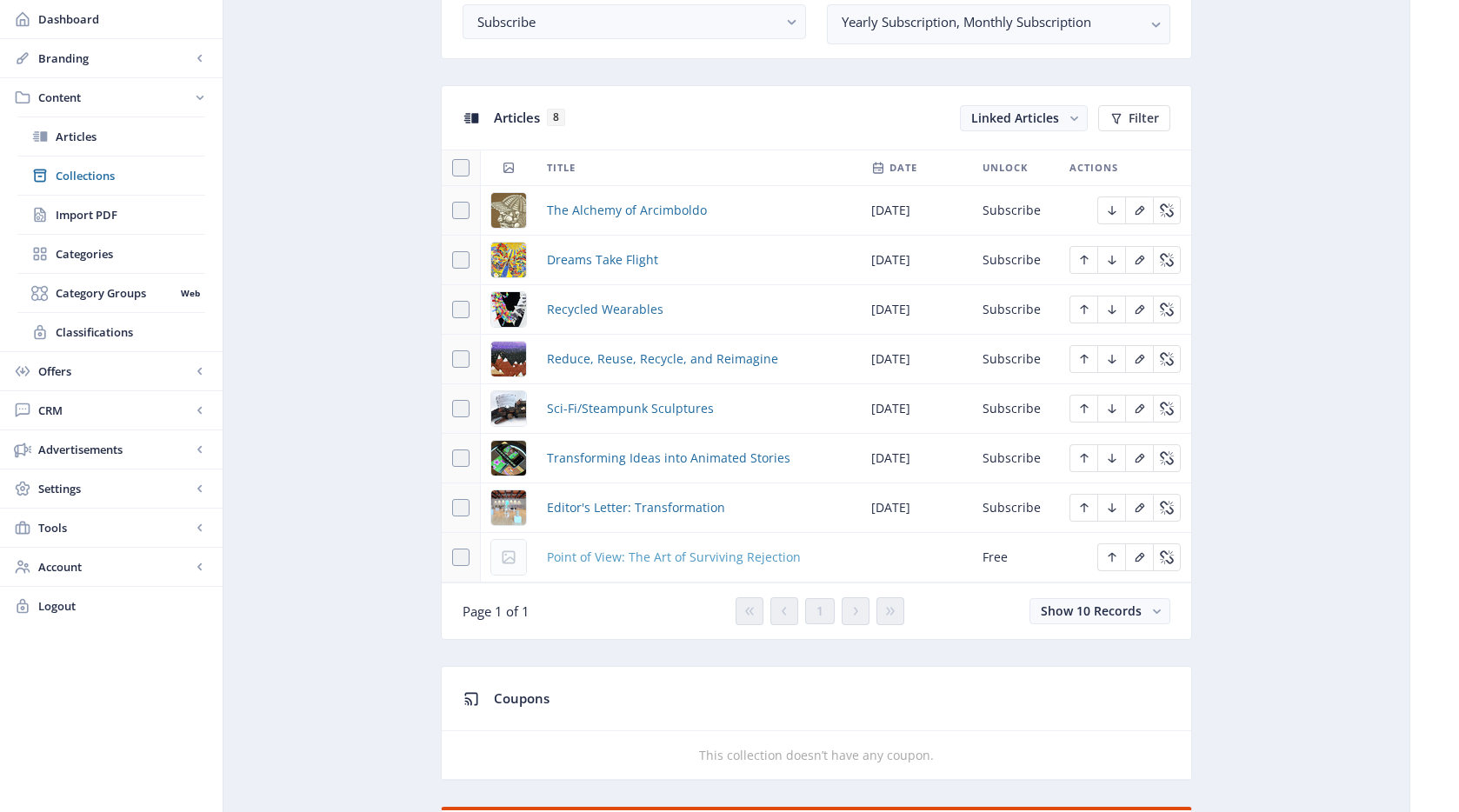
click at [694, 564] on span "Point of View: The Art of Surviving Rejection" at bounding box center [674, 557] width 254 height 21
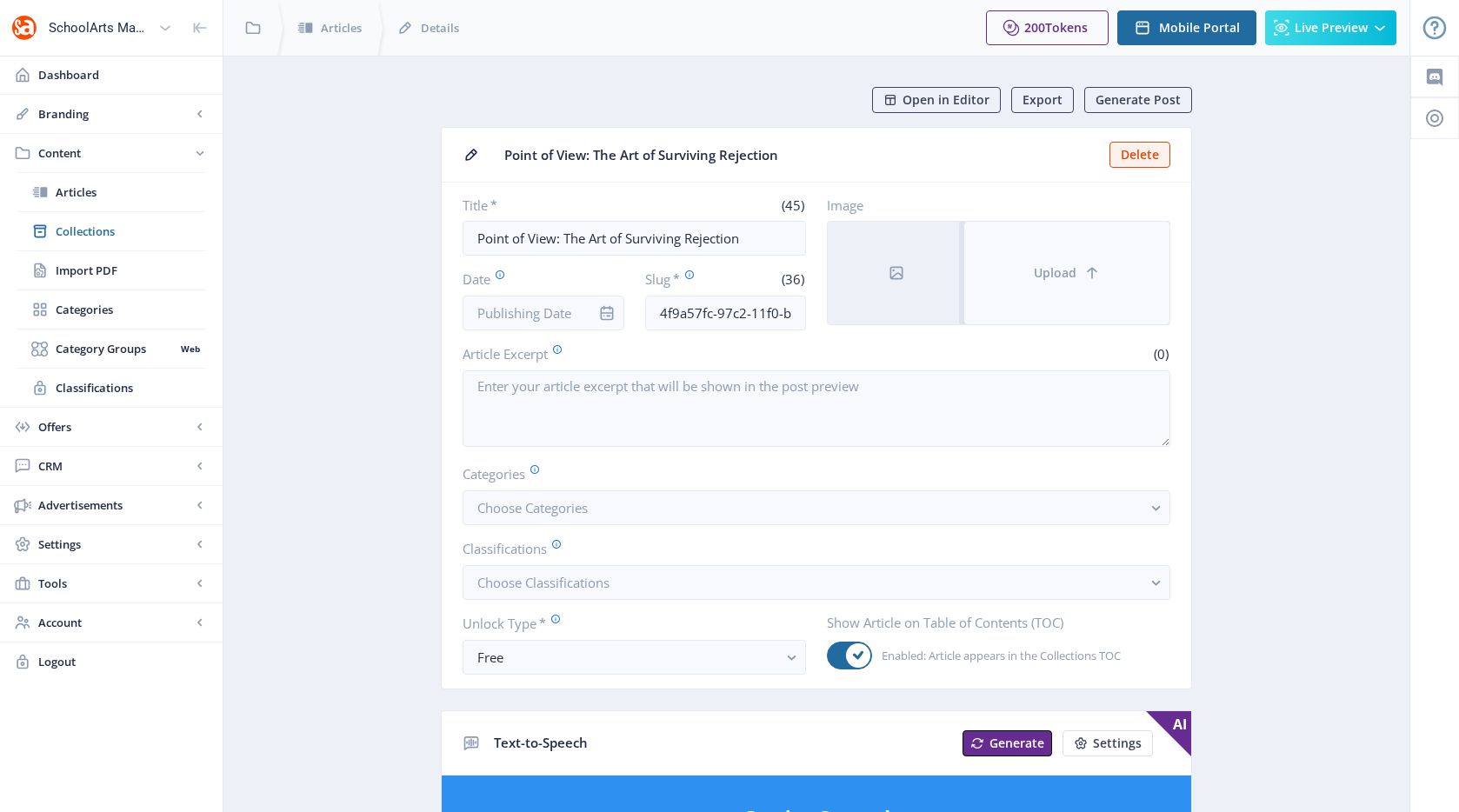
click at [1147, 263] on button "Upload" at bounding box center [1067, 273] width 205 height 103
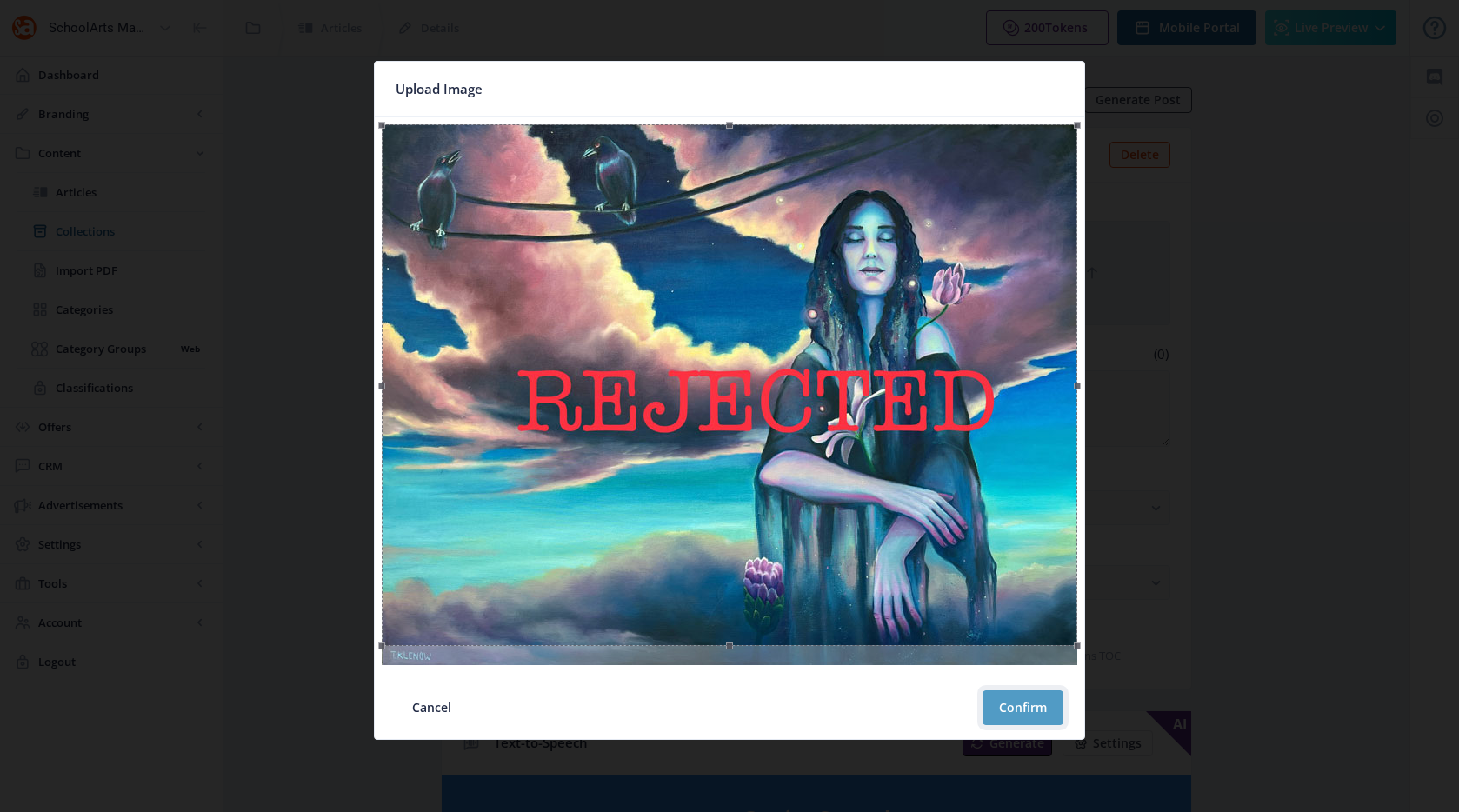
click at [1046, 714] on button "Confirm" at bounding box center [1022, 707] width 81 height 35
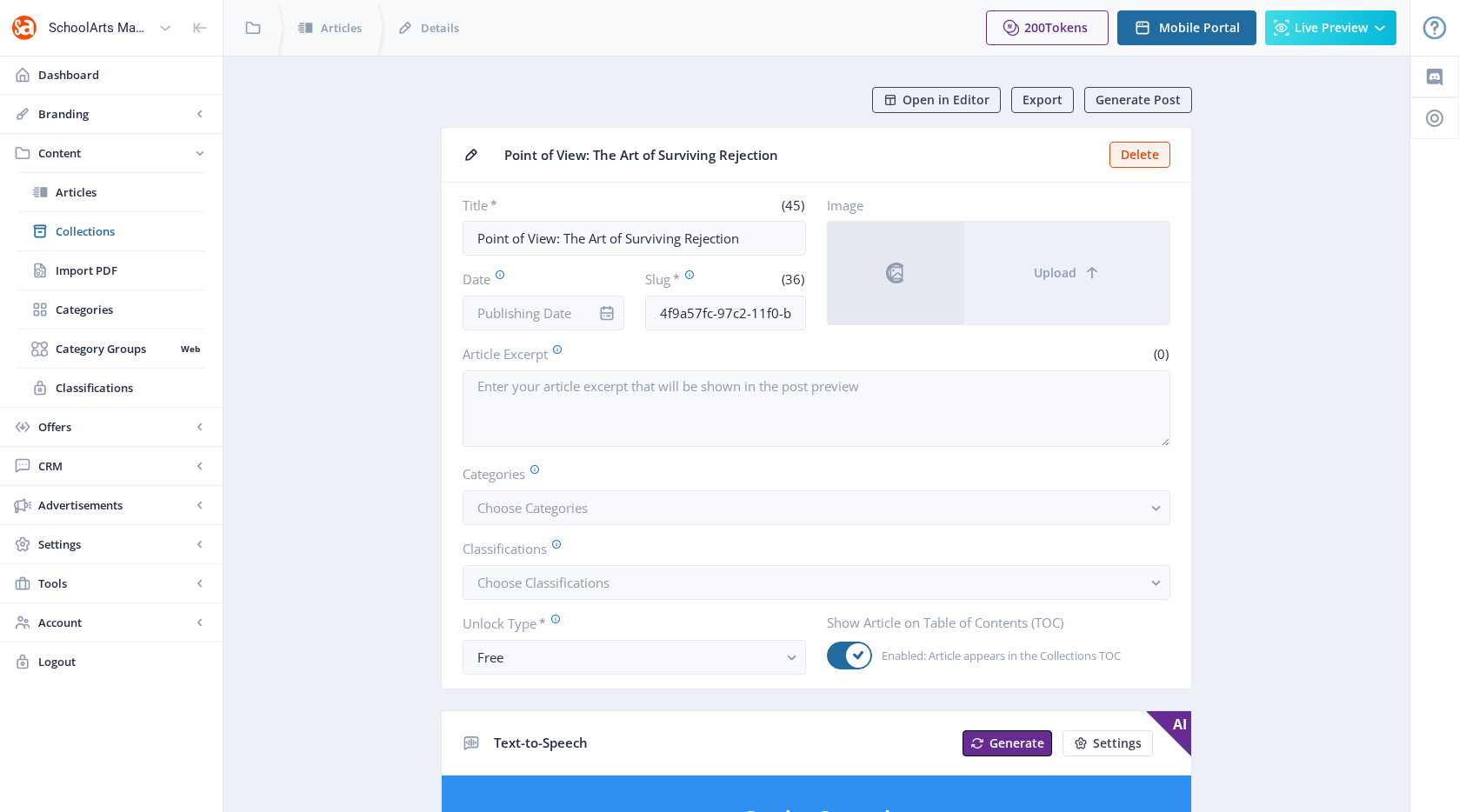
click at [532, 314] on input "Date" at bounding box center [543, 312] width 162 height 35
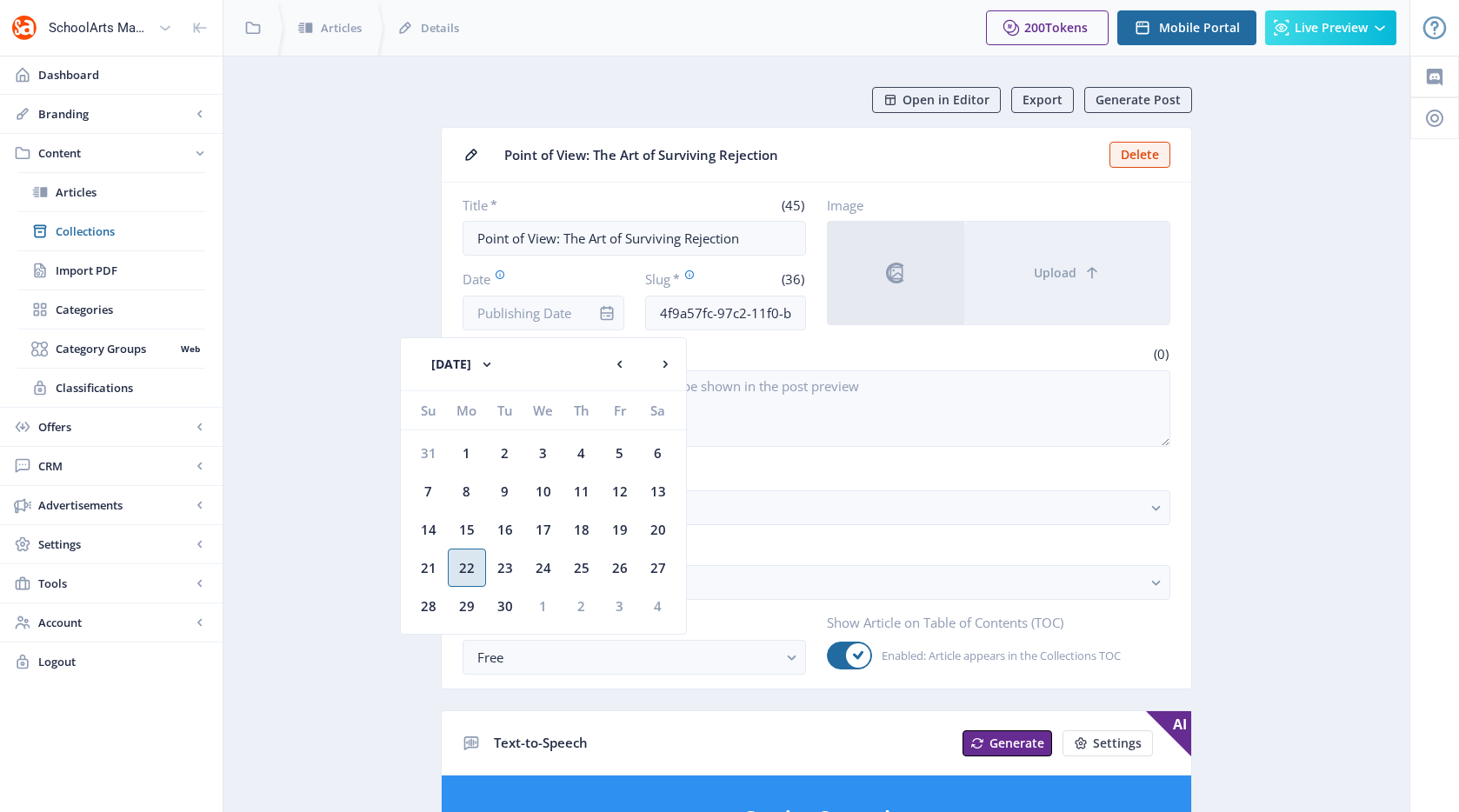
click at [471, 560] on div "22" at bounding box center [467, 567] width 38 height 38
type input "[DATE]"
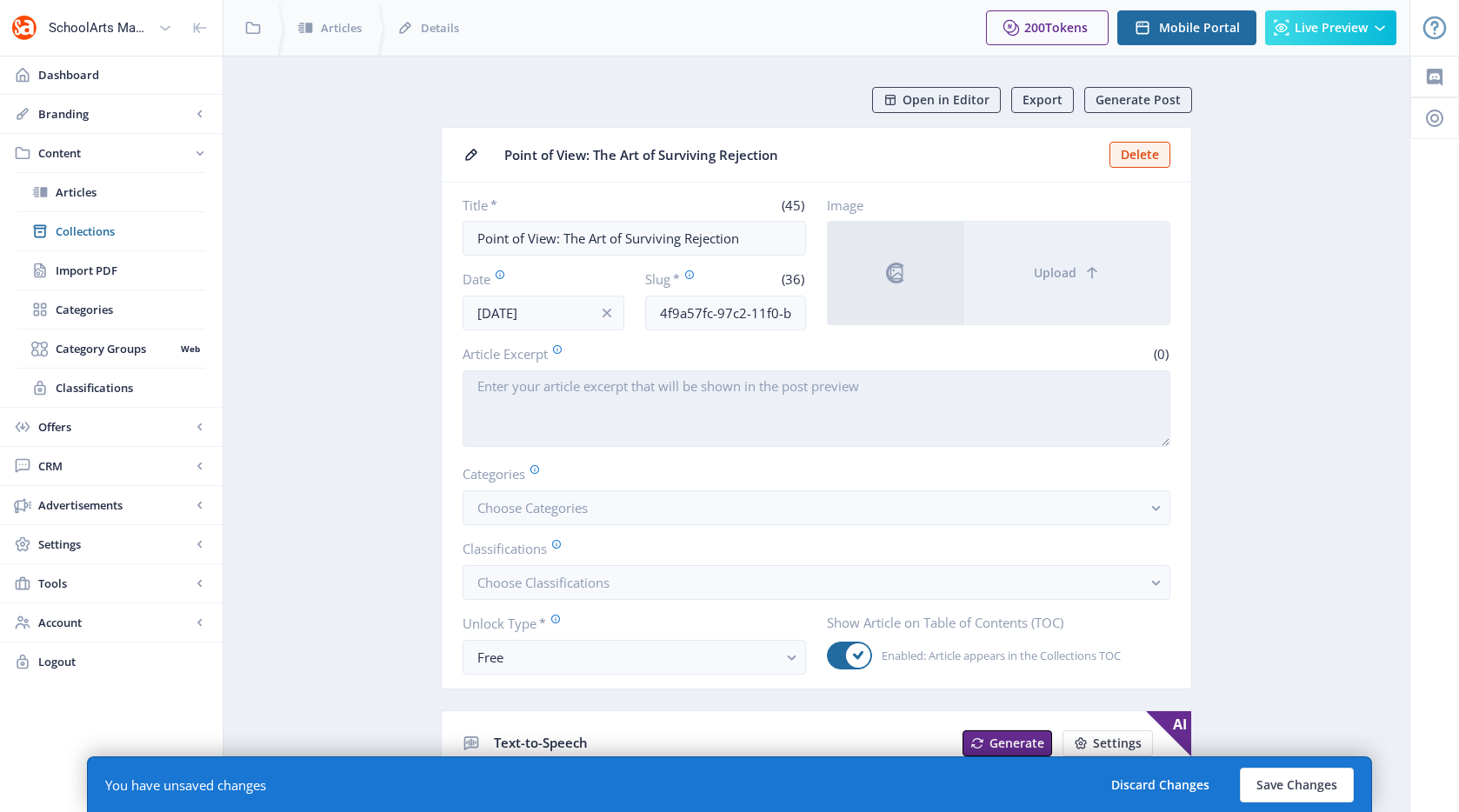
click at [611, 427] on textarea "Article Excerpt" at bounding box center [816, 408] width 708 height 76
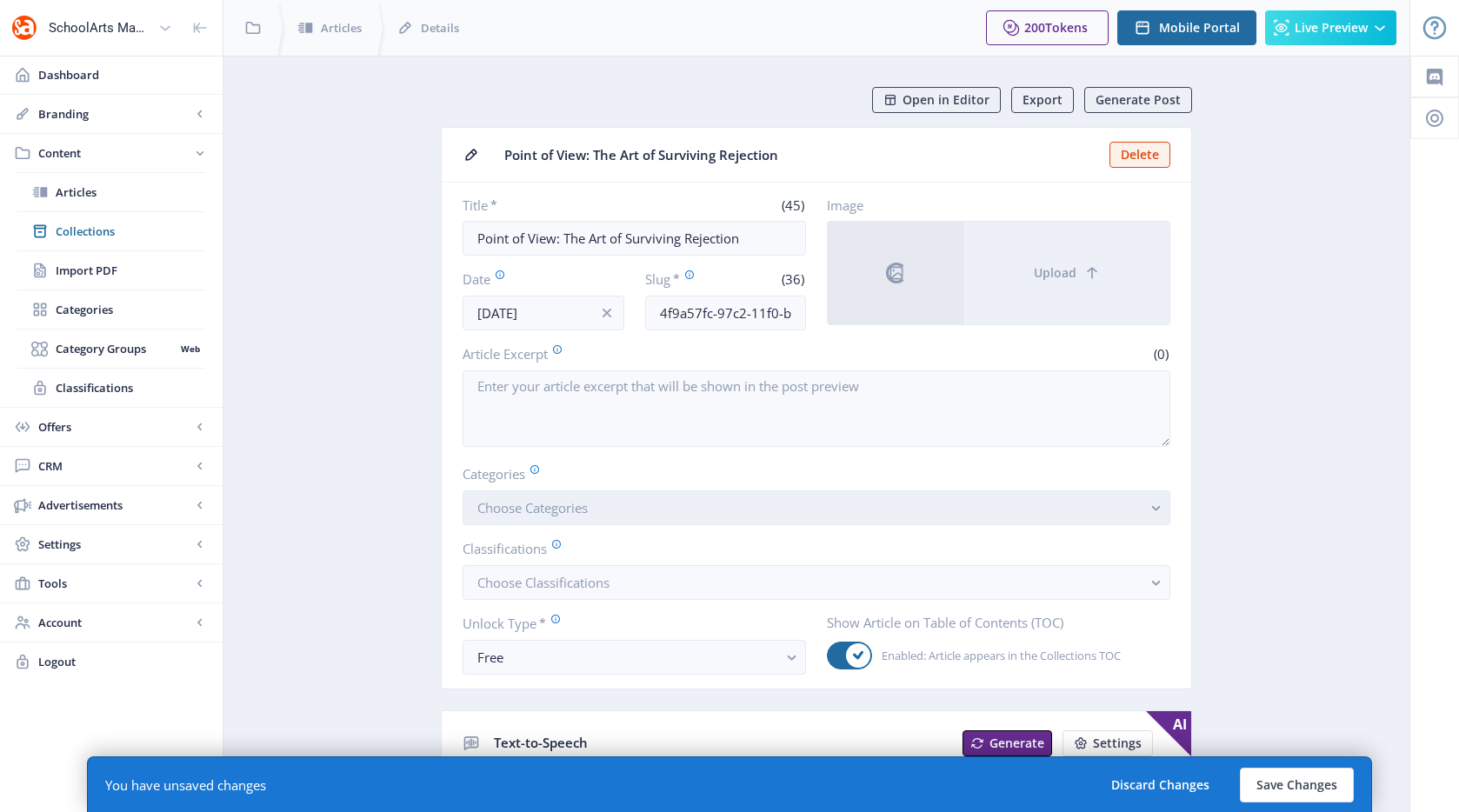
click at [576, 517] on button "Choose Categories" at bounding box center [816, 508] width 708 height 35
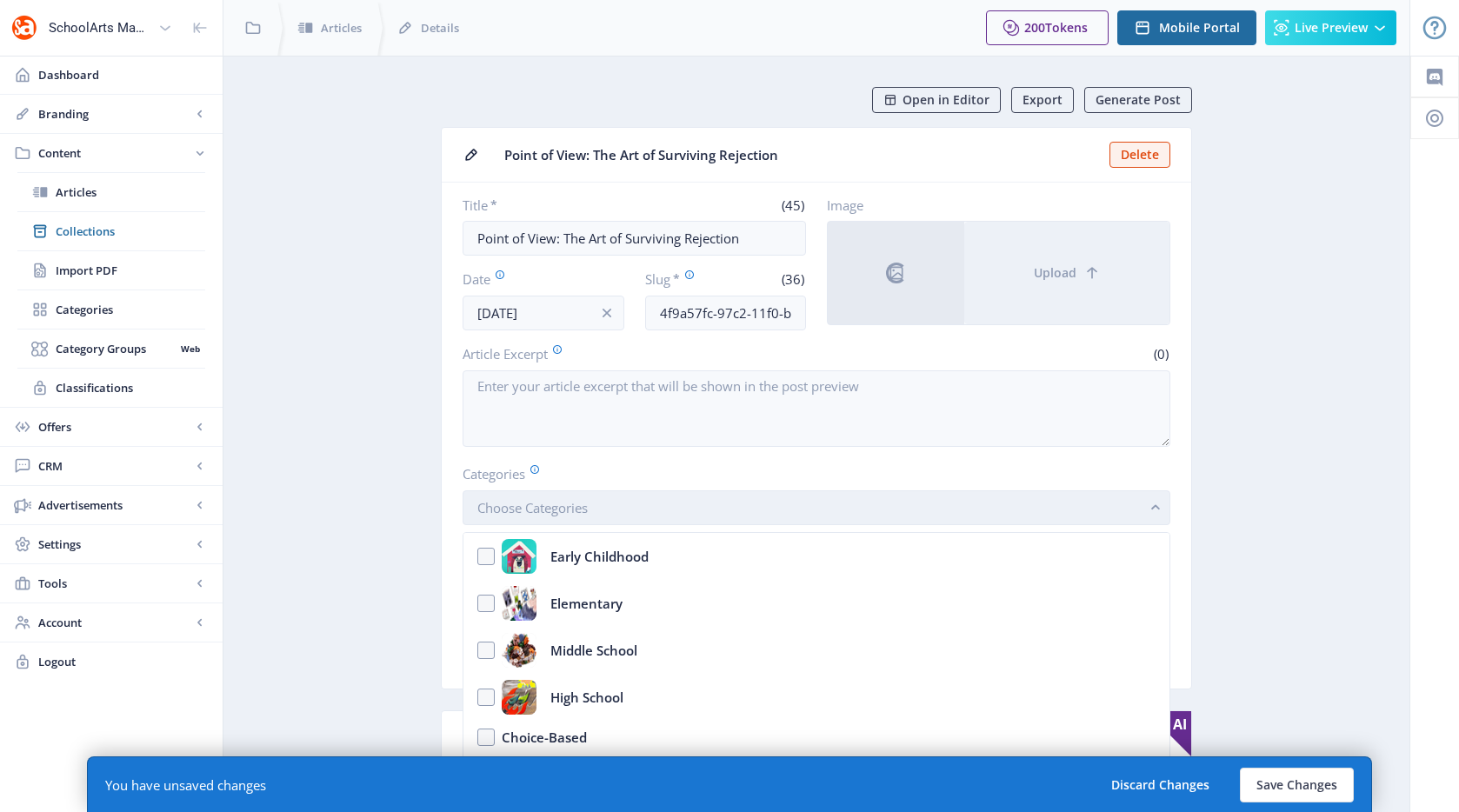
click at [577, 512] on span "Choose Categories" at bounding box center [532, 508] width 110 height 18
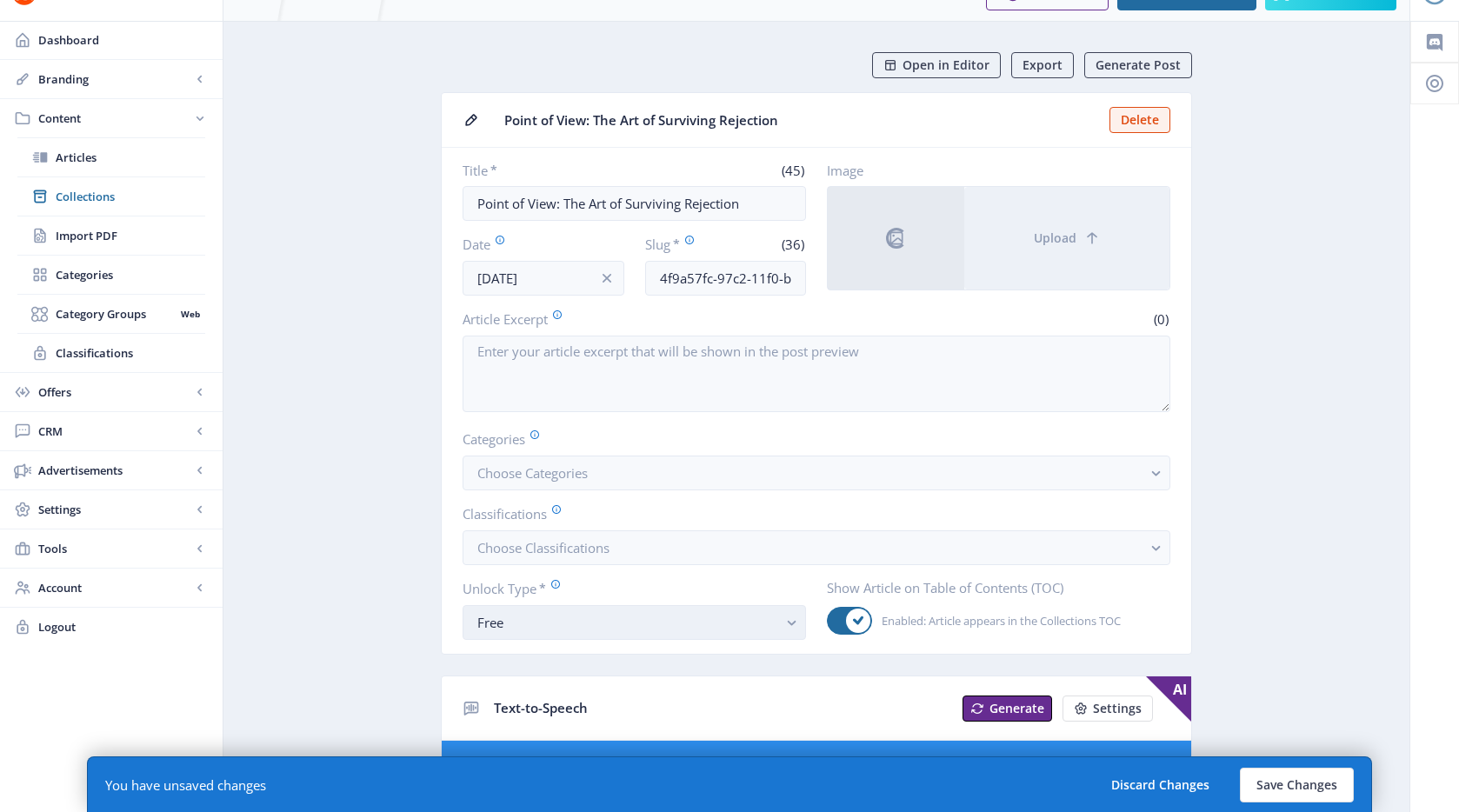
click at [578, 634] on button "Free" at bounding box center [634, 622] width 343 height 35
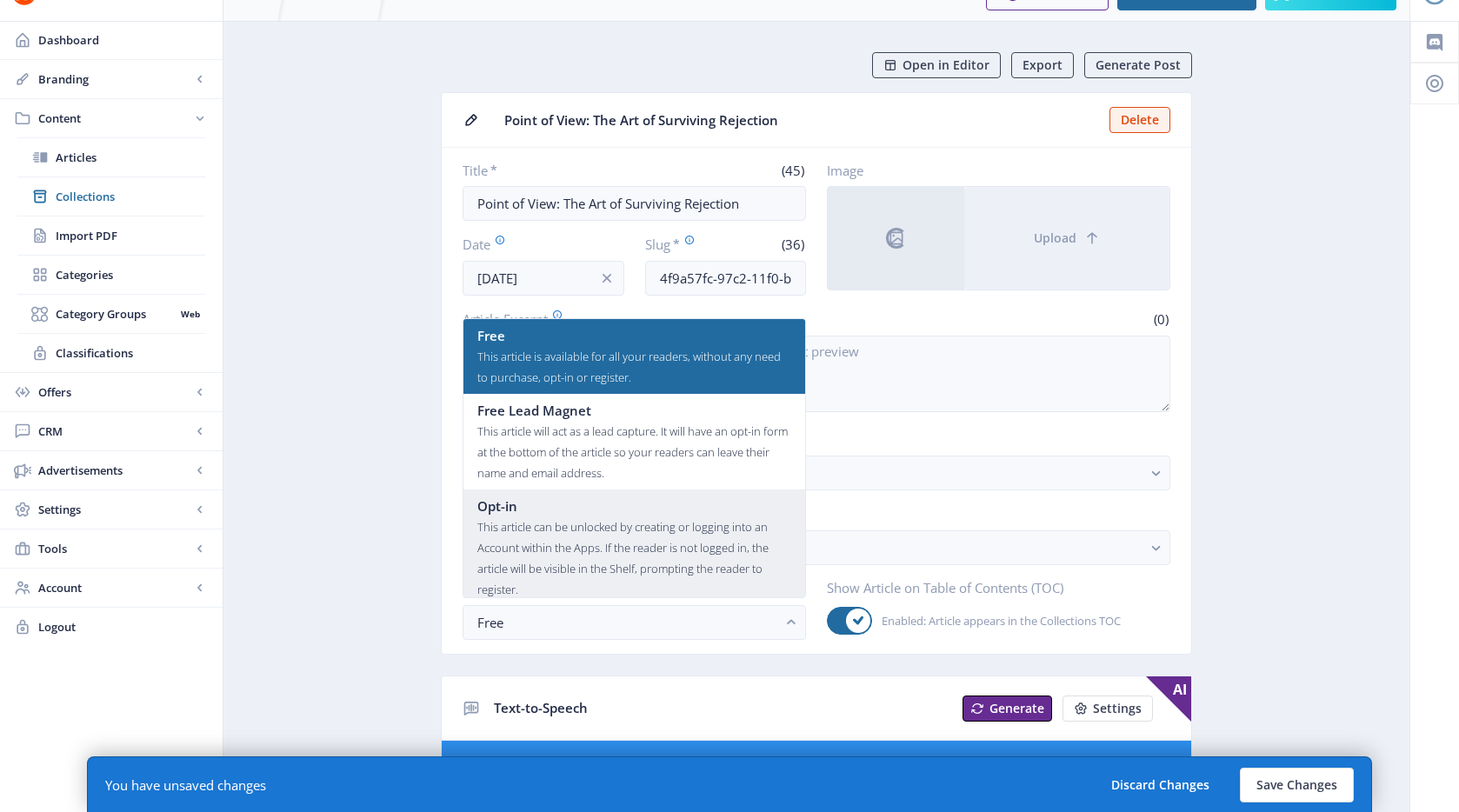
scroll to position [105, 0]
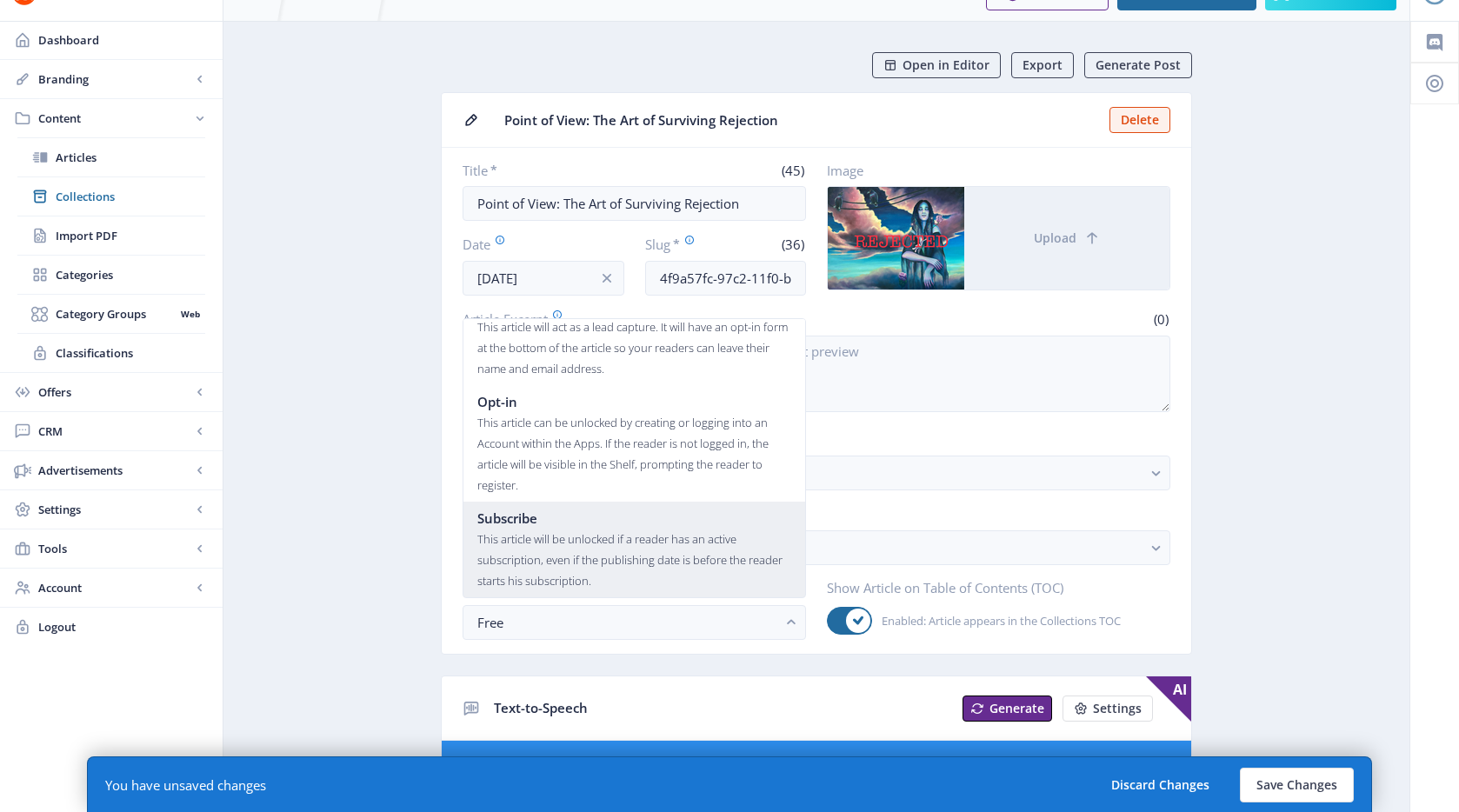
click at [585, 532] on div "This article will be unlocked if a reader has an active subscription, even if t…" at bounding box center [635, 560] width 314 height 63
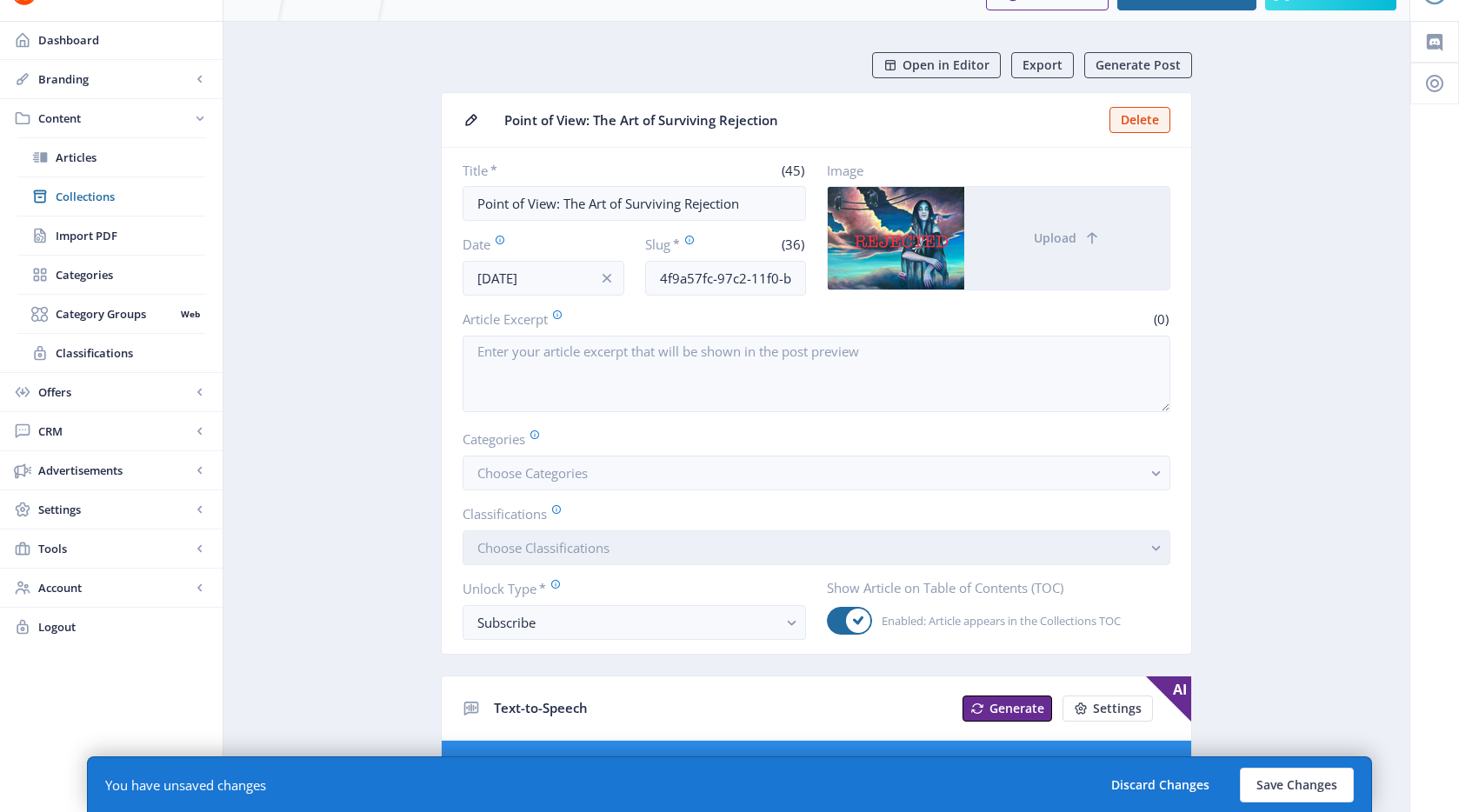
click at [646, 532] on button "Choose Classifications" at bounding box center [816, 548] width 708 height 35
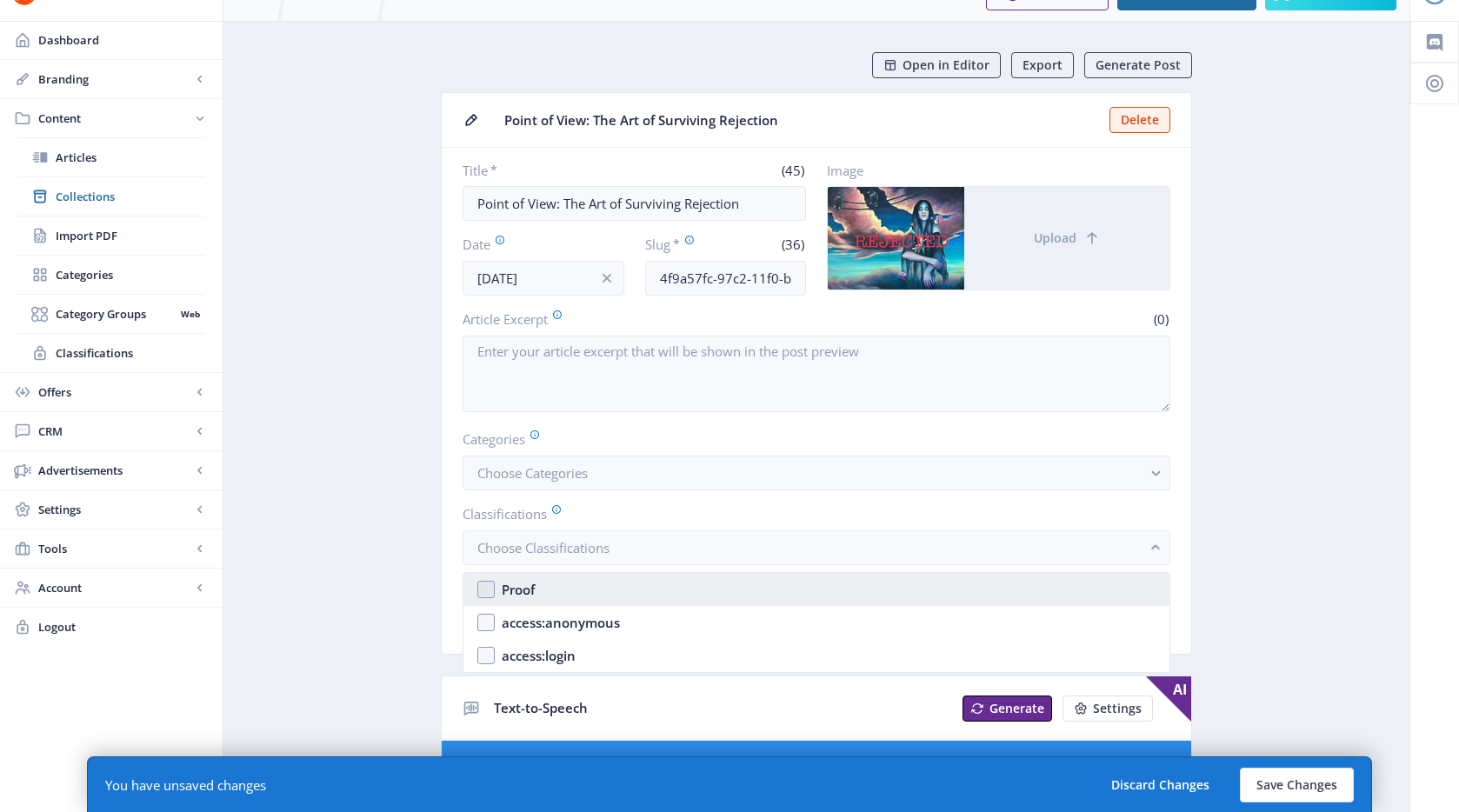
click at [637, 585] on nb-option "Proof" at bounding box center [816, 589] width 706 height 33
checkbox input "true"
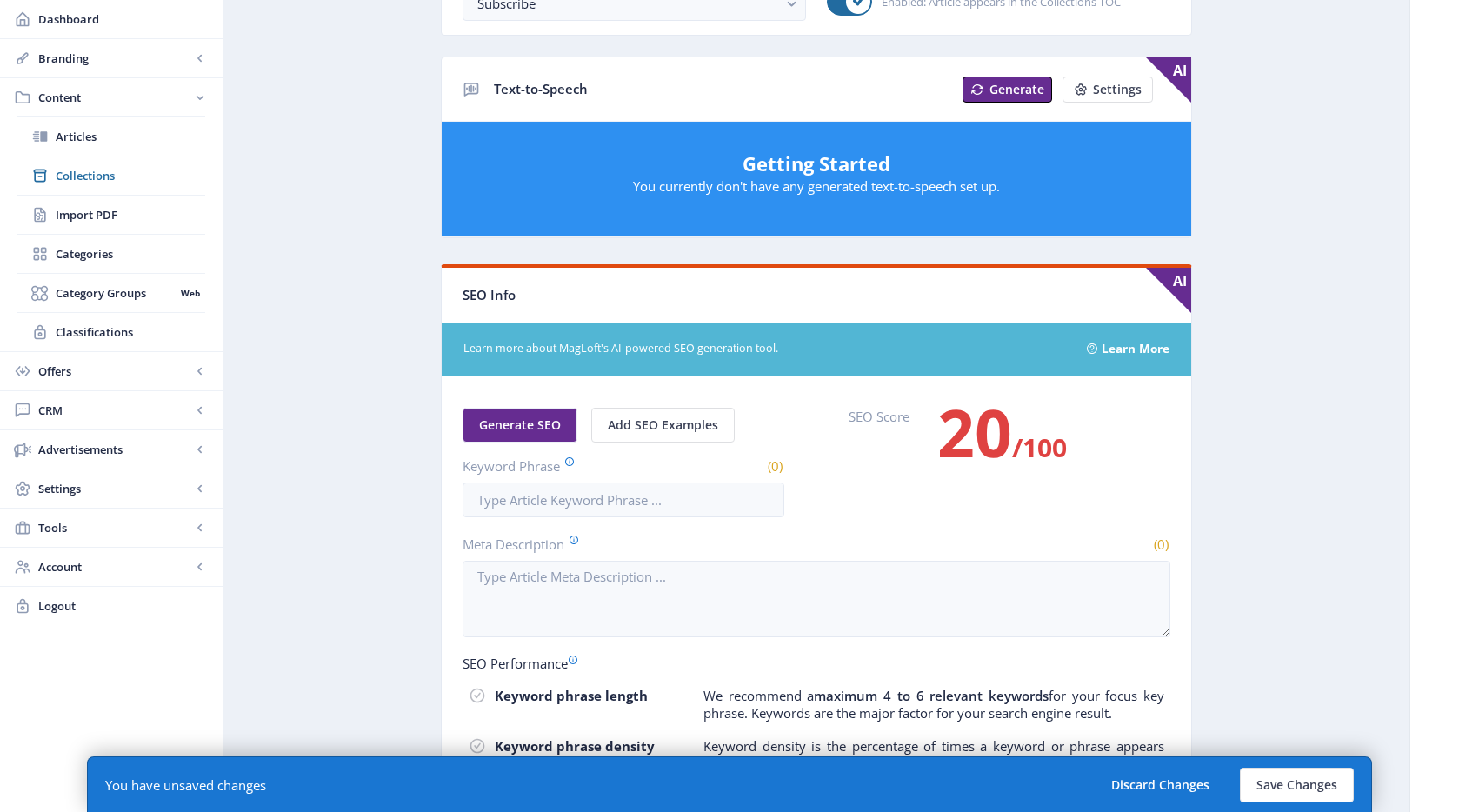
scroll to position [359, 0]
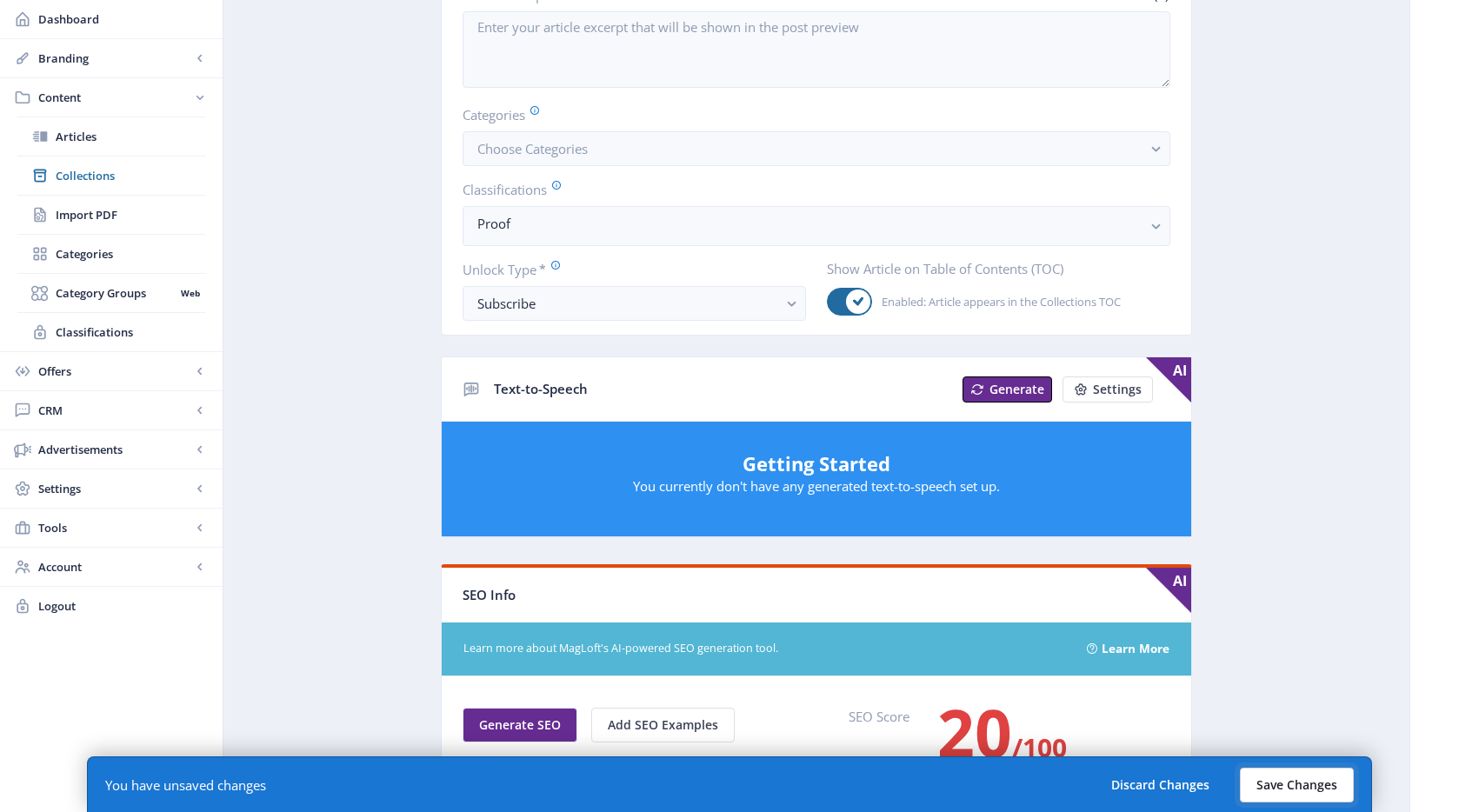
click at [1301, 787] on button "Save Changes" at bounding box center [1297, 784] width 114 height 35
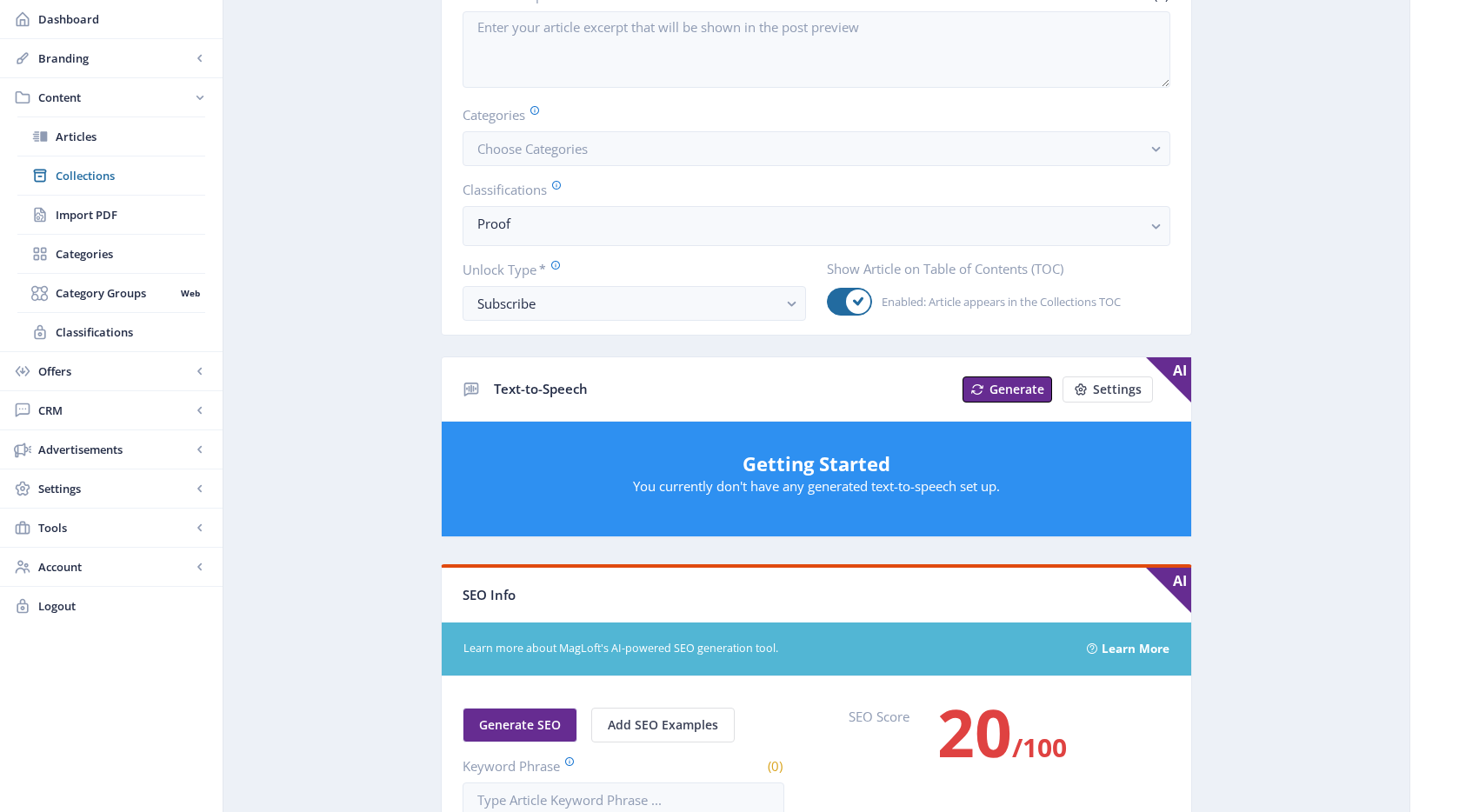
scroll to position [0, 0]
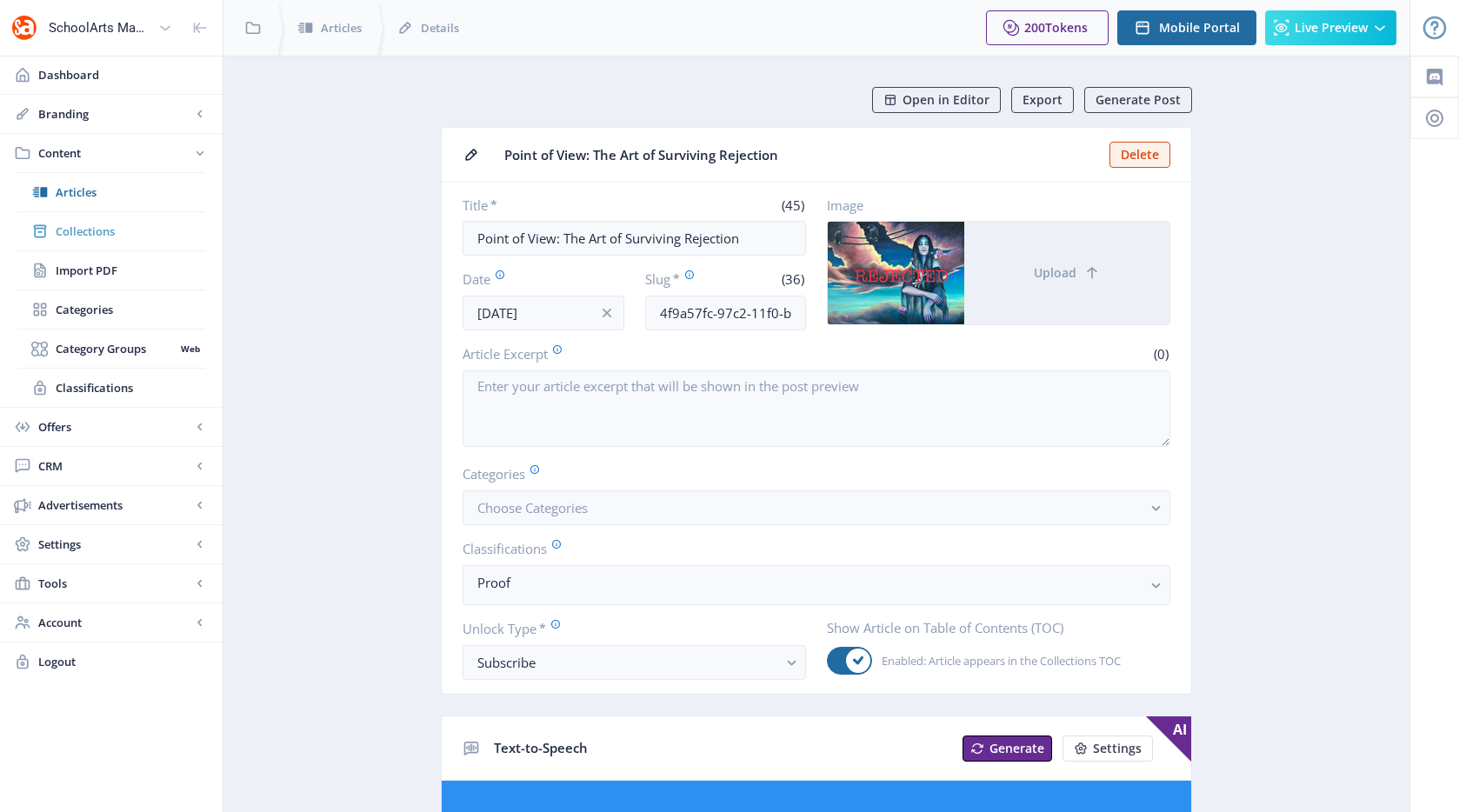
click at [107, 223] on span "Collections" at bounding box center [130, 232] width 150 height 18
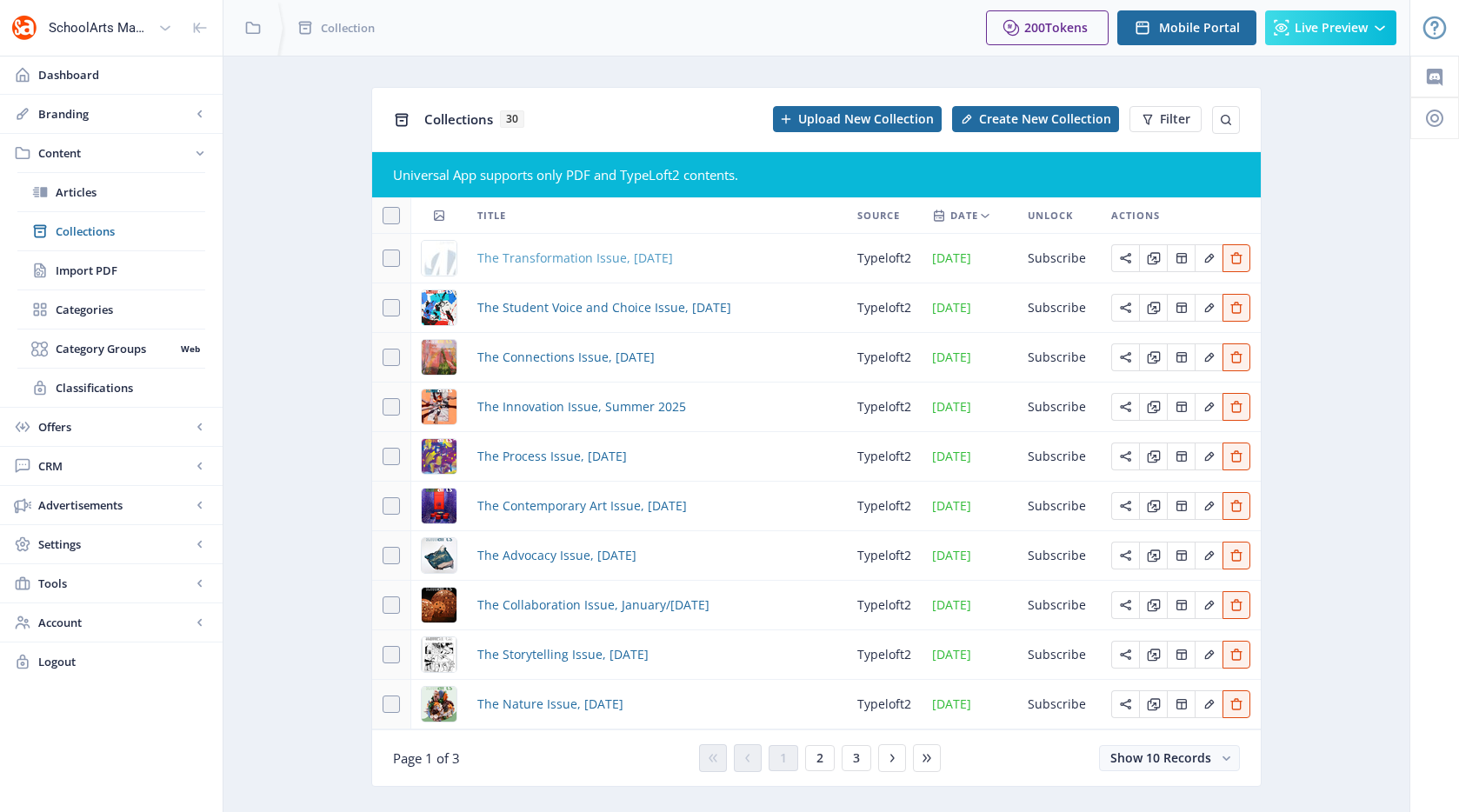
click at [598, 261] on span "The Transformation Issue, [DATE]" at bounding box center [575, 258] width 195 height 21
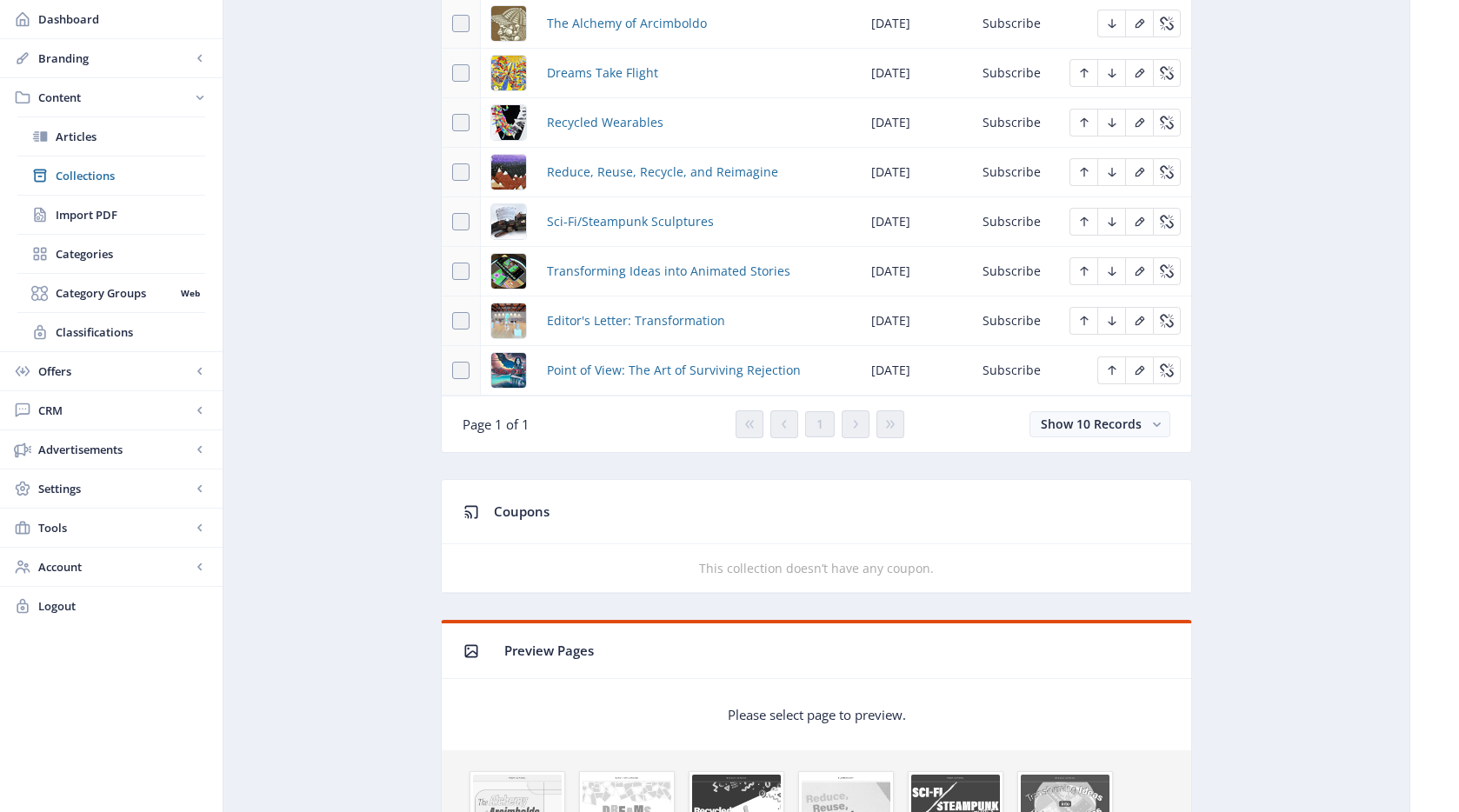
scroll to position [696, 0]
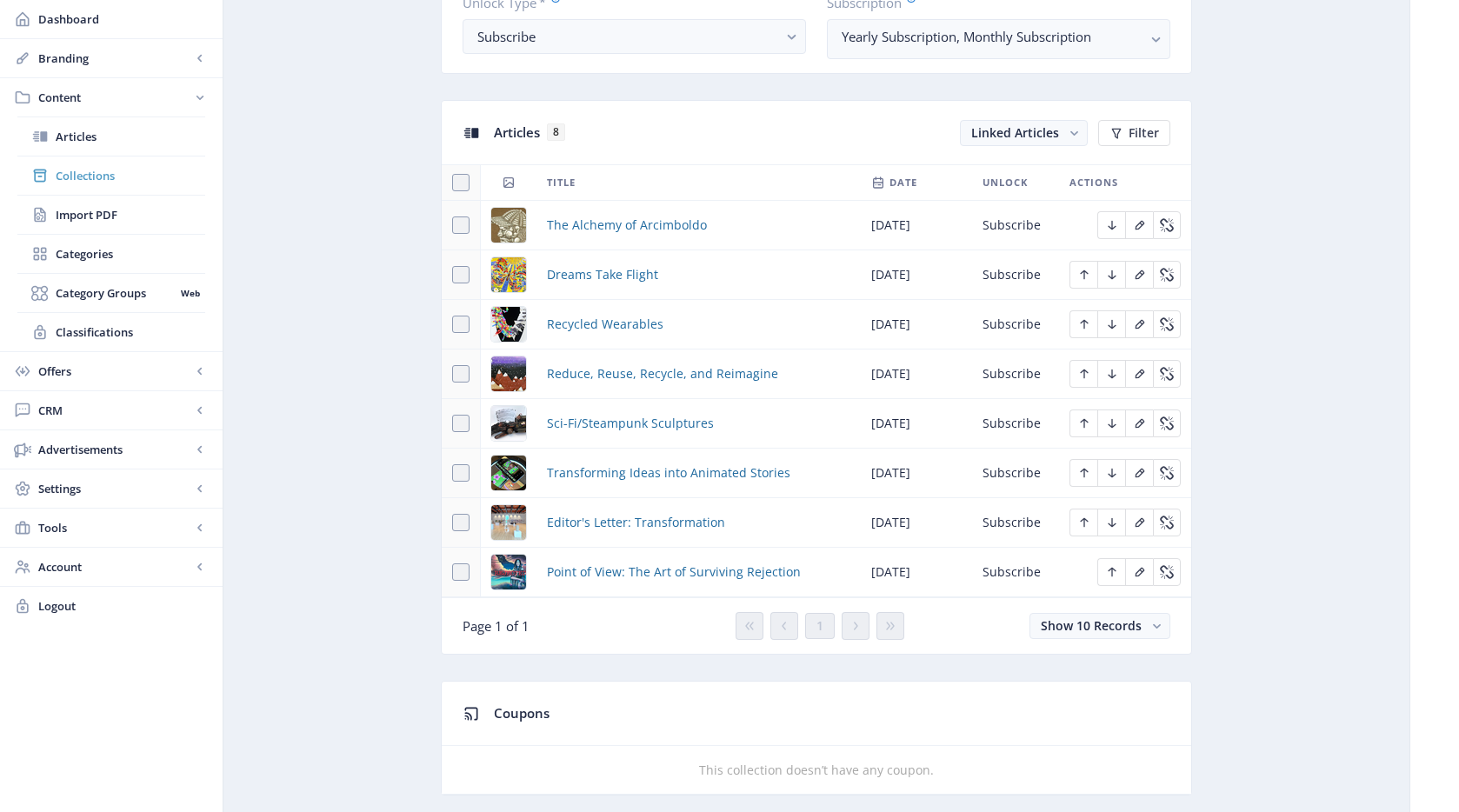
click at [157, 170] on span "Collections" at bounding box center [130, 176] width 150 height 18
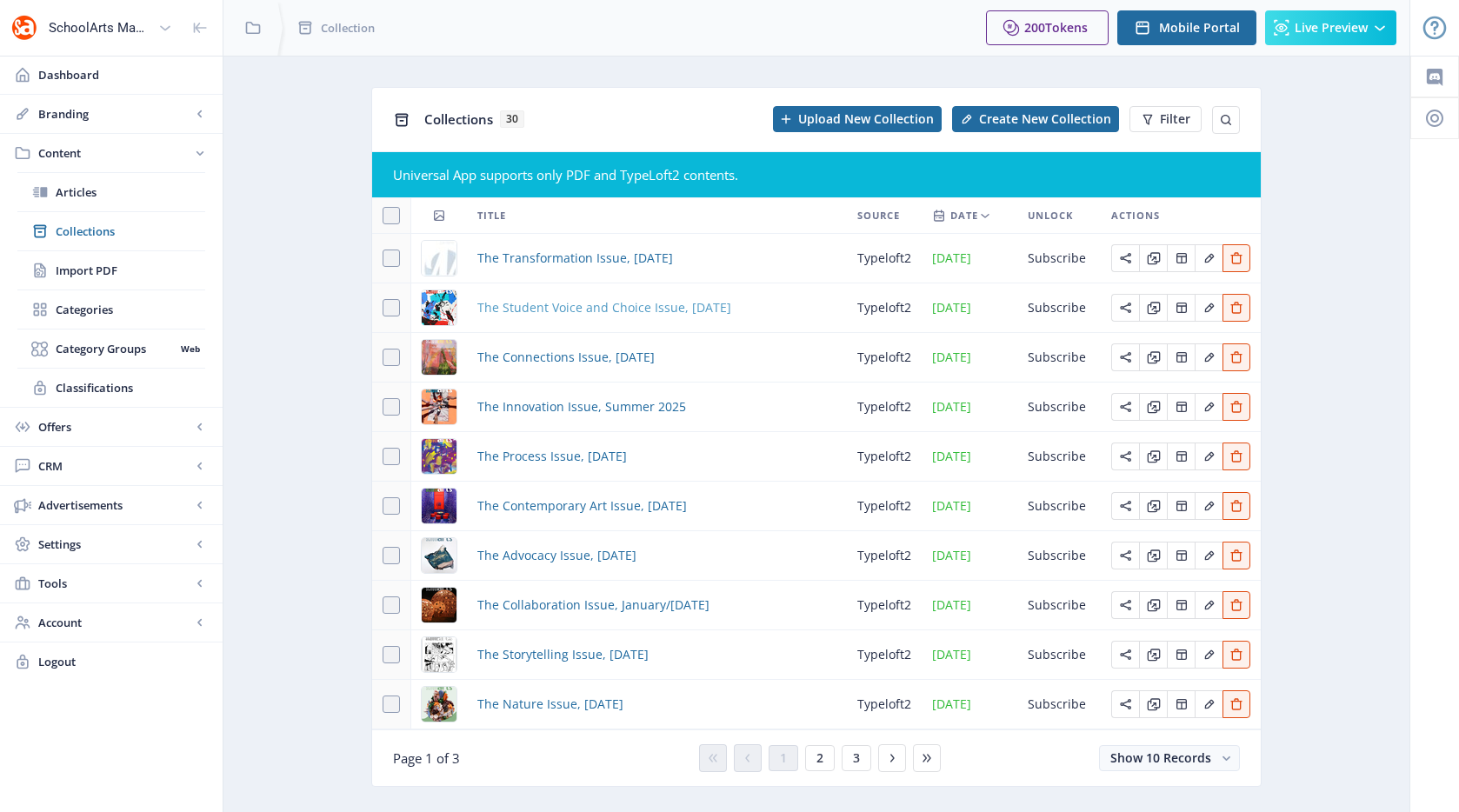
click at [561, 311] on span "The Student Voice and Choice Issue, [DATE]" at bounding box center [604, 308] width 254 height 21
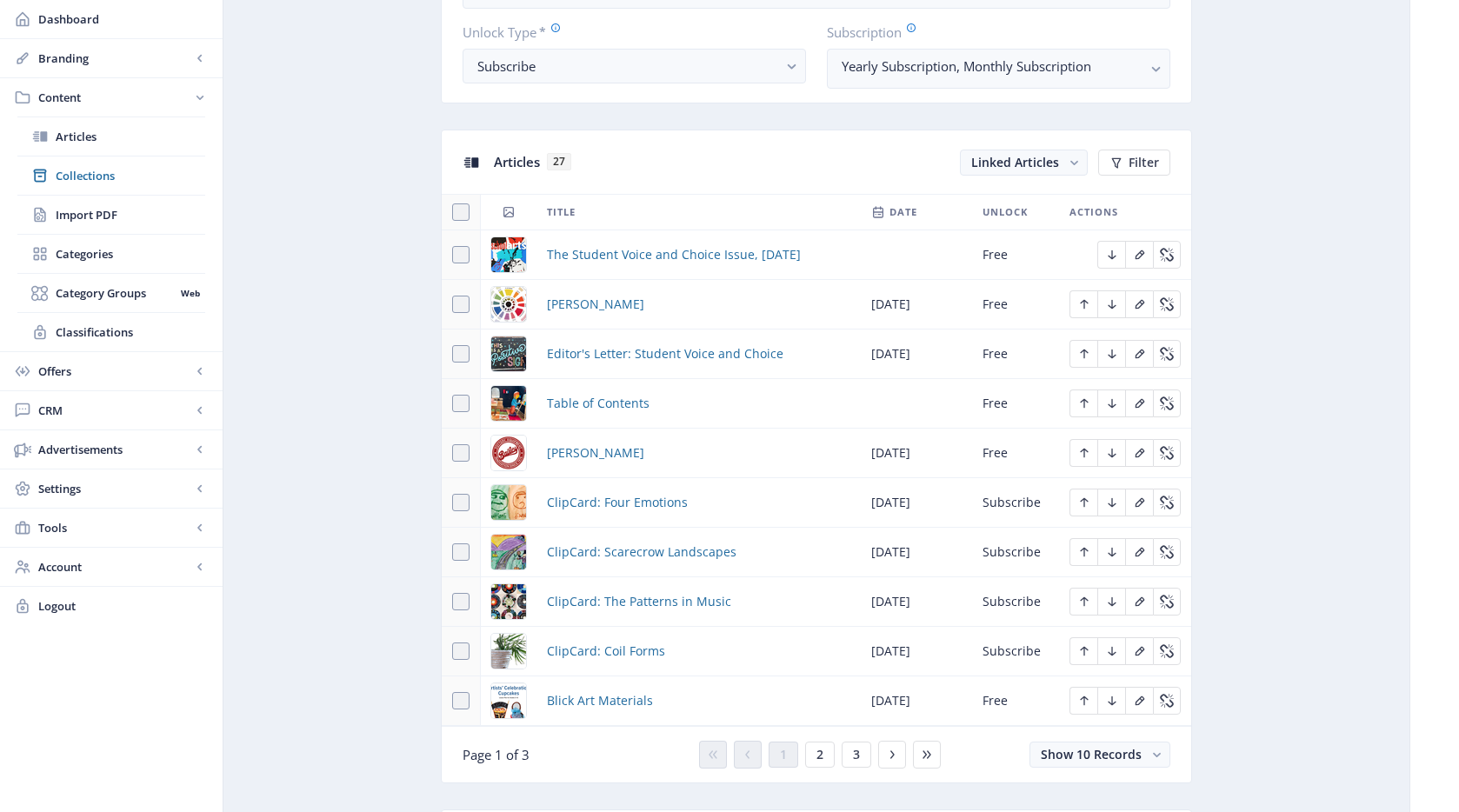
scroll to position [751, 0]
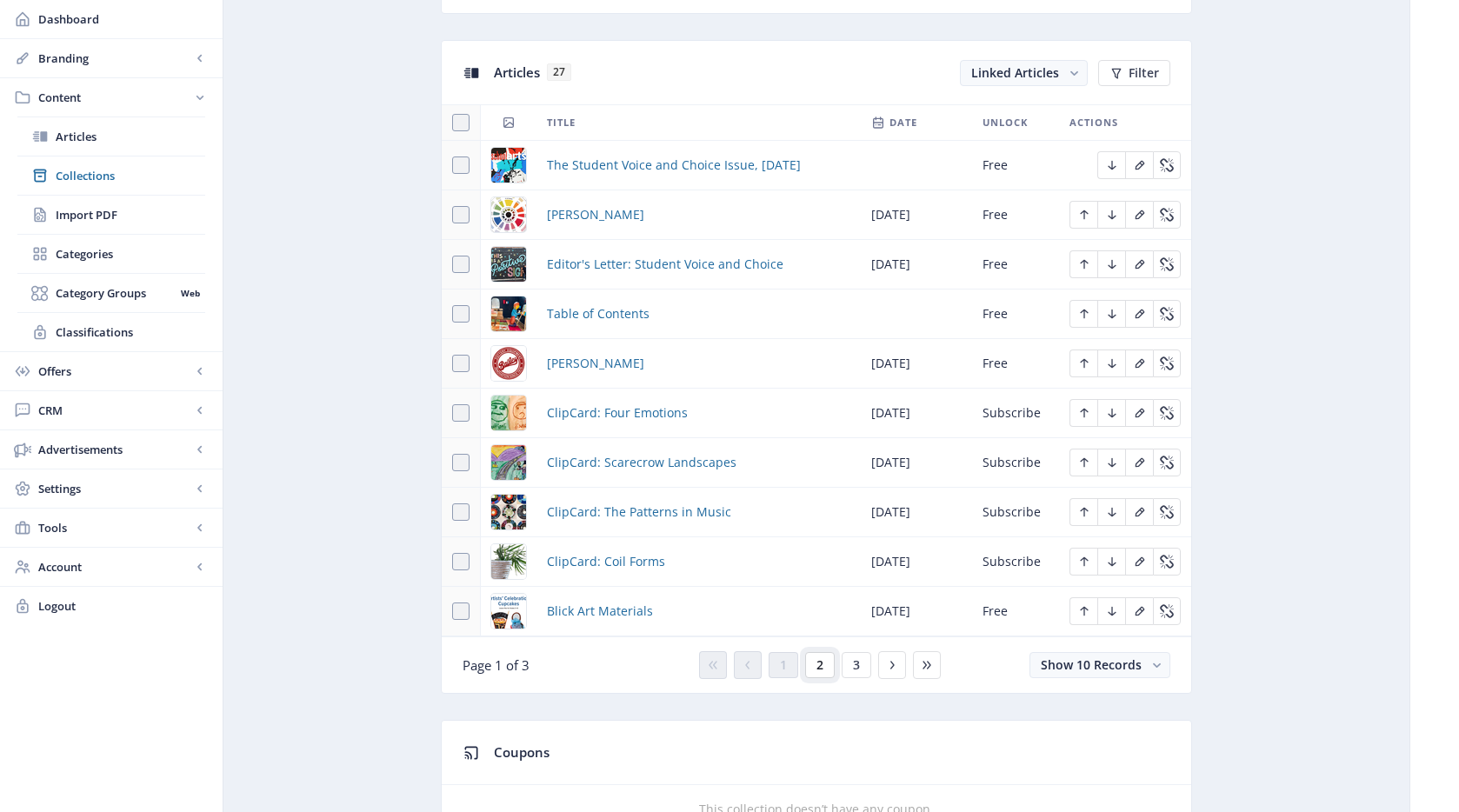
click at [828, 664] on button "2" at bounding box center [819, 665] width 29 height 26
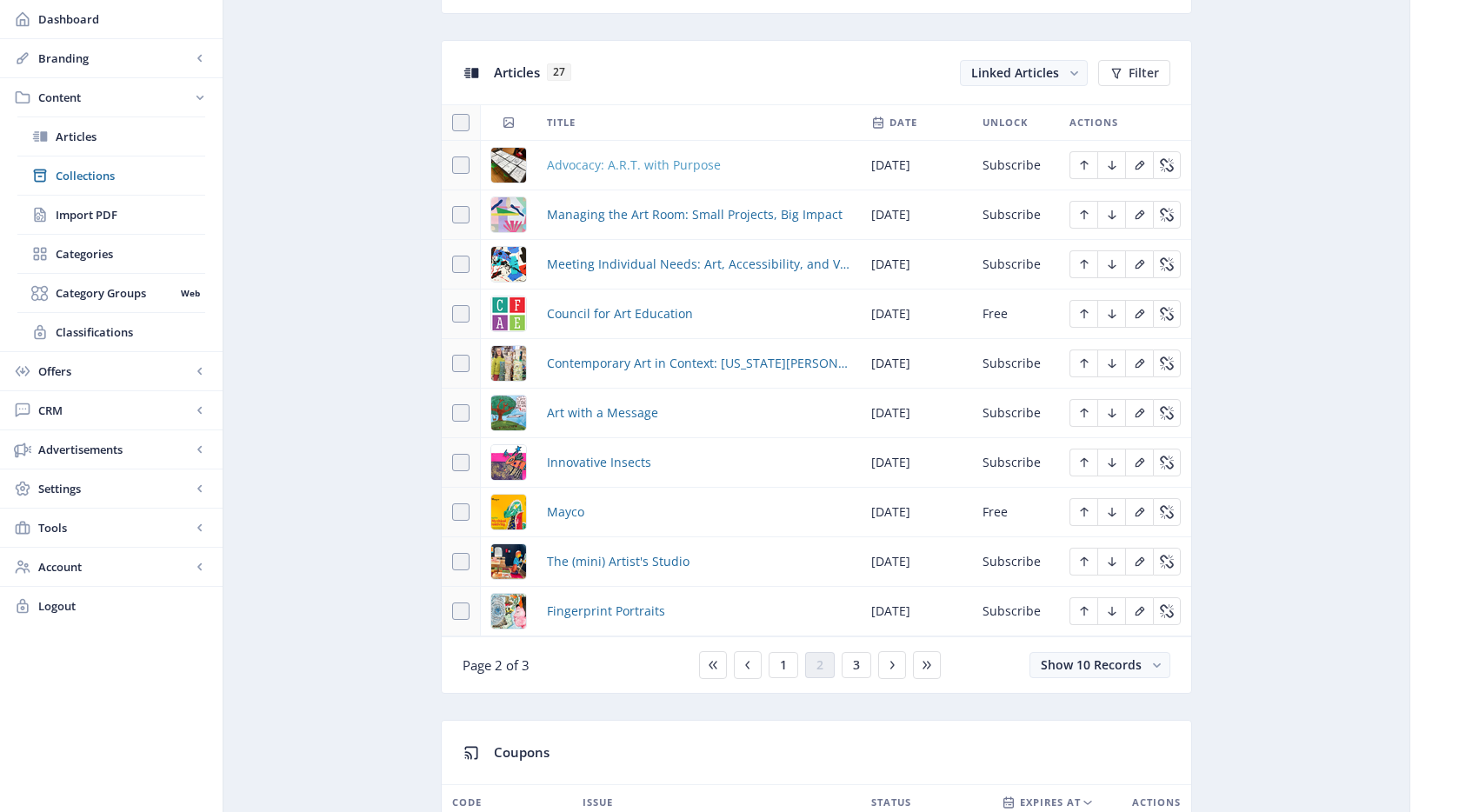
click at [631, 167] on span "Advocacy: A.R.T. with Purpose" at bounding box center [634, 165] width 174 height 21
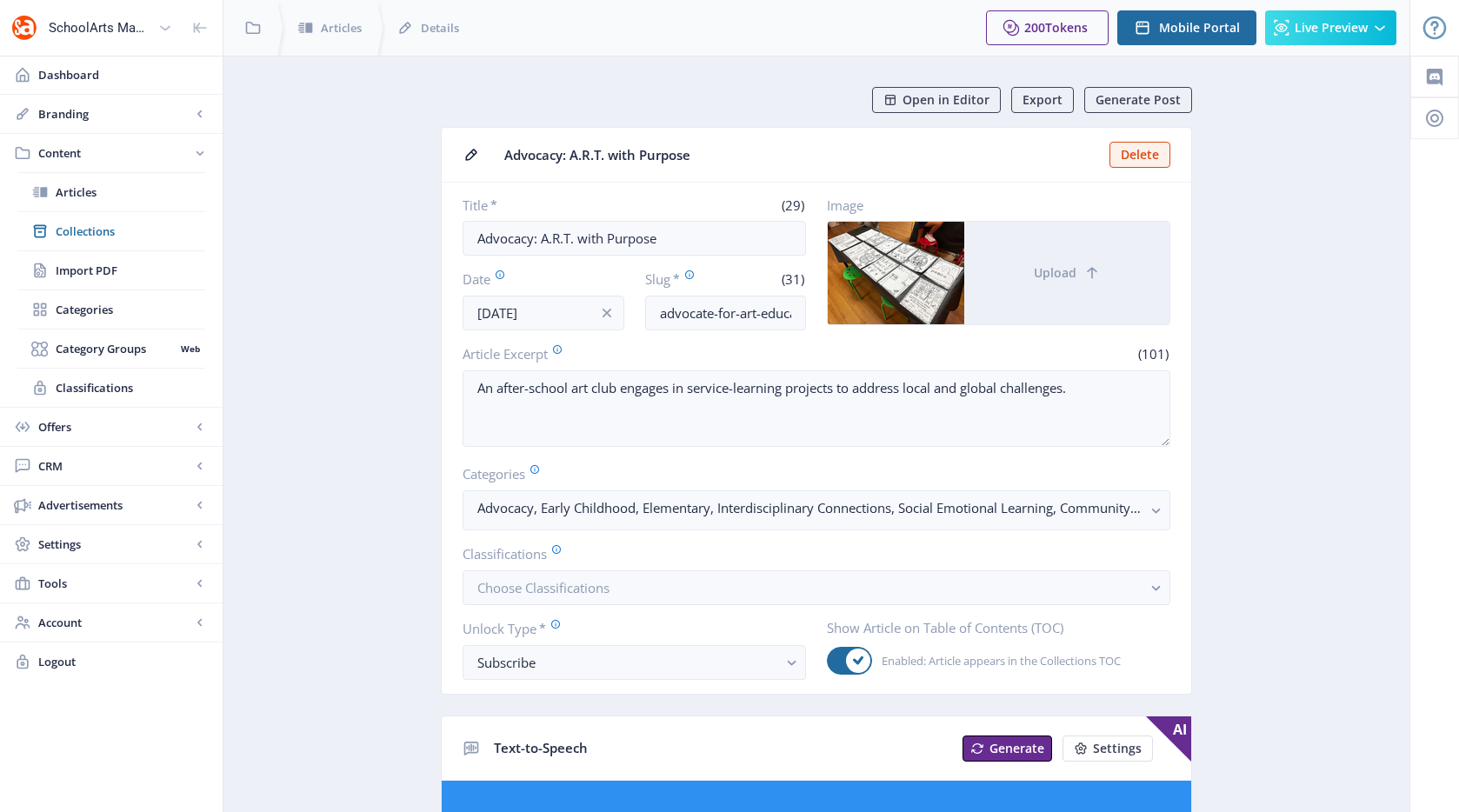
scroll to position [252, 0]
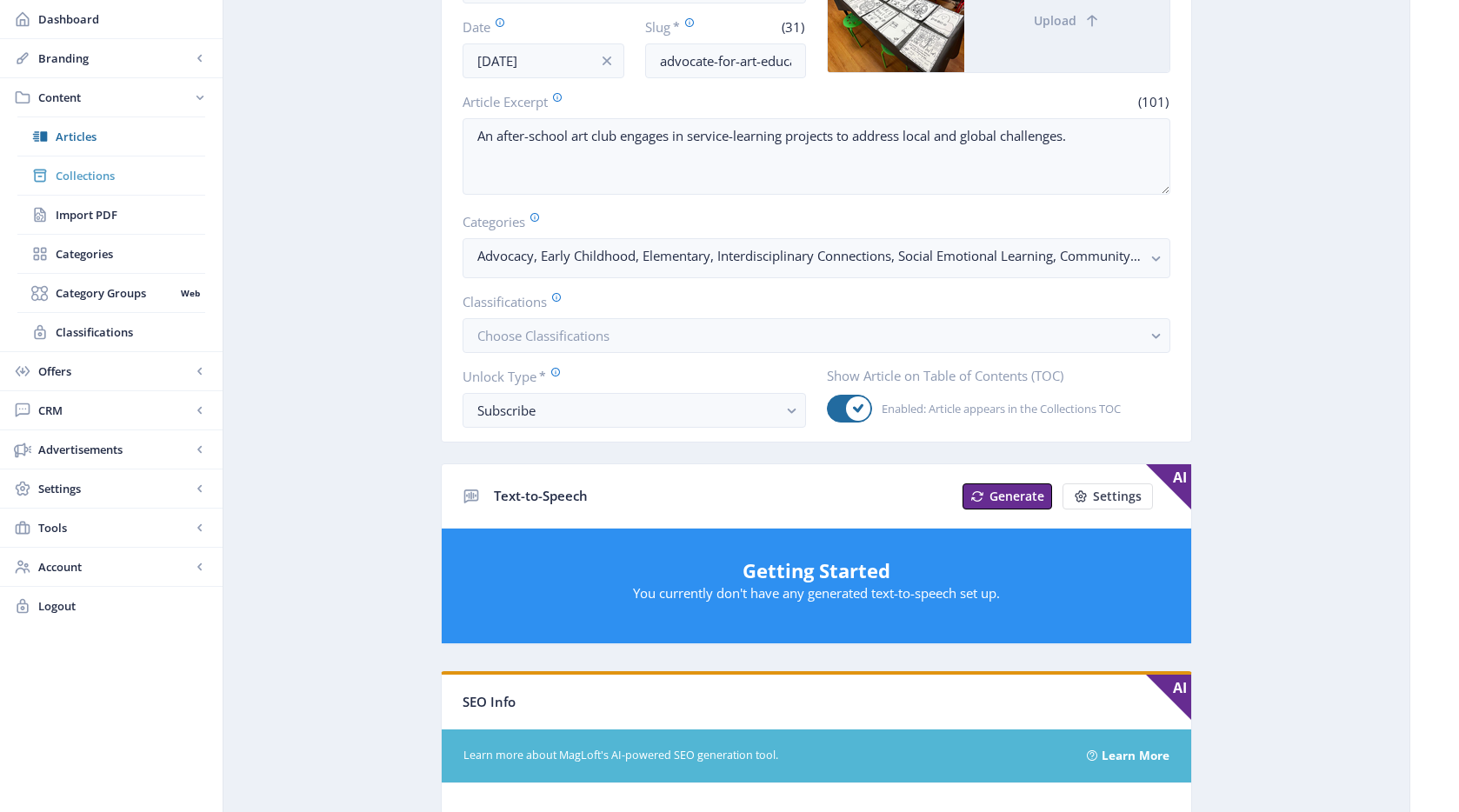
click at [90, 185] on link "Collections" at bounding box center [112, 175] width 188 height 38
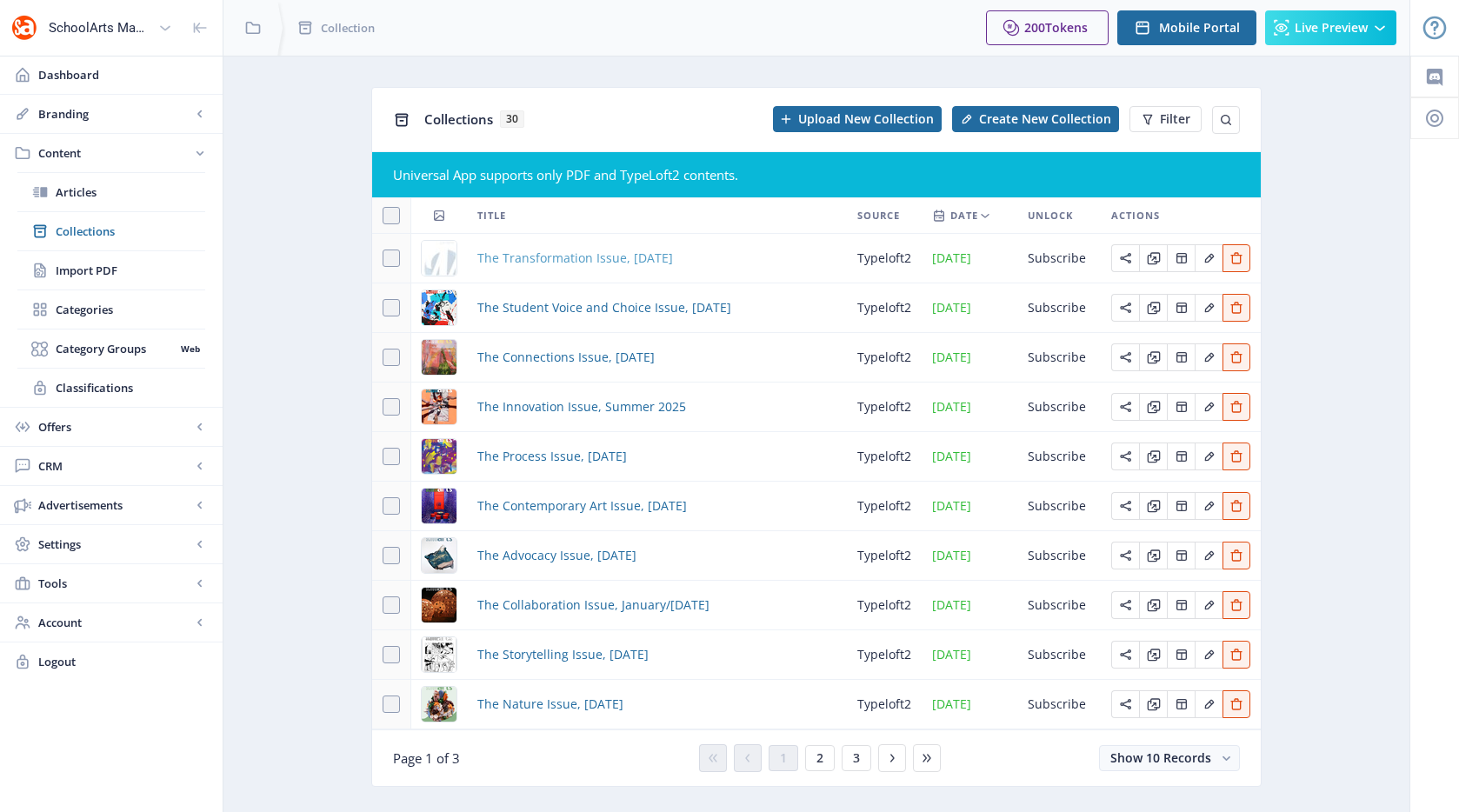
click at [526, 260] on span "The Transformation Issue, [DATE]" at bounding box center [575, 258] width 195 height 21
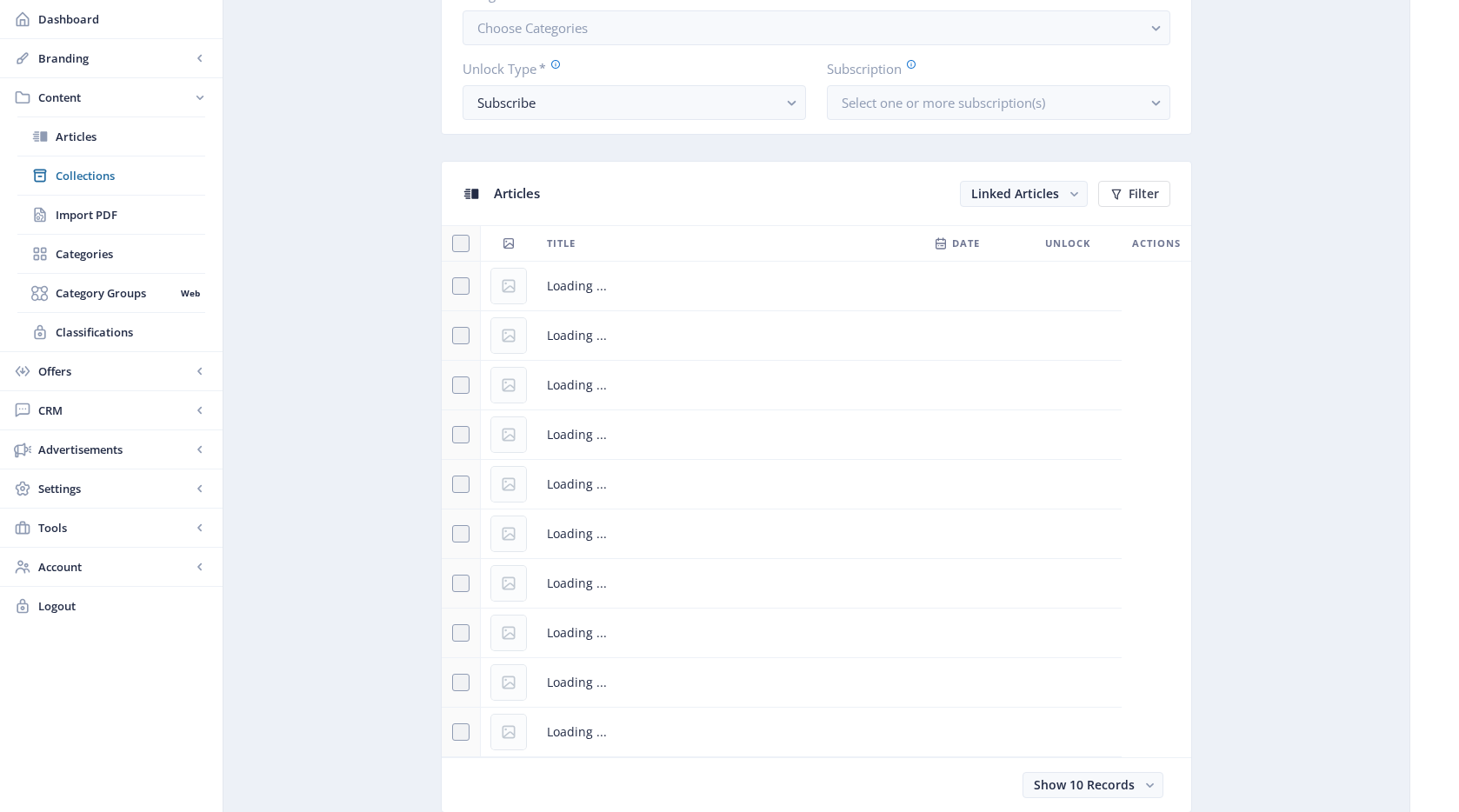
scroll to position [1014, 0]
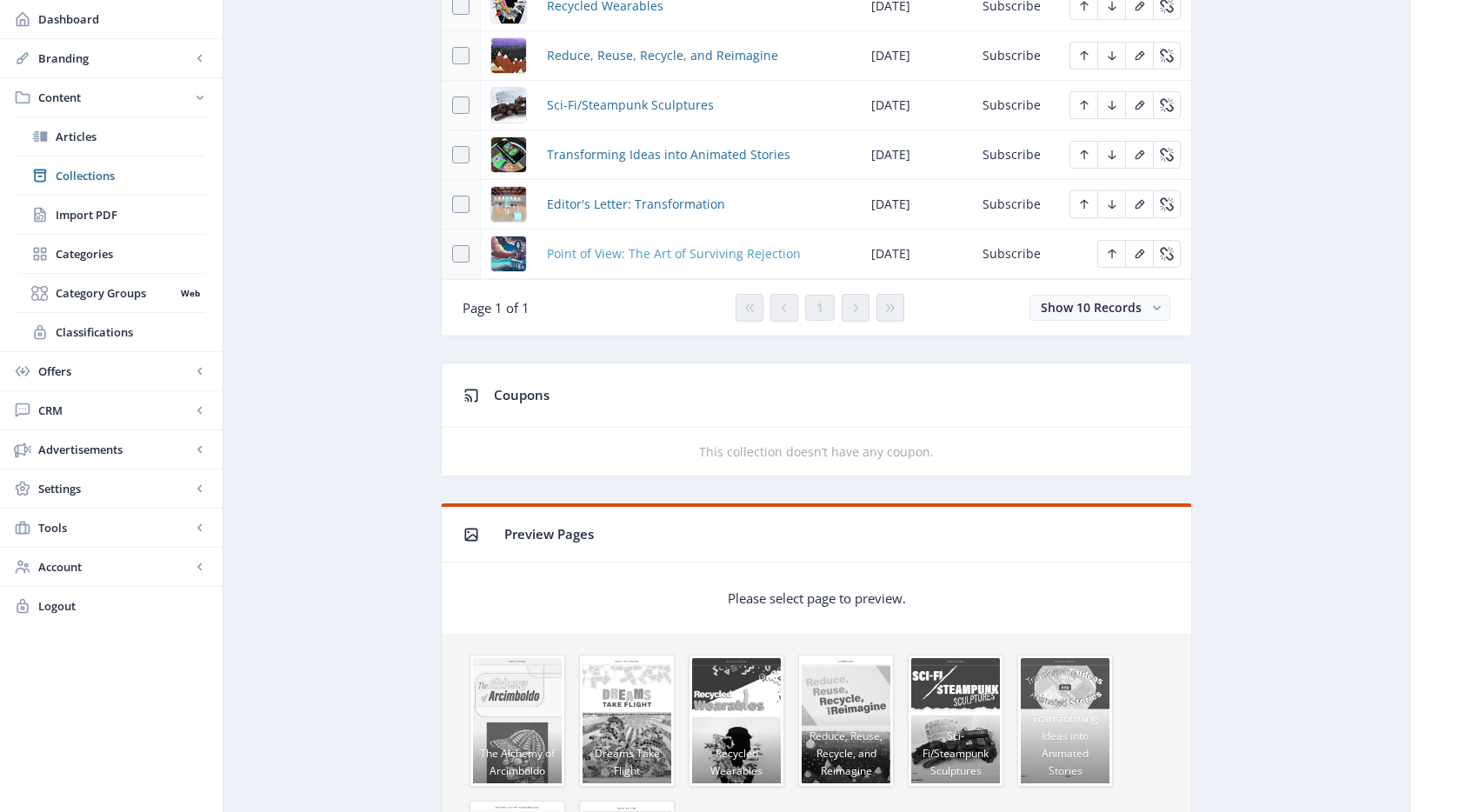
click at [665, 257] on span "Point of View: The Art of Surviving Rejection" at bounding box center [674, 254] width 254 height 21
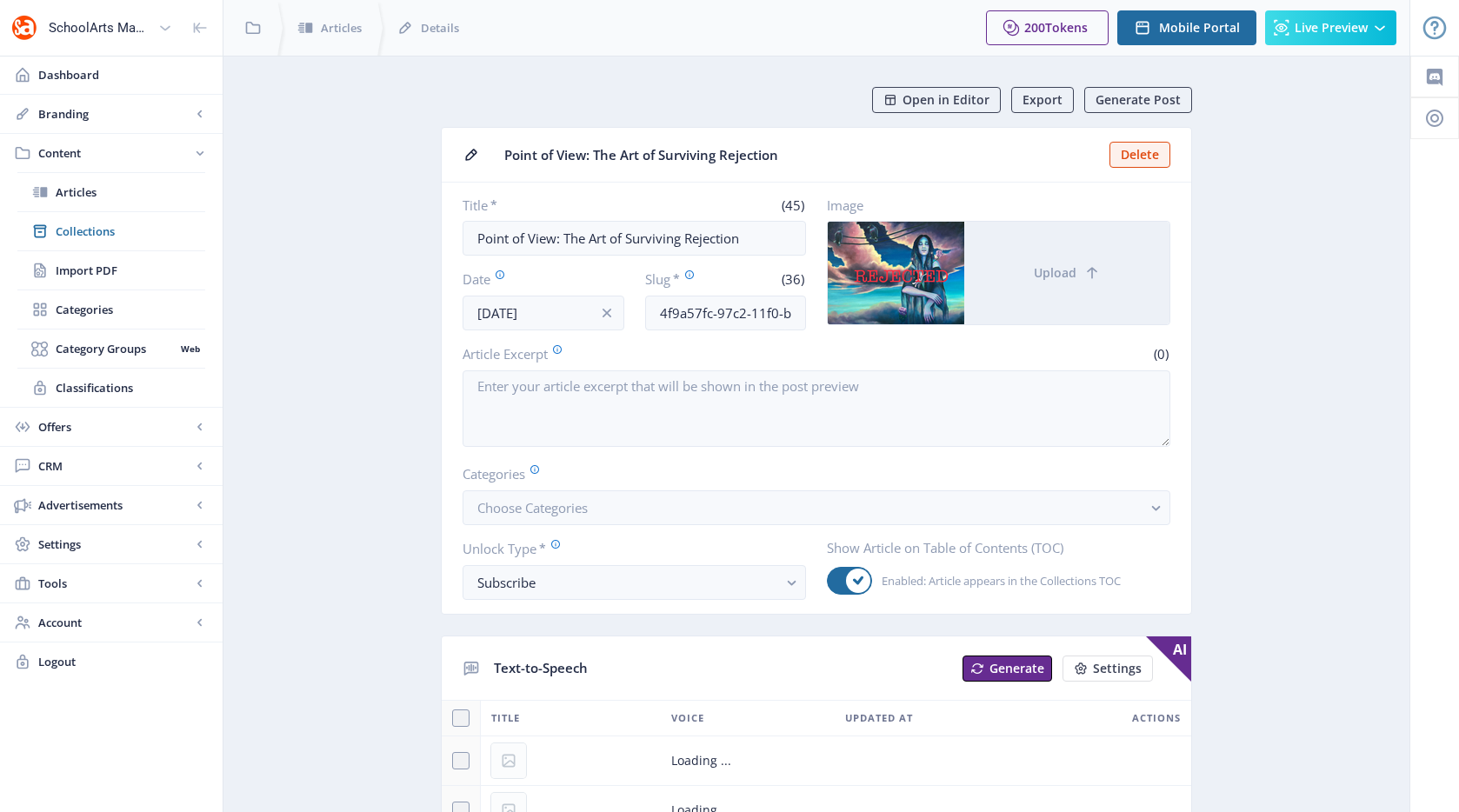
scroll to position [190, 0]
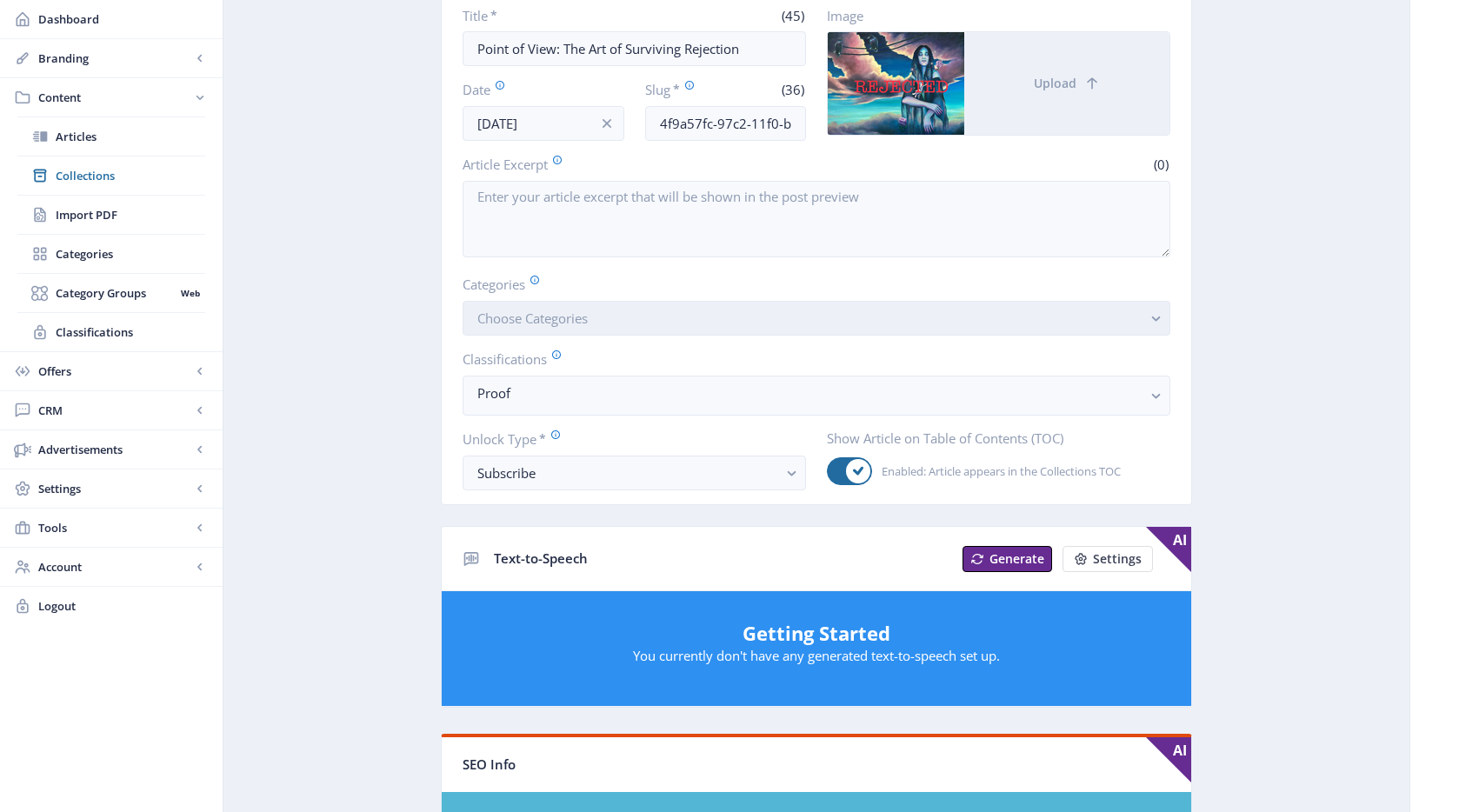
click at [652, 327] on button "Choose Categories" at bounding box center [816, 318] width 708 height 35
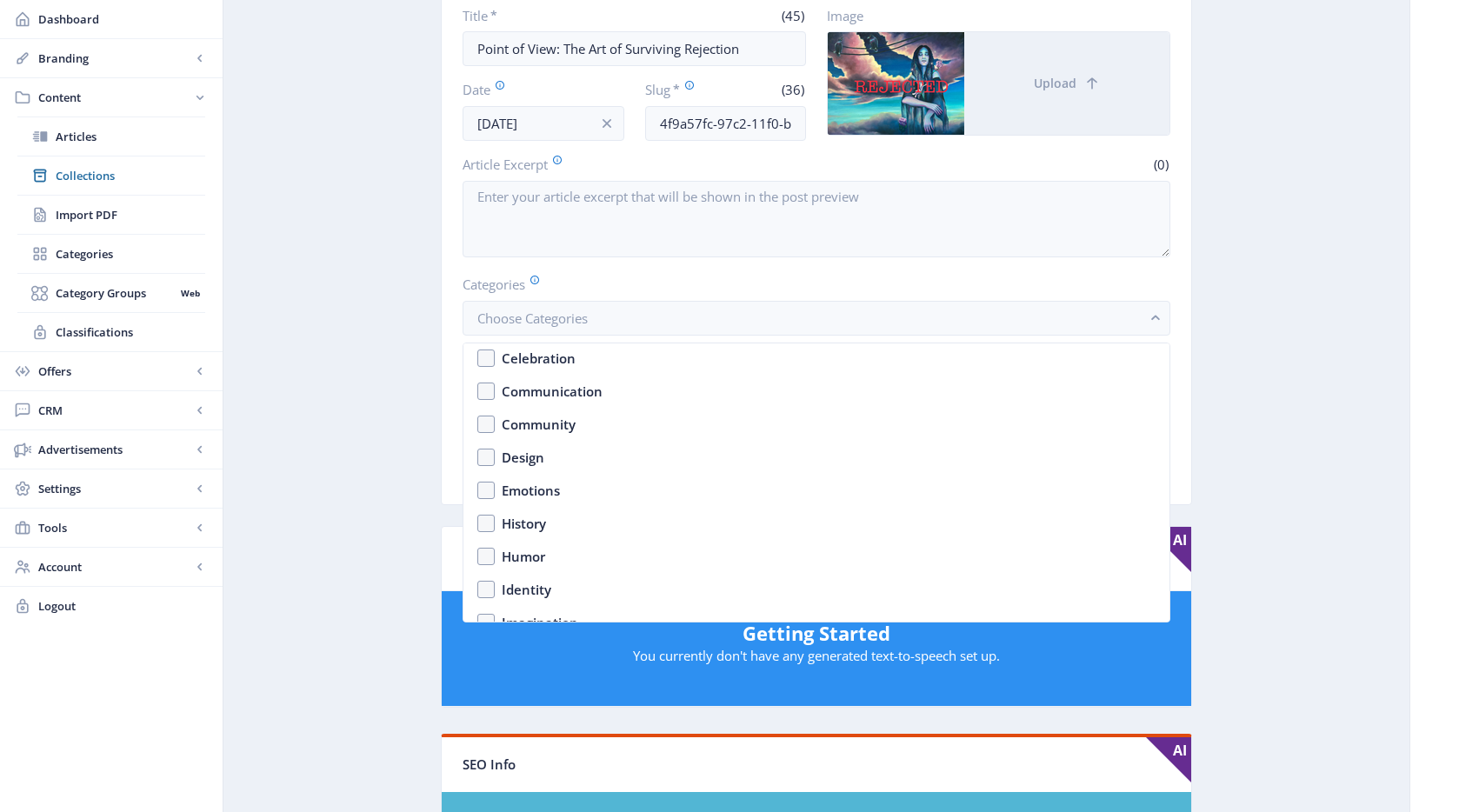
scroll to position [946, 0]
click at [104, 169] on span "Collections" at bounding box center [130, 176] width 150 height 18
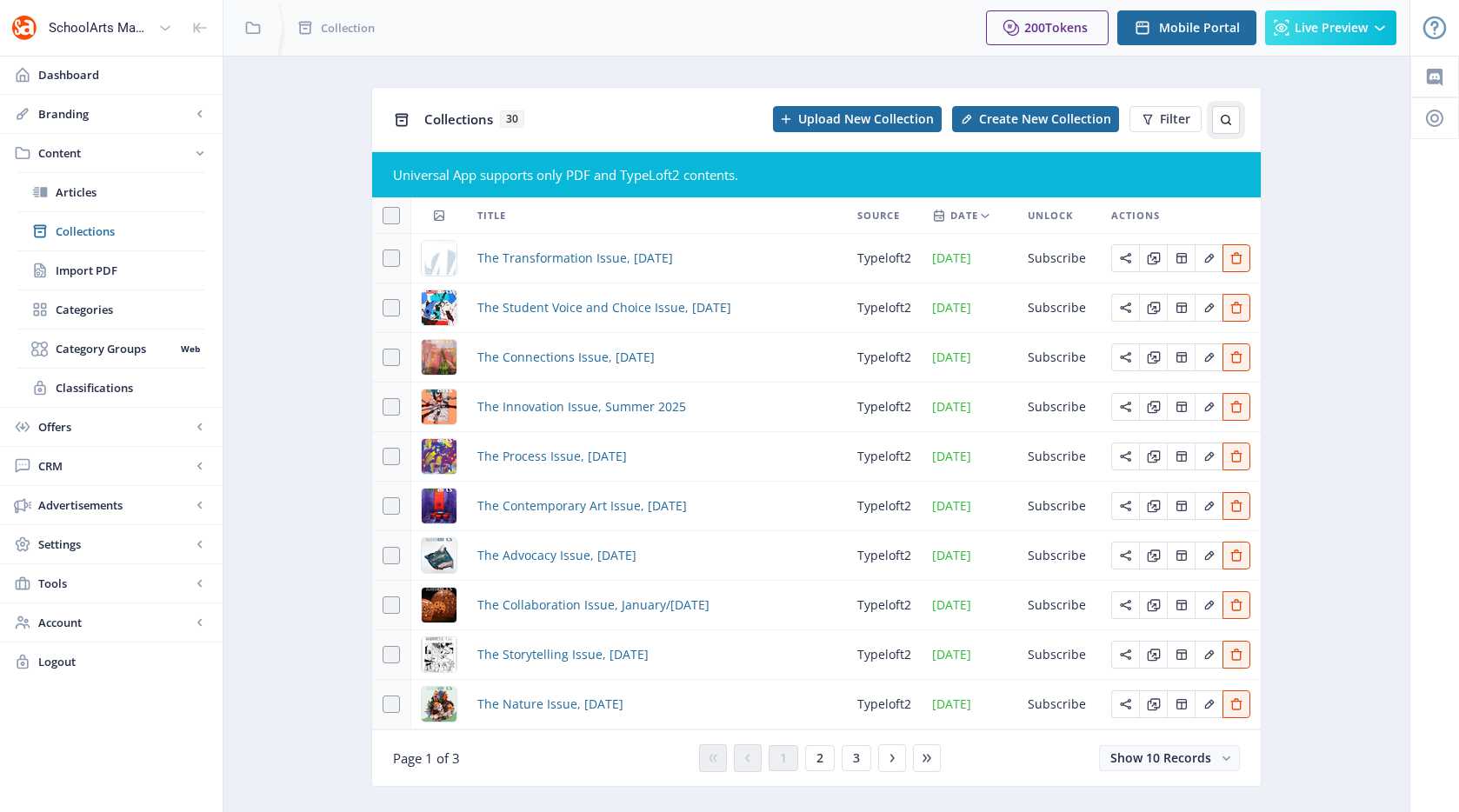
click at [1221, 116] on icon at bounding box center [1226, 120] width 11 height 11
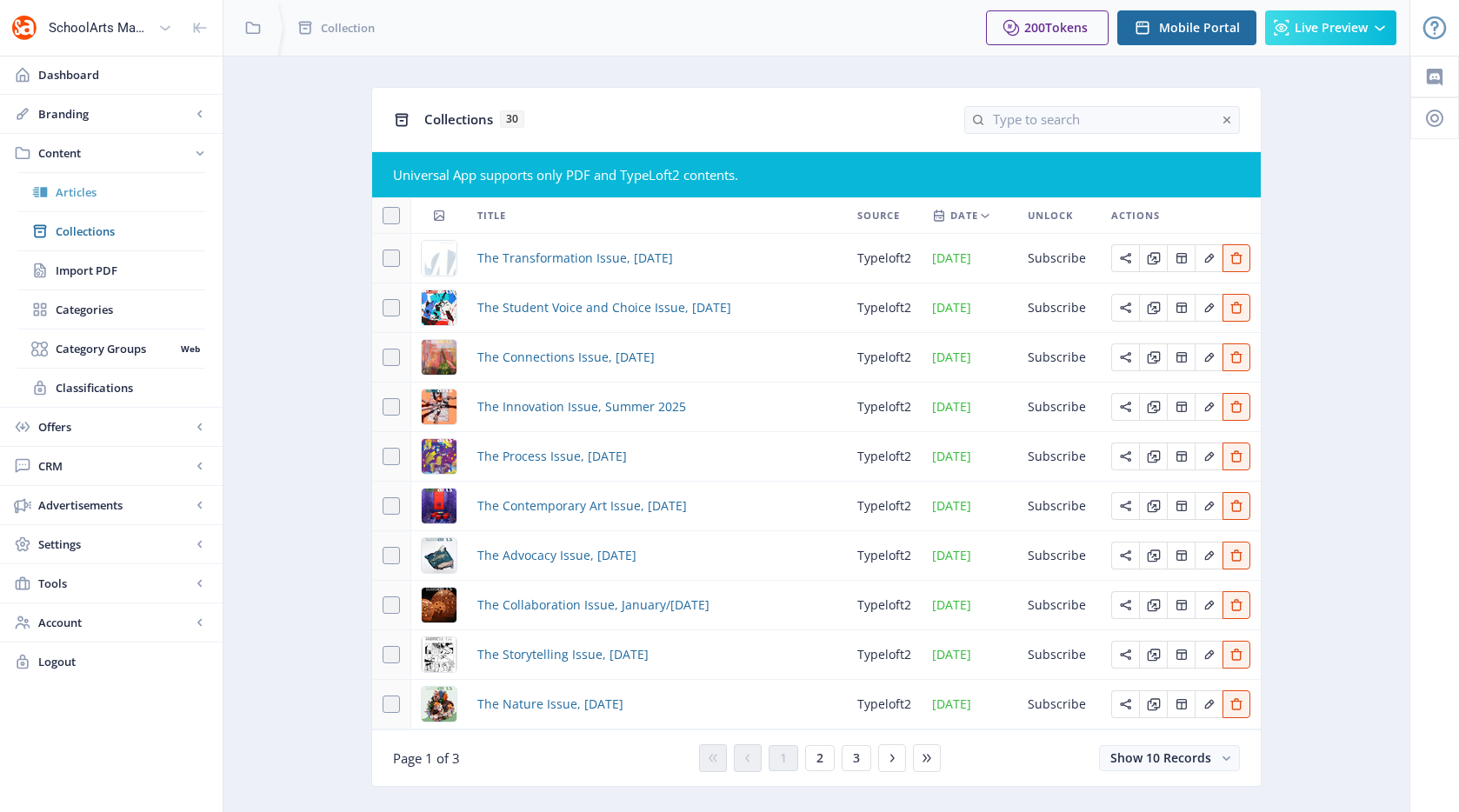
click at [96, 189] on span "Articles" at bounding box center [130, 193] width 150 height 18
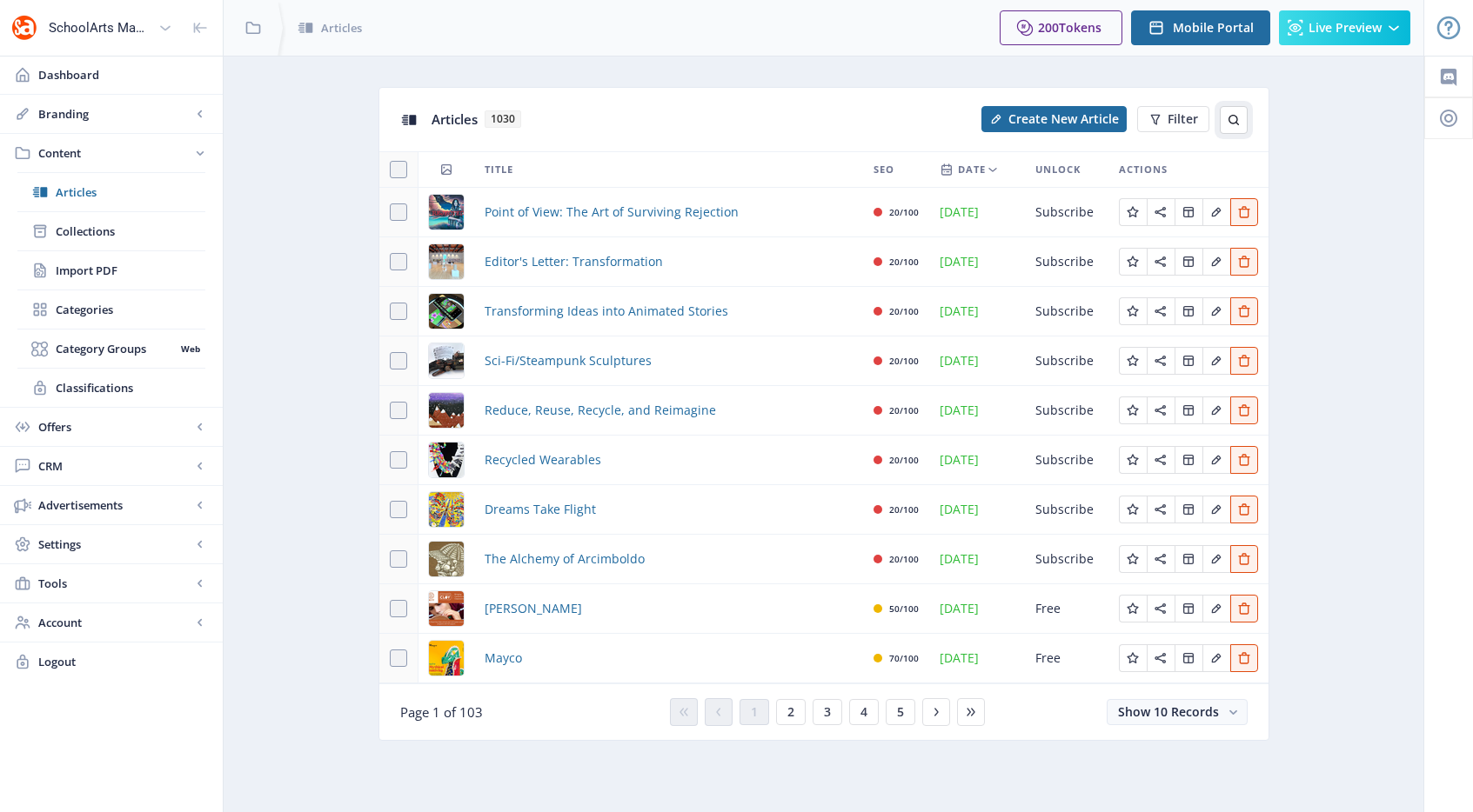
click at [1239, 118] on icon at bounding box center [1234, 120] width 14 height 14
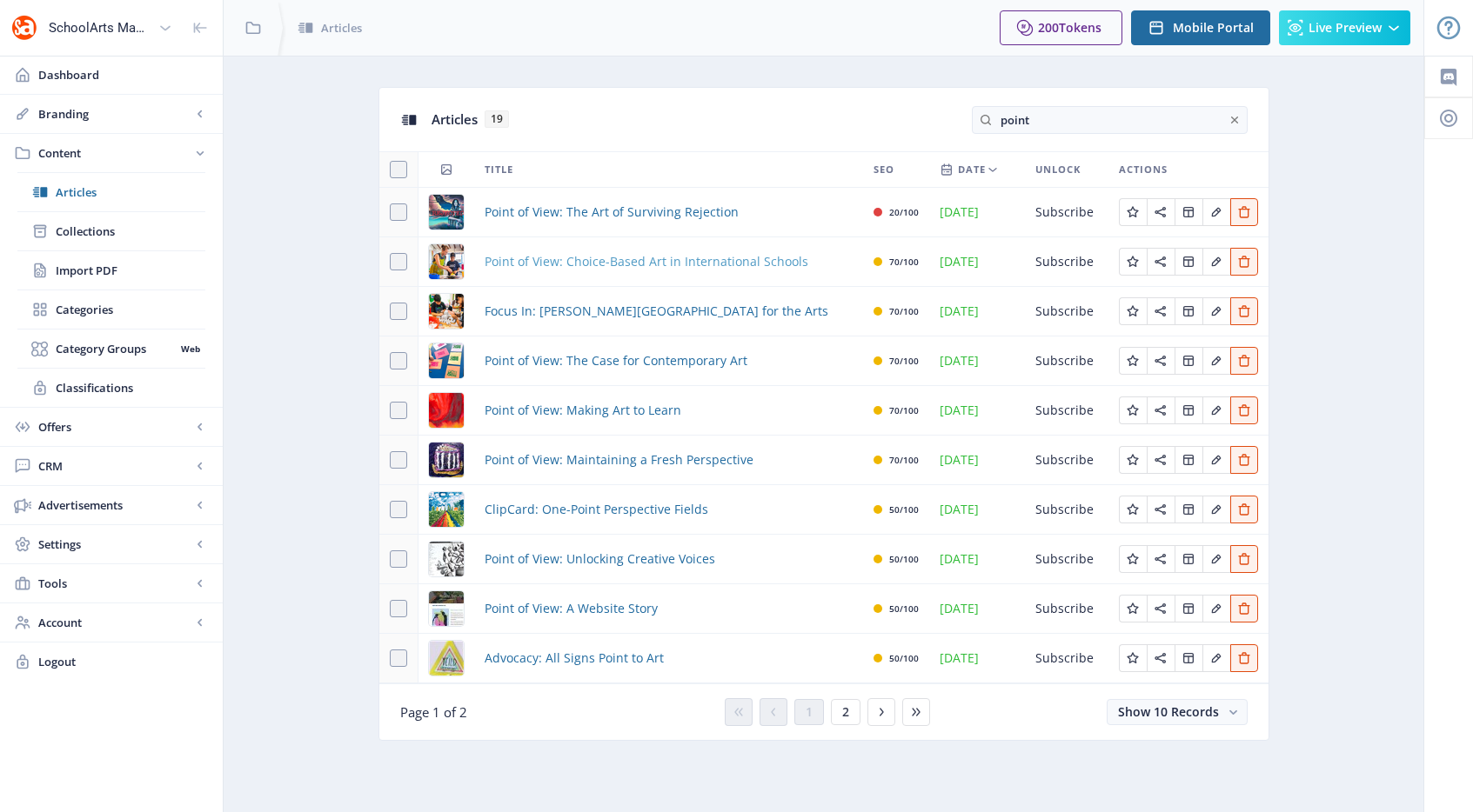
type input "point"
click at [725, 261] on span "Point of View: Choice-Based Art in International Schools" at bounding box center [646, 262] width 324 height 21
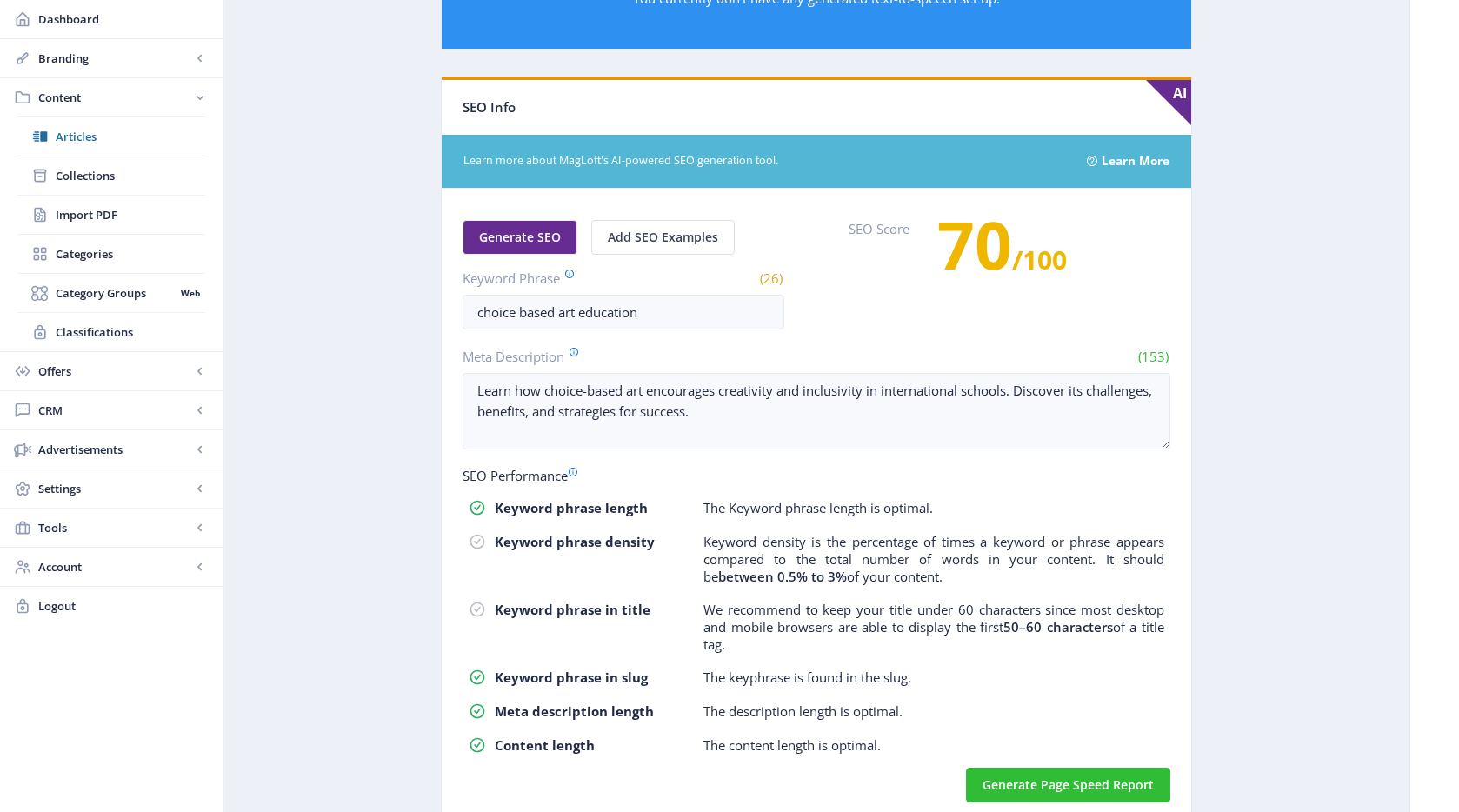
scroll to position [913, 0]
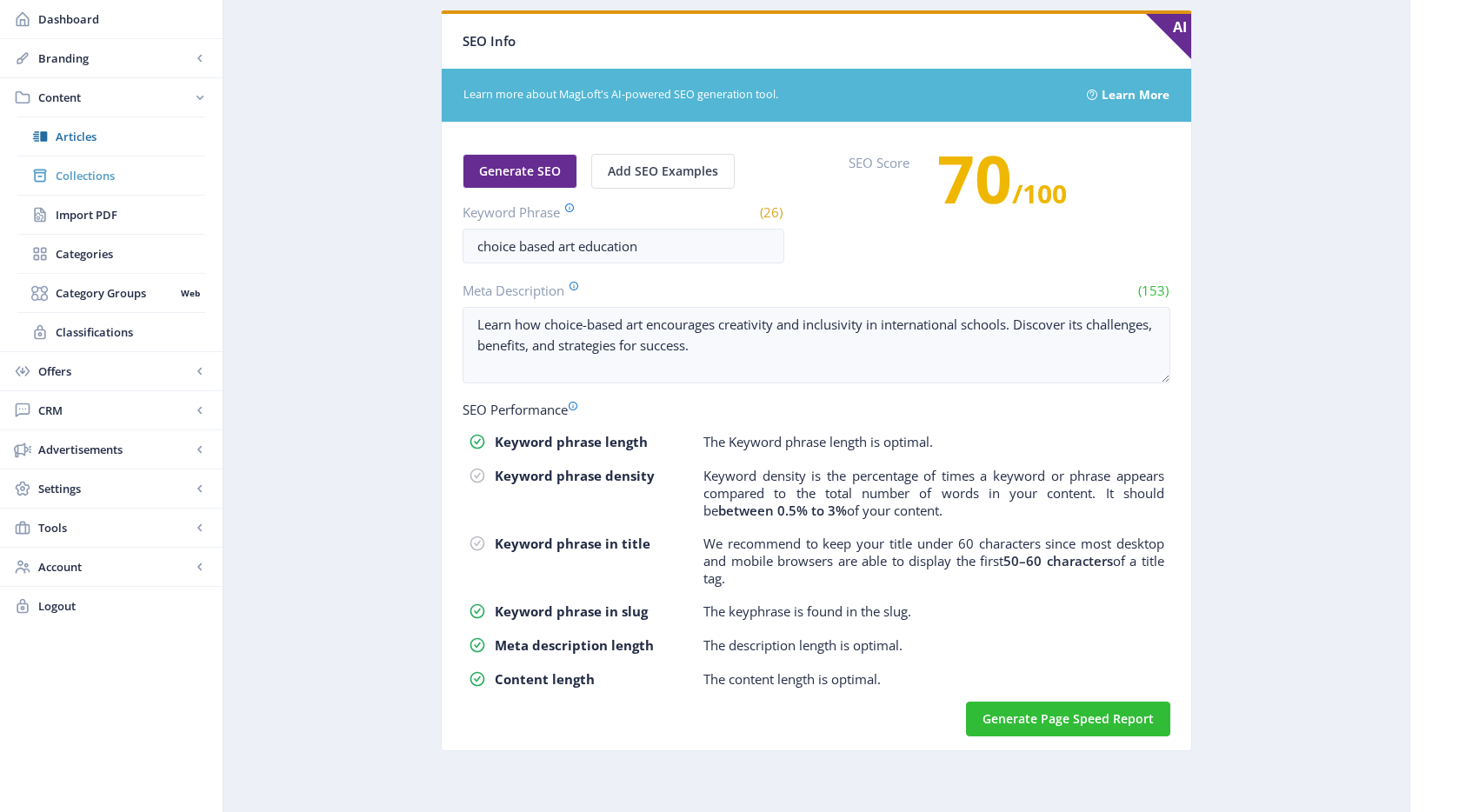
click at [142, 182] on span "Collections" at bounding box center [130, 176] width 150 height 18
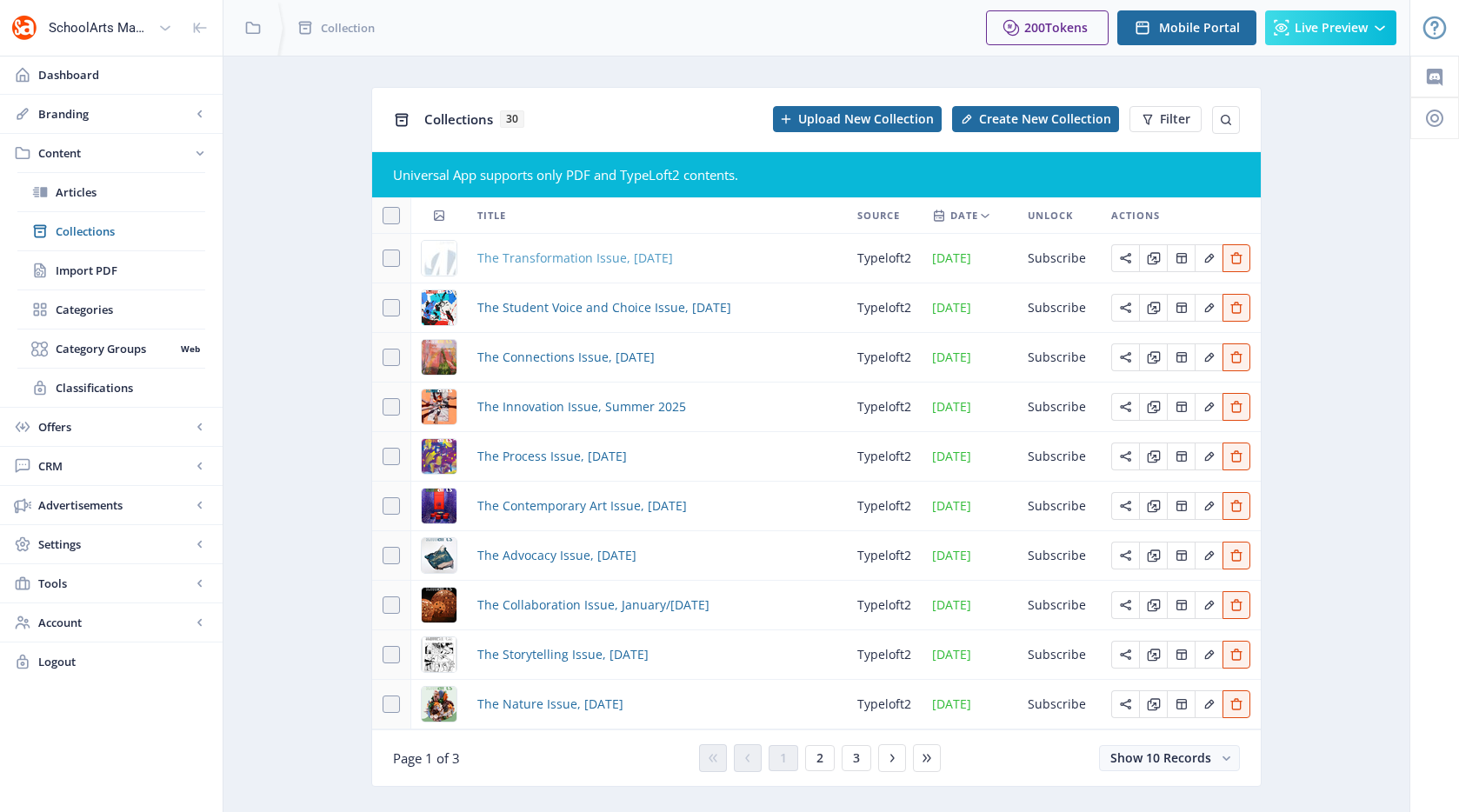
click at [544, 248] on span "The Transformation Issue, [DATE]" at bounding box center [575, 258] width 195 height 21
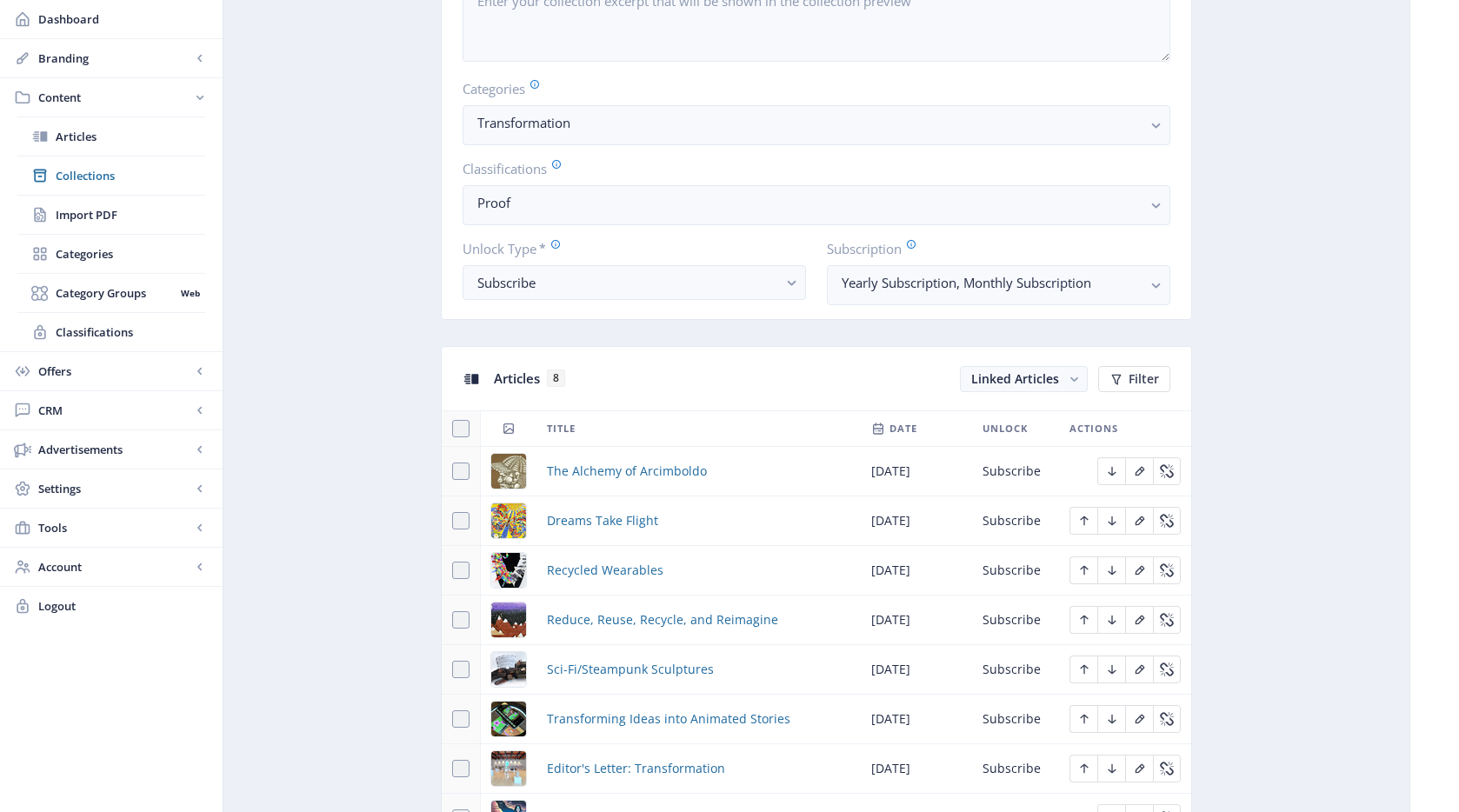
scroll to position [931, 0]
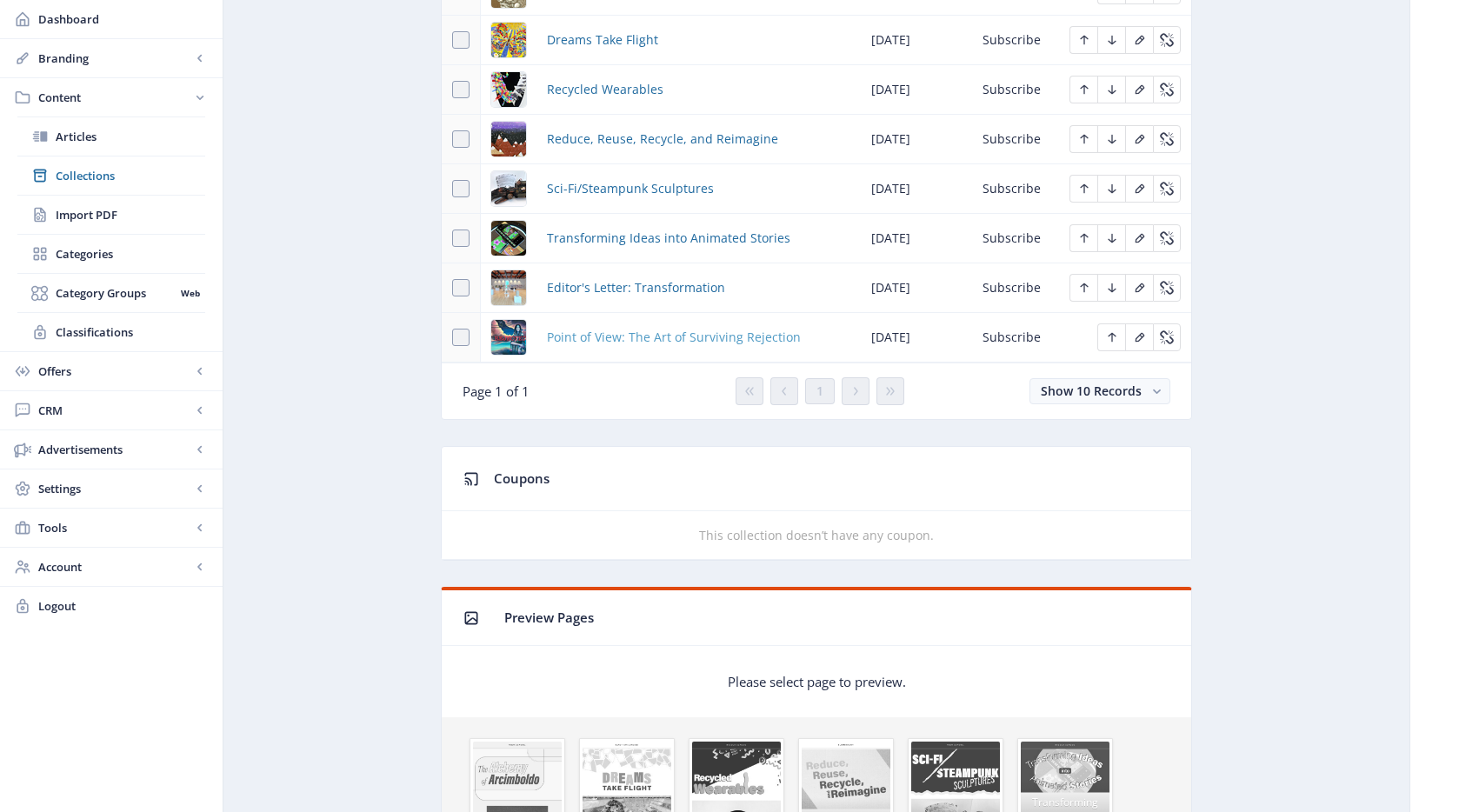
click at [603, 338] on span "Point of View: The Art of Surviving Rejection" at bounding box center [674, 337] width 254 height 21
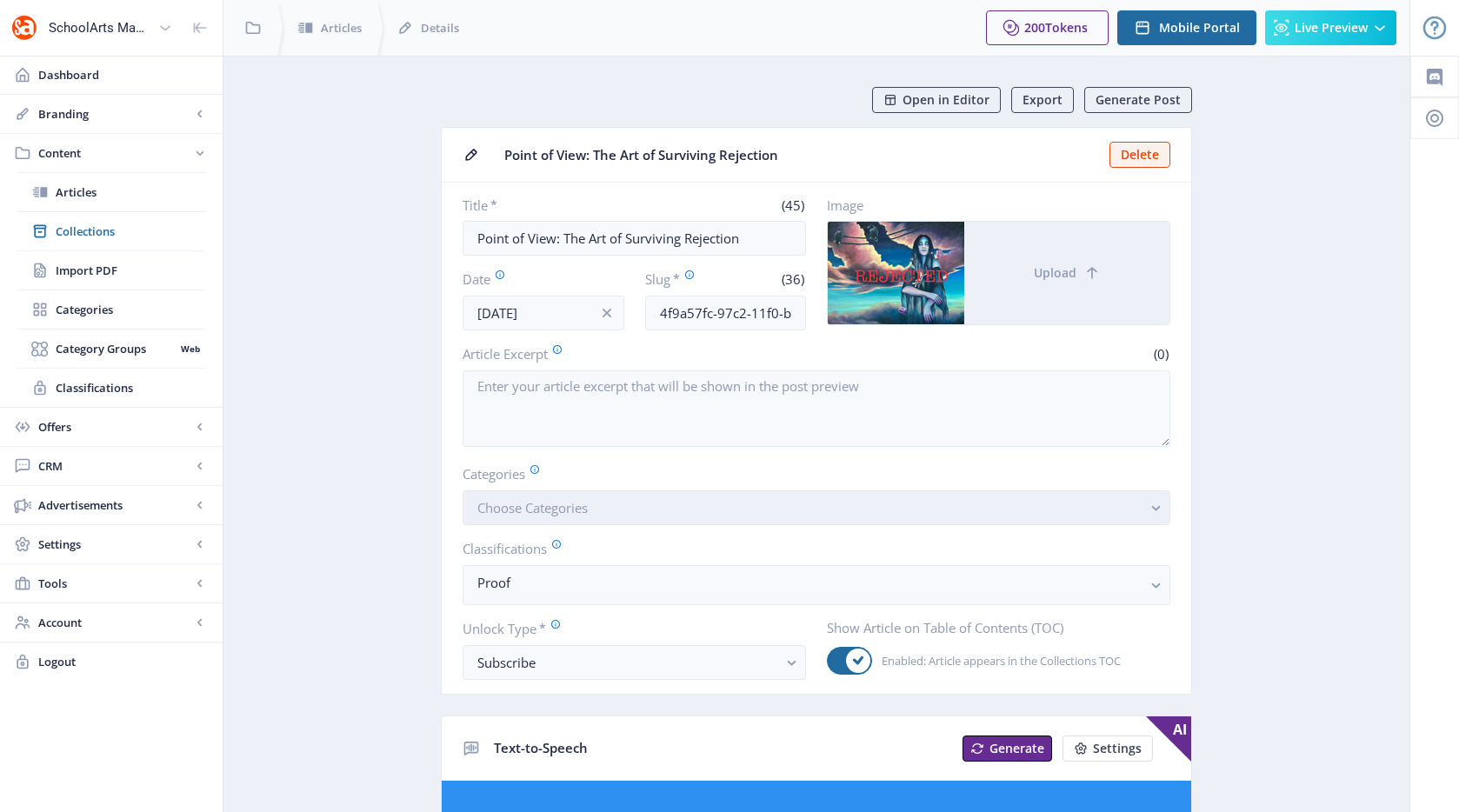
scroll to position [22, 0]
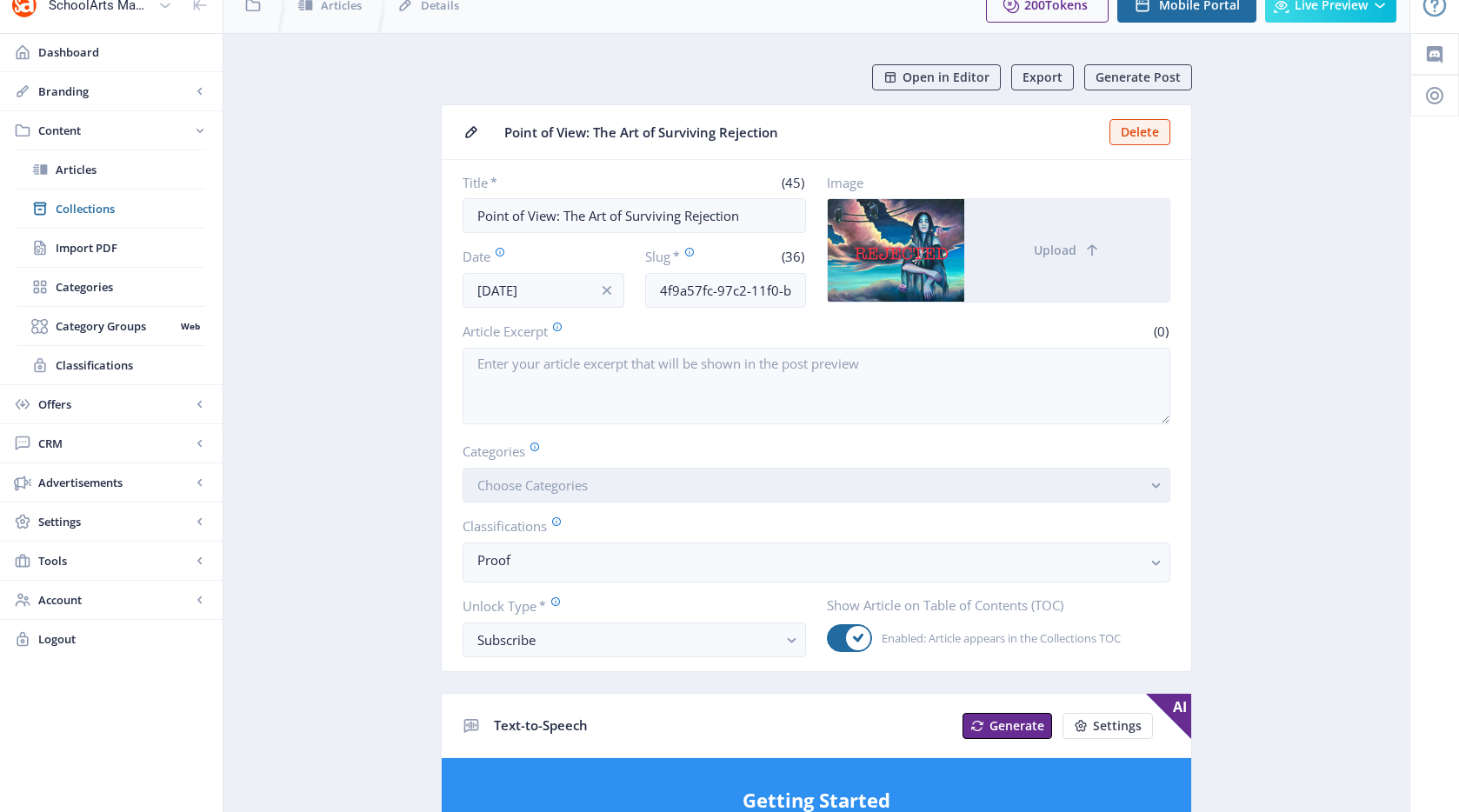
click at [659, 492] on button "Choose Categories" at bounding box center [816, 485] width 708 height 35
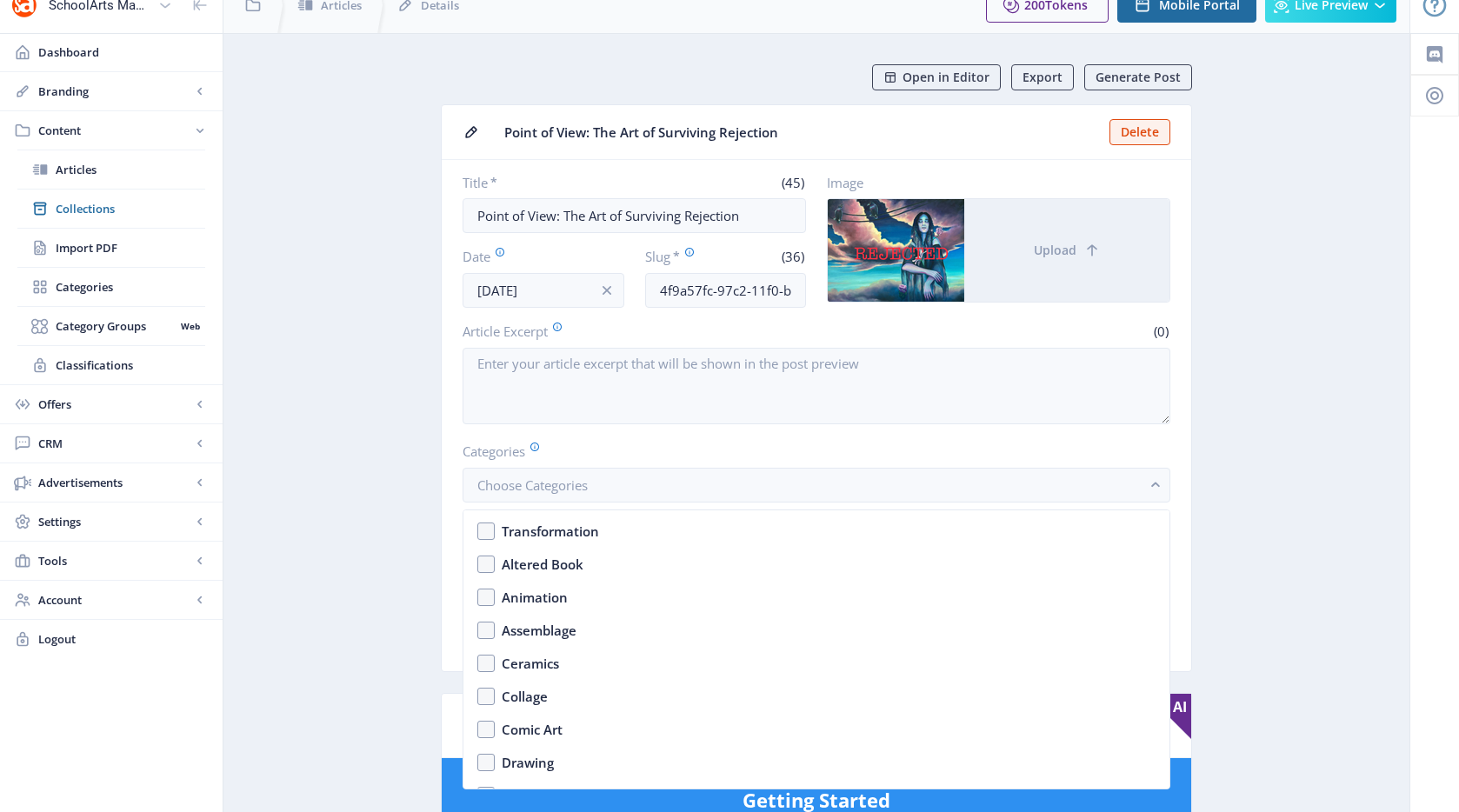
scroll to position [1367, 0]
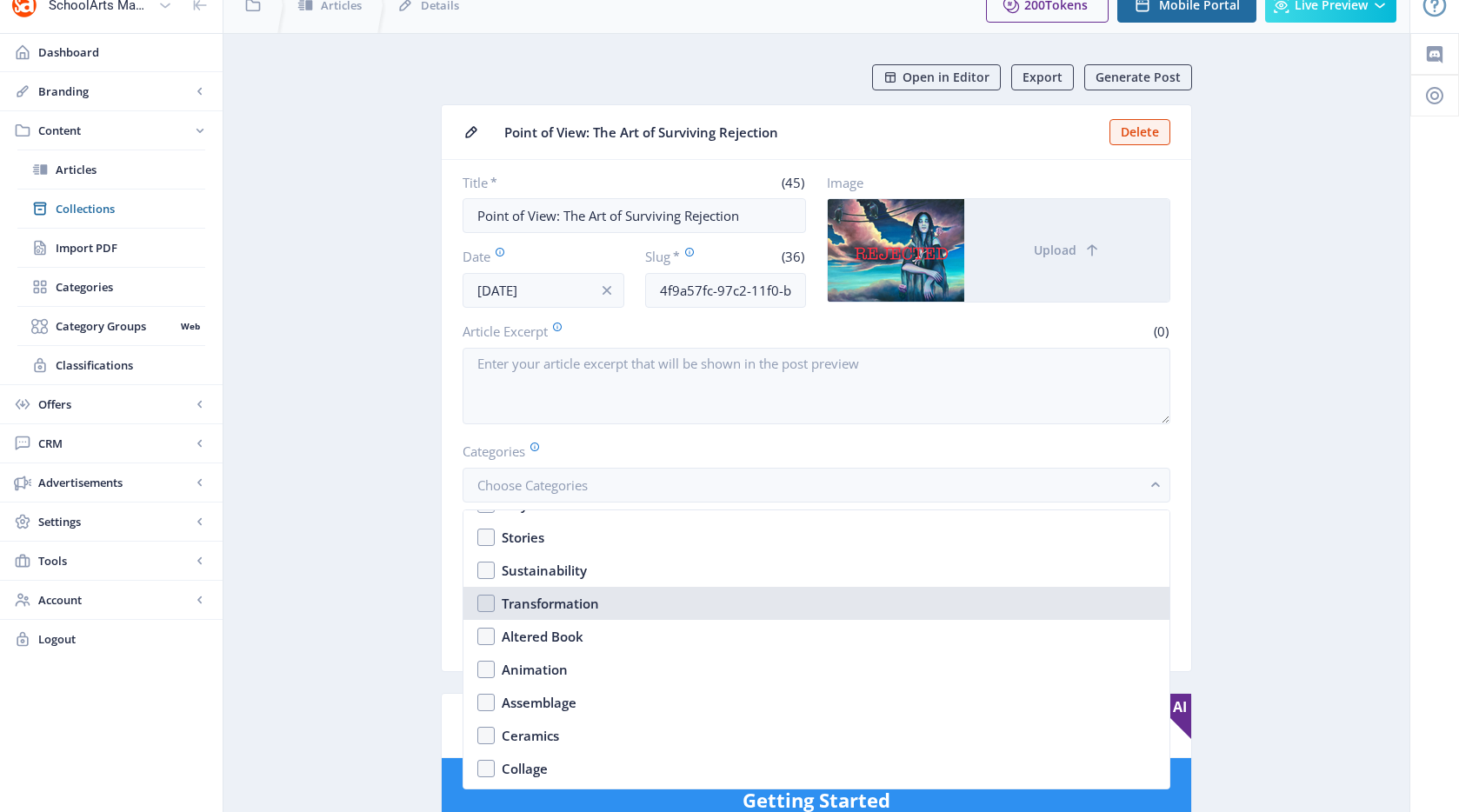
click at [580, 603] on div "Transformation" at bounding box center [550, 603] width 98 height 21
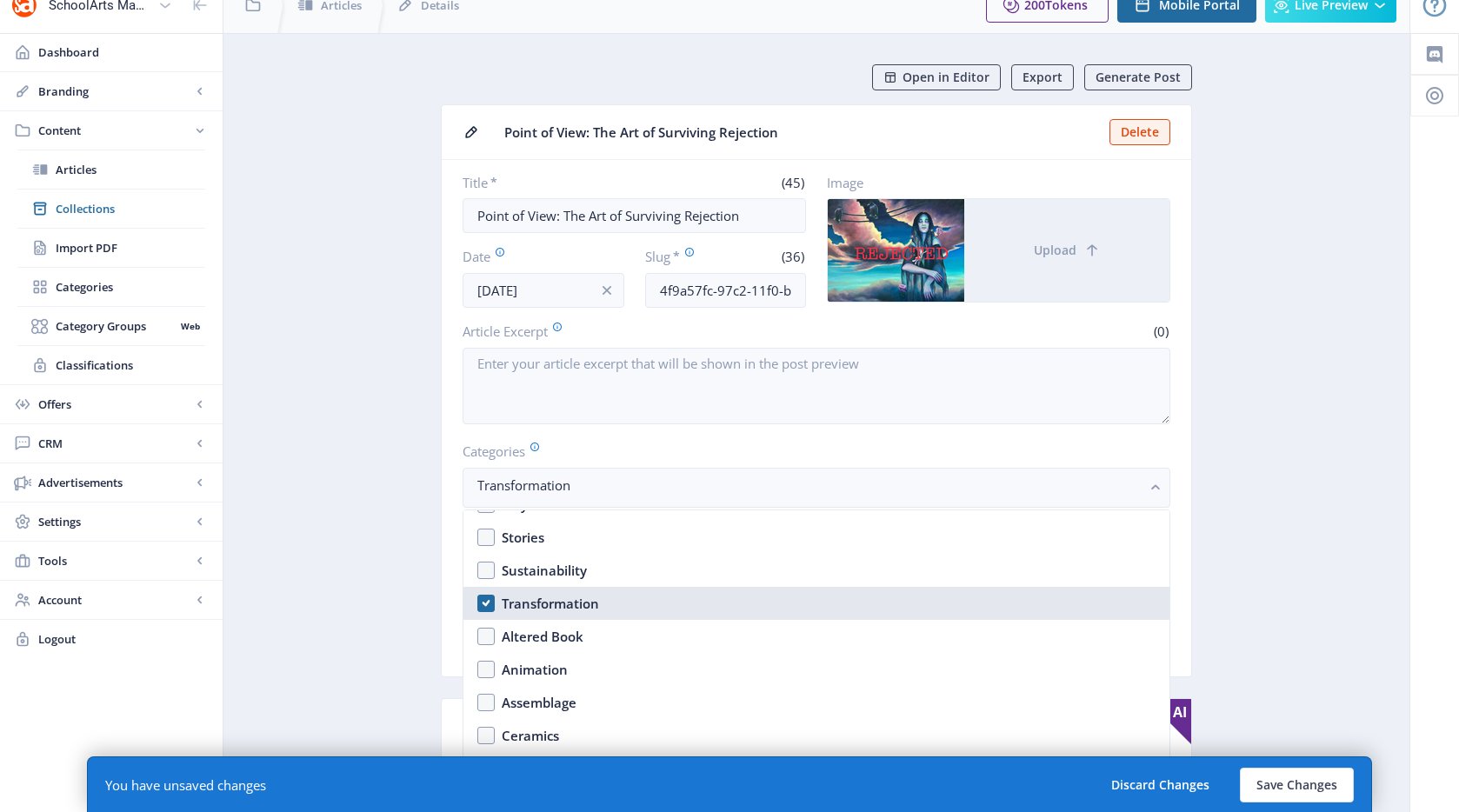
click at [561, 599] on div "Transformation" at bounding box center [550, 603] width 98 height 21
click at [672, 610] on nb-option "Transformation" at bounding box center [816, 603] width 706 height 33
checkbox input "true"
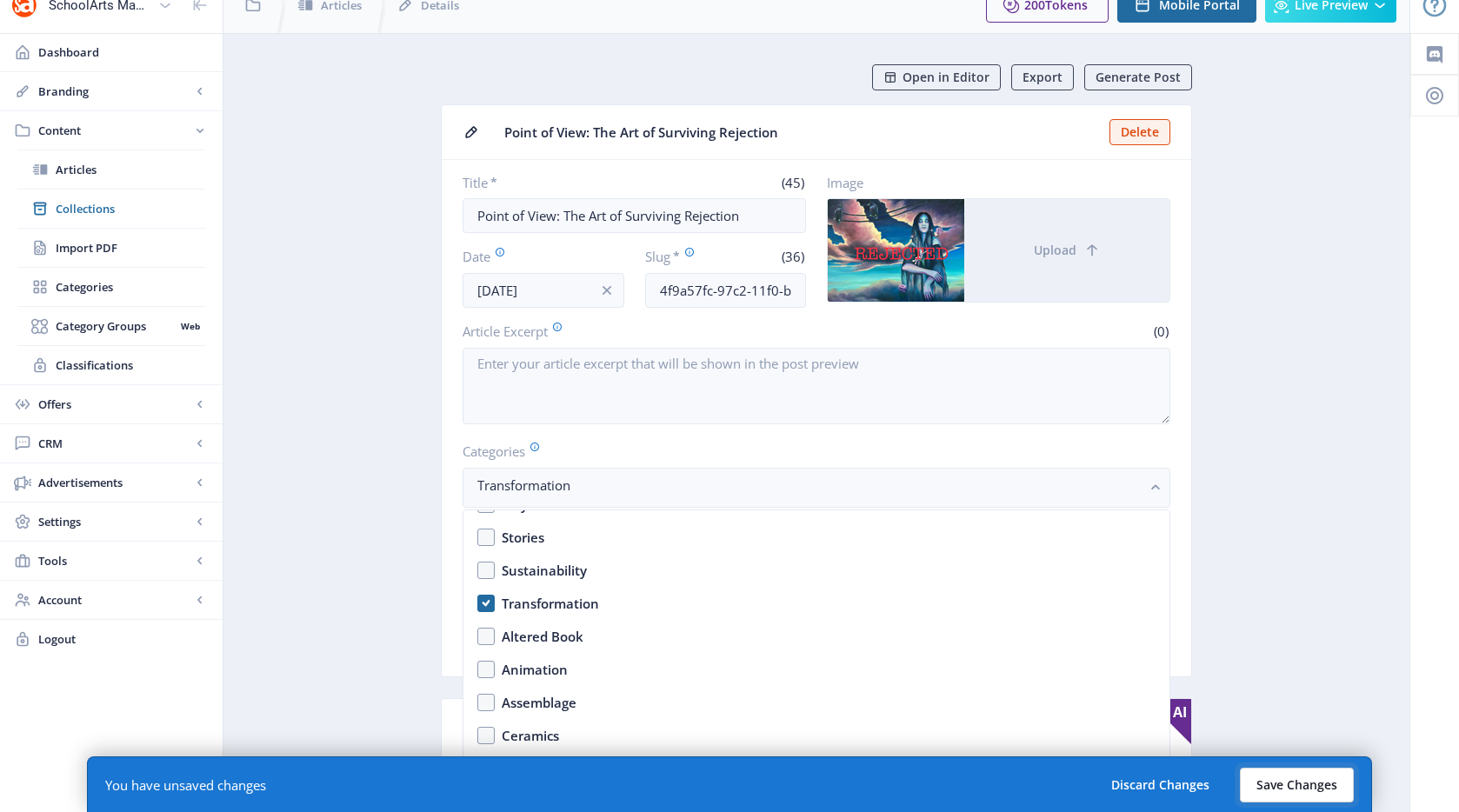
click at [1274, 785] on button "Save Changes" at bounding box center [1297, 784] width 114 height 35
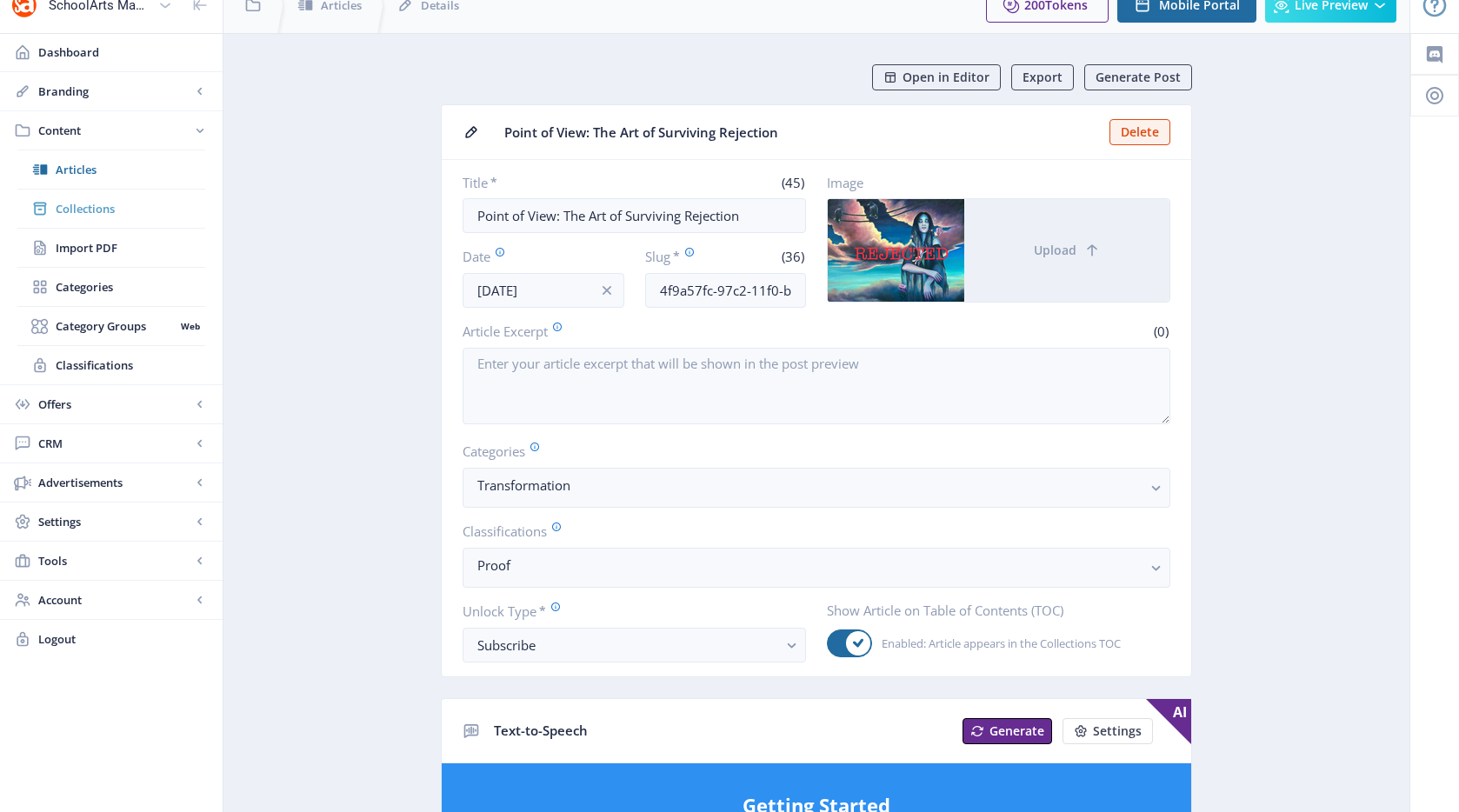
click at [126, 206] on span "Collections" at bounding box center [130, 209] width 150 height 18
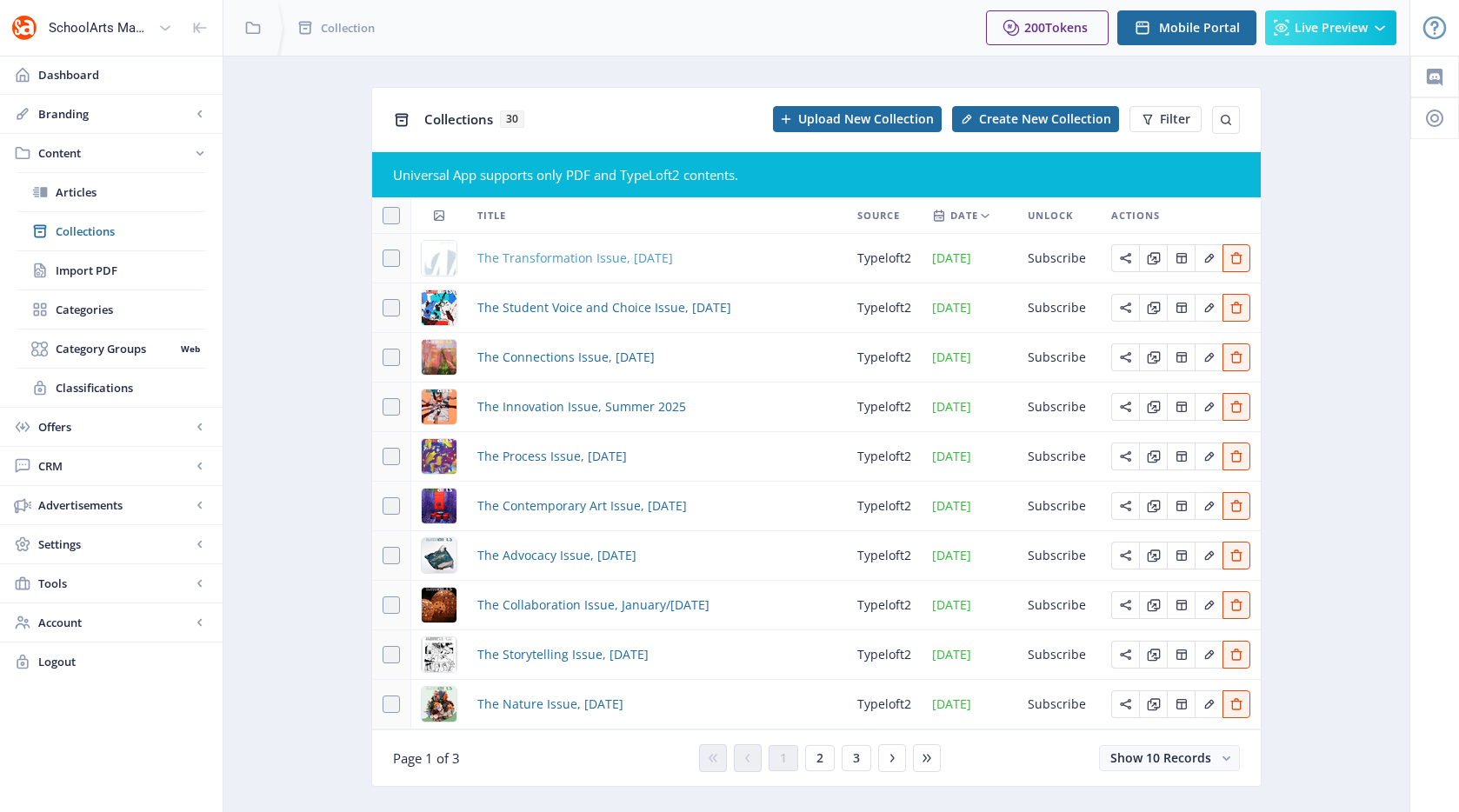
click at [585, 258] on span "The Transformation Issue, [DATE]" at bounding box center [575, 258] width 195 height 21
click at [673, 264] on span "The Transformation Issue, [DATE]" at bounding box center [575, 258] width 195 height 21
click at [673, 260] on span "The Transformation Issue, [DATE]" at bounding box center [575, 258] width 195 height 21
click at [623, 256] on span "The Transformation Issue, [DATE]" at bounding box center [575, 258] width 195 height 21
click at [606, 266] on span "The Transformation Issue, [DATE]" at bounding box center [575, 258] width 195 height 21
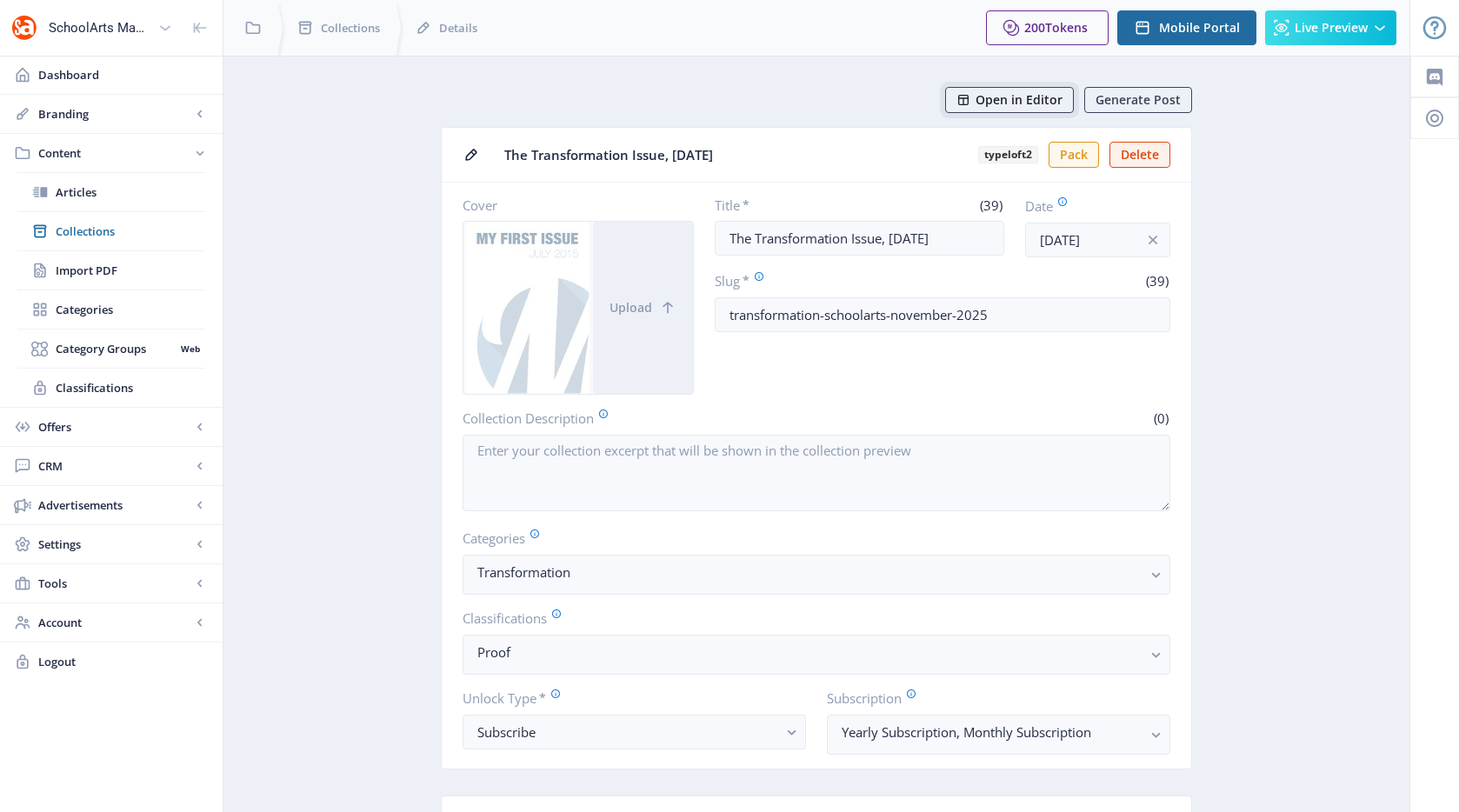
click at [1025, 99] on span "Open in Editor" at bounding box center [1019, 100] width 87 height 14
click at [1040, 103] on span "Open in Editor" at bounding box center [1019, 100] width 87 height 14
